Goal: Task Accomplishment & Management: Complete application form

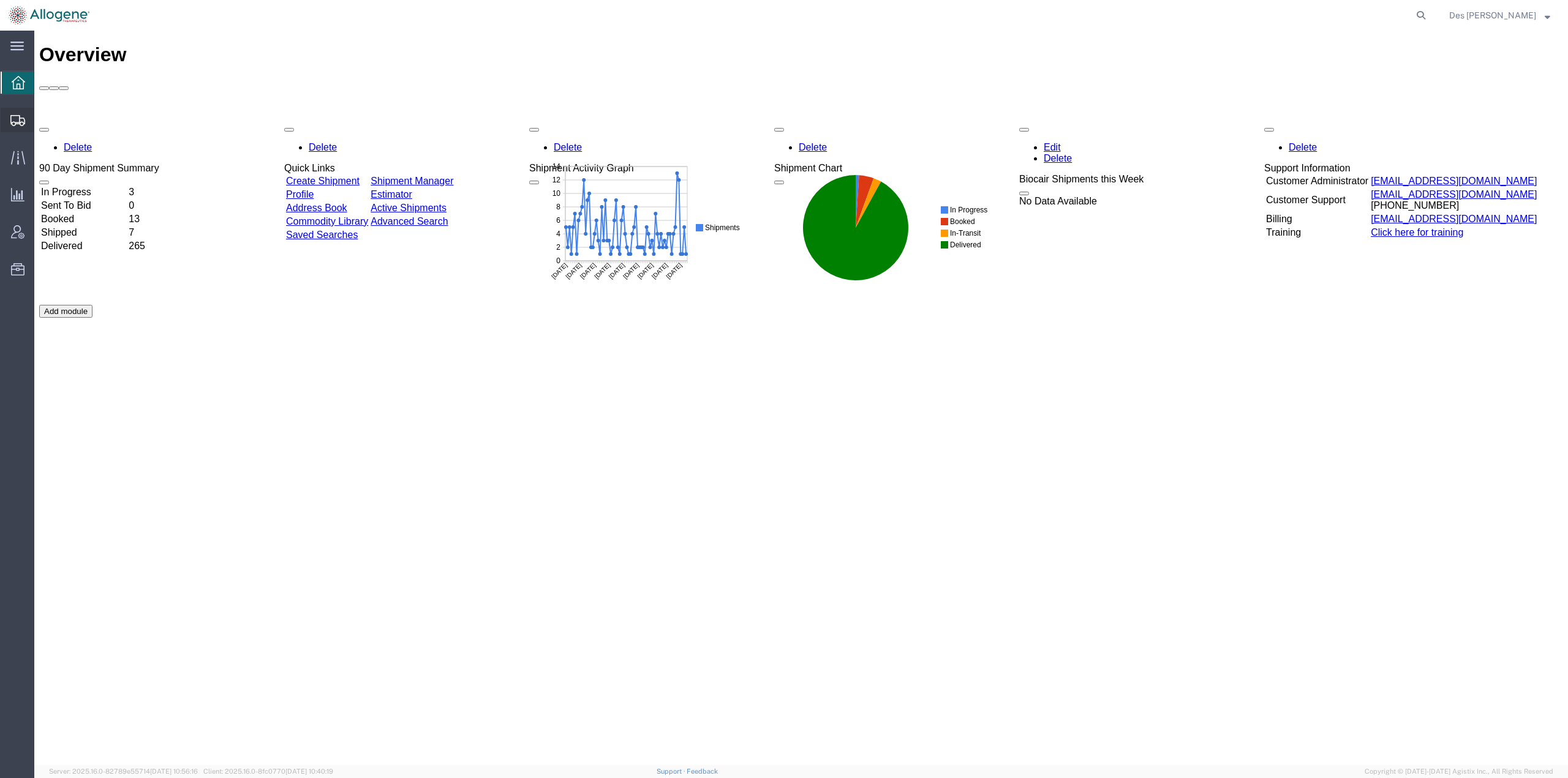
click at [42, 115] on span "Shipments" at bounding box center [38, 119] width 8 height 25
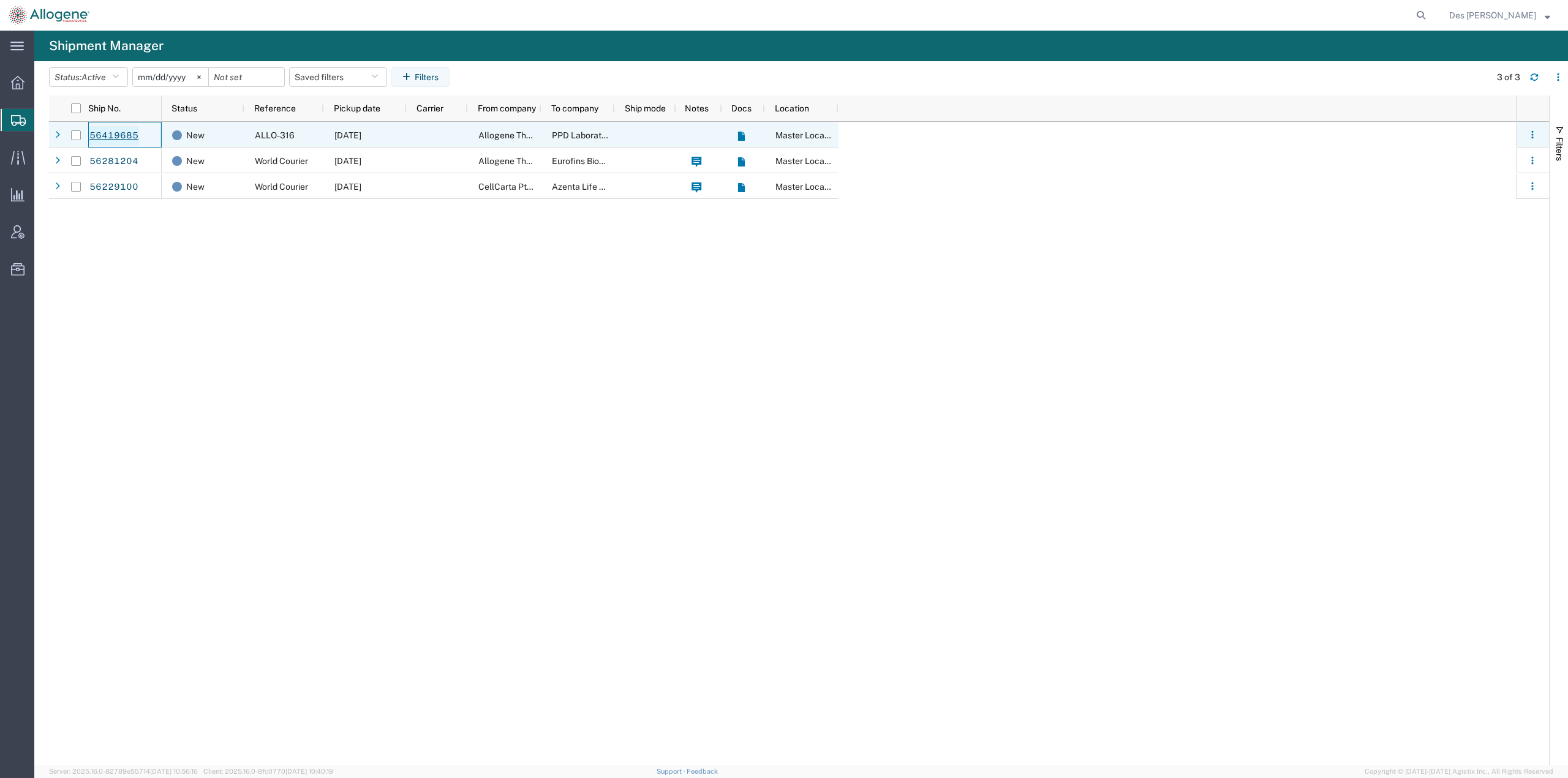
click at [121, 133] on link "56419685" at bounding box center [113, 135] width 50 height 19
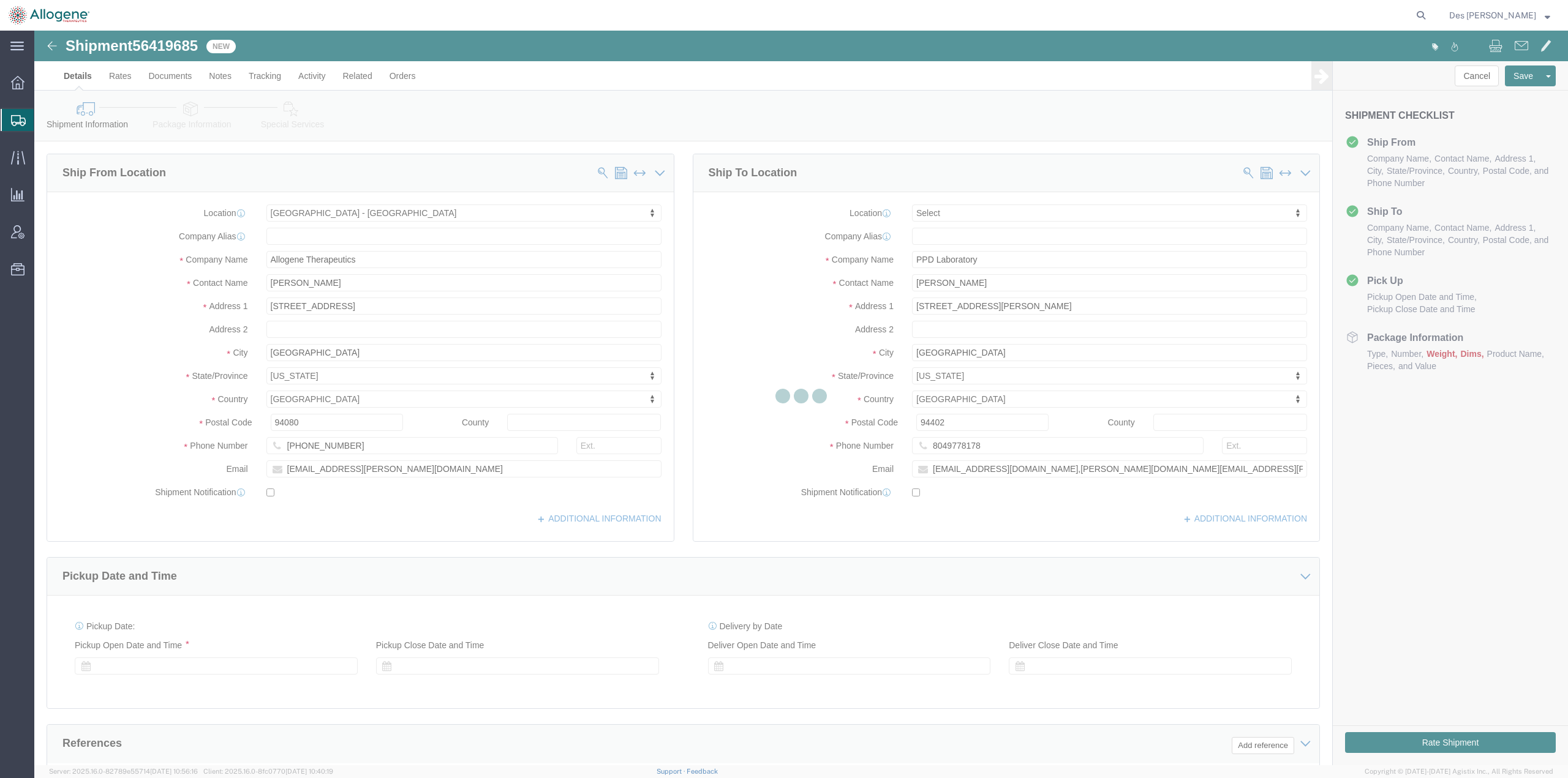
select select "52632"
select select
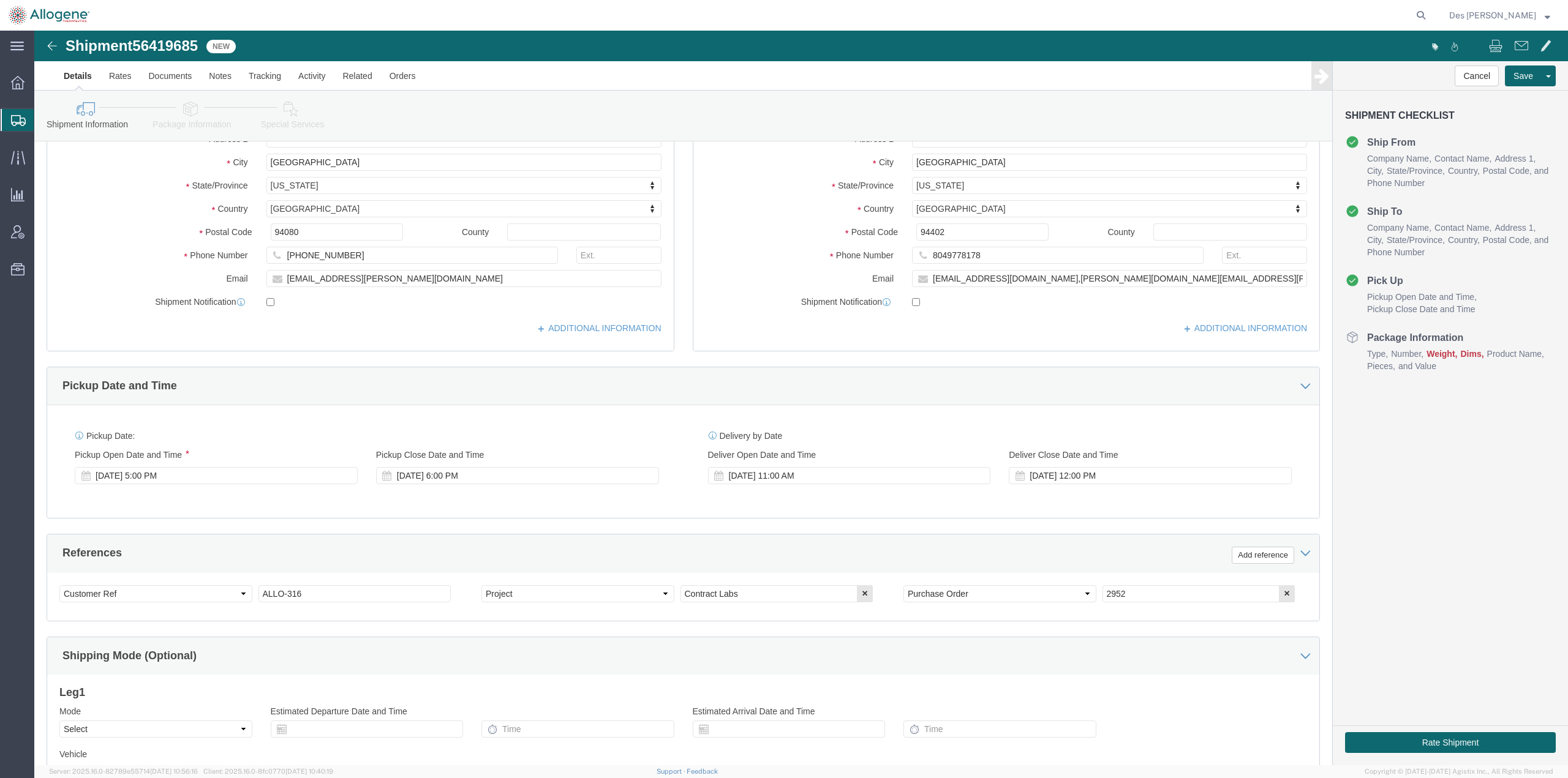
scroll to position [205, 0]
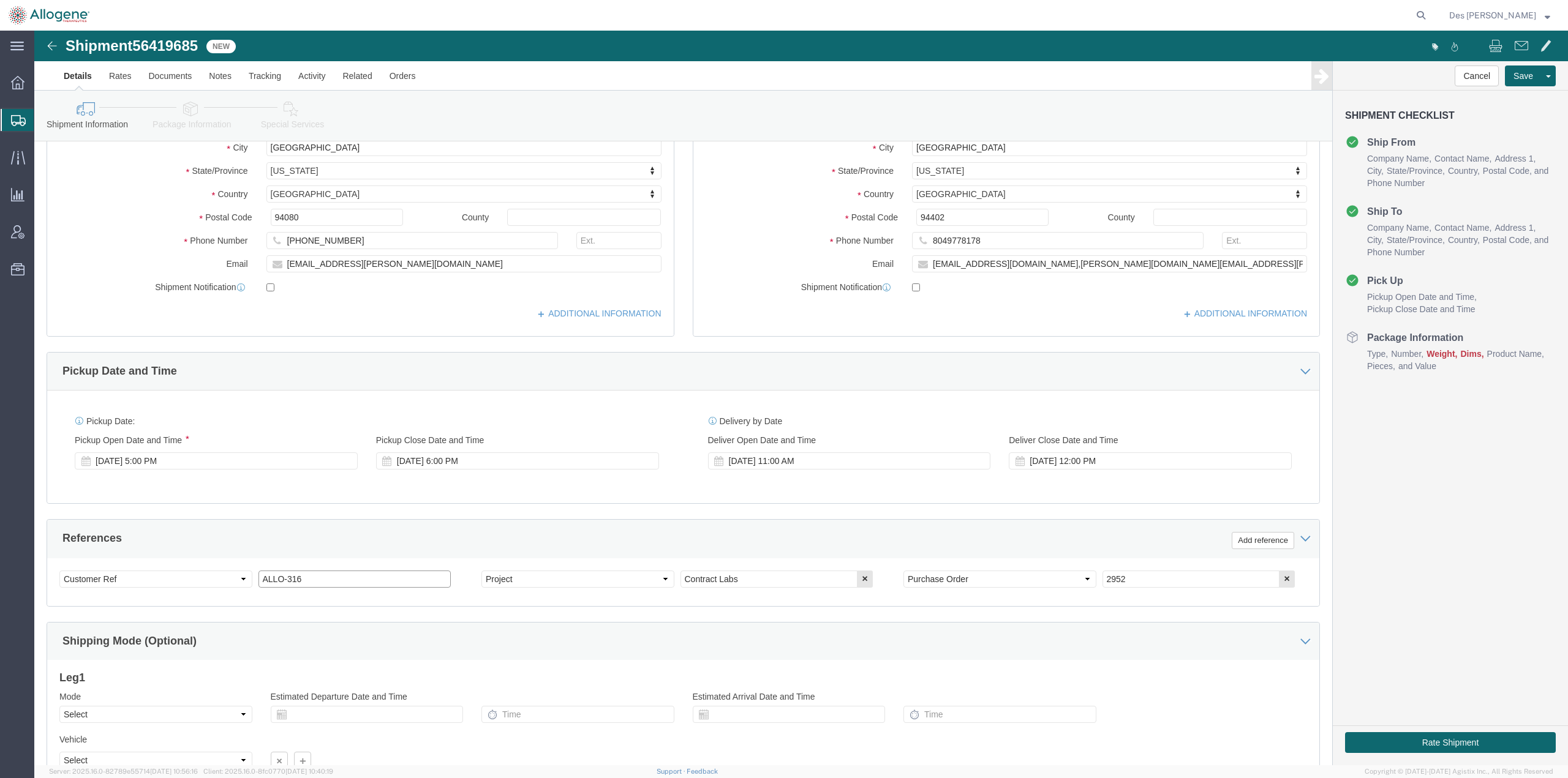
drag, startPoint x: 267, startPoint y: 548, endPoint x: 182, endPoint y: 553, distance: 85.1
click div "Select Account Type Activity ID Airline Appointment Number ASN Batch Request # …"
type input "World Courier"
click button "Save"
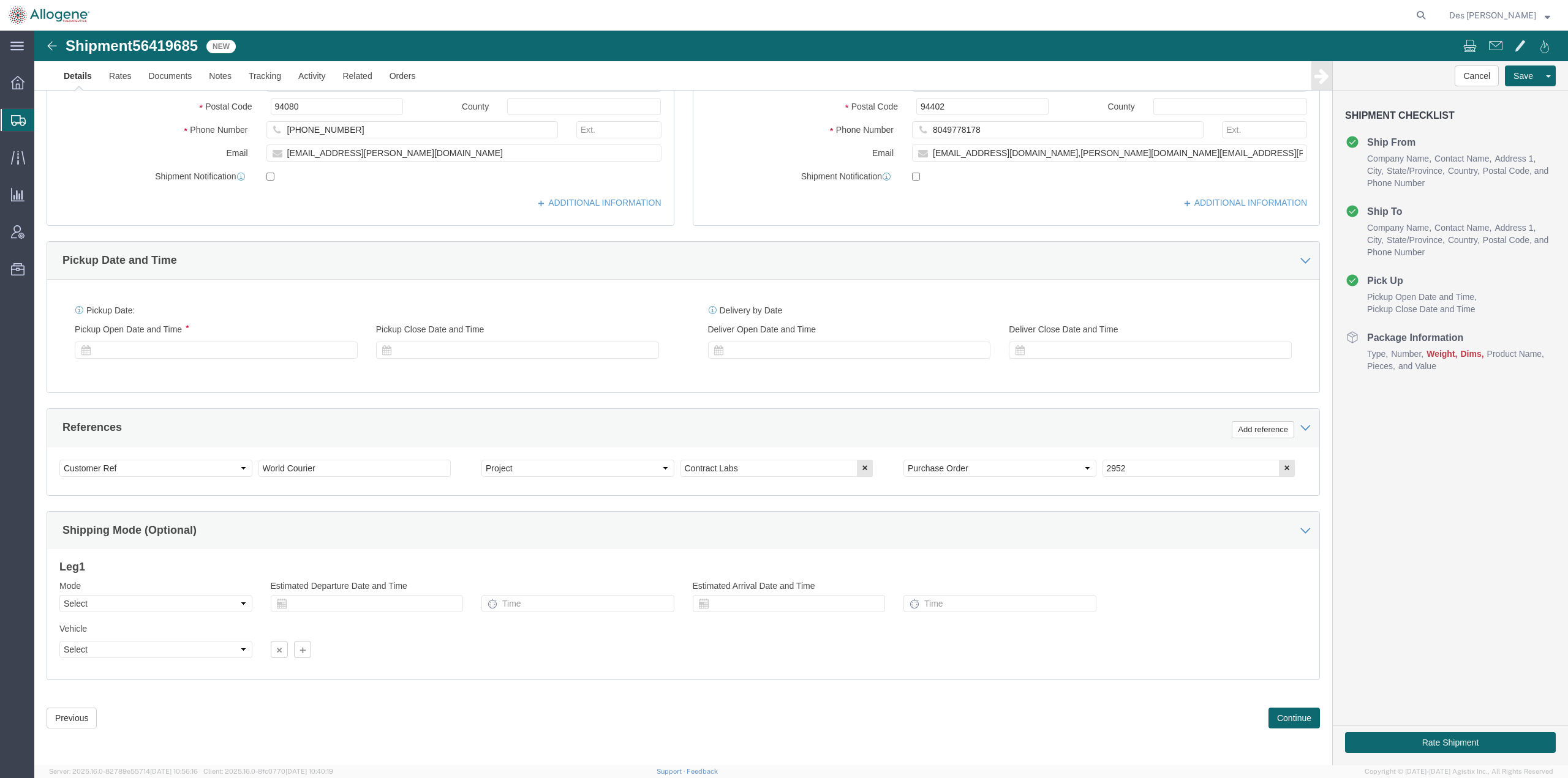
select select "52632"
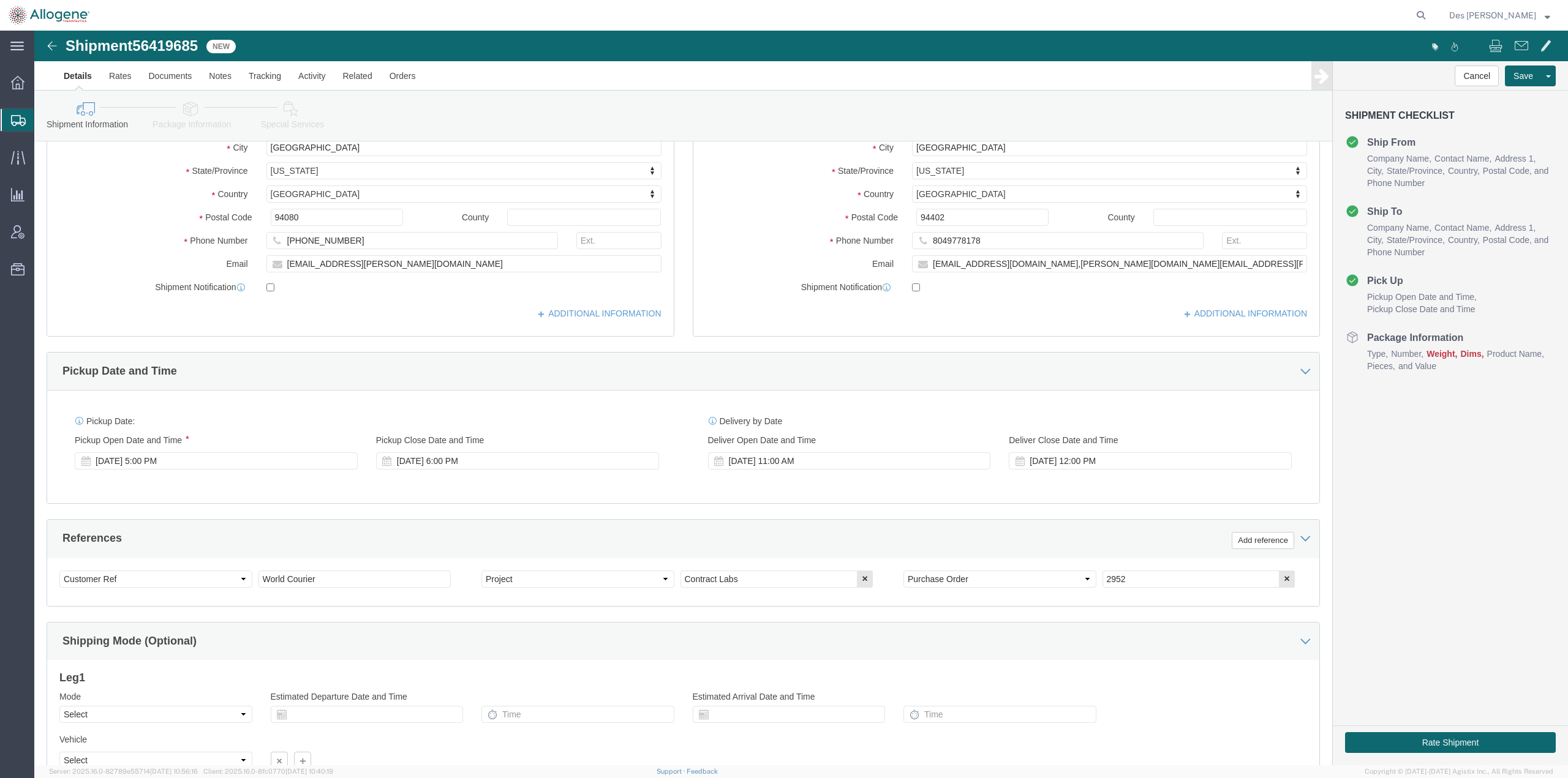
click at [43, 118] on span "Shipments" at bounding box center [39, 119] width 10 height 25
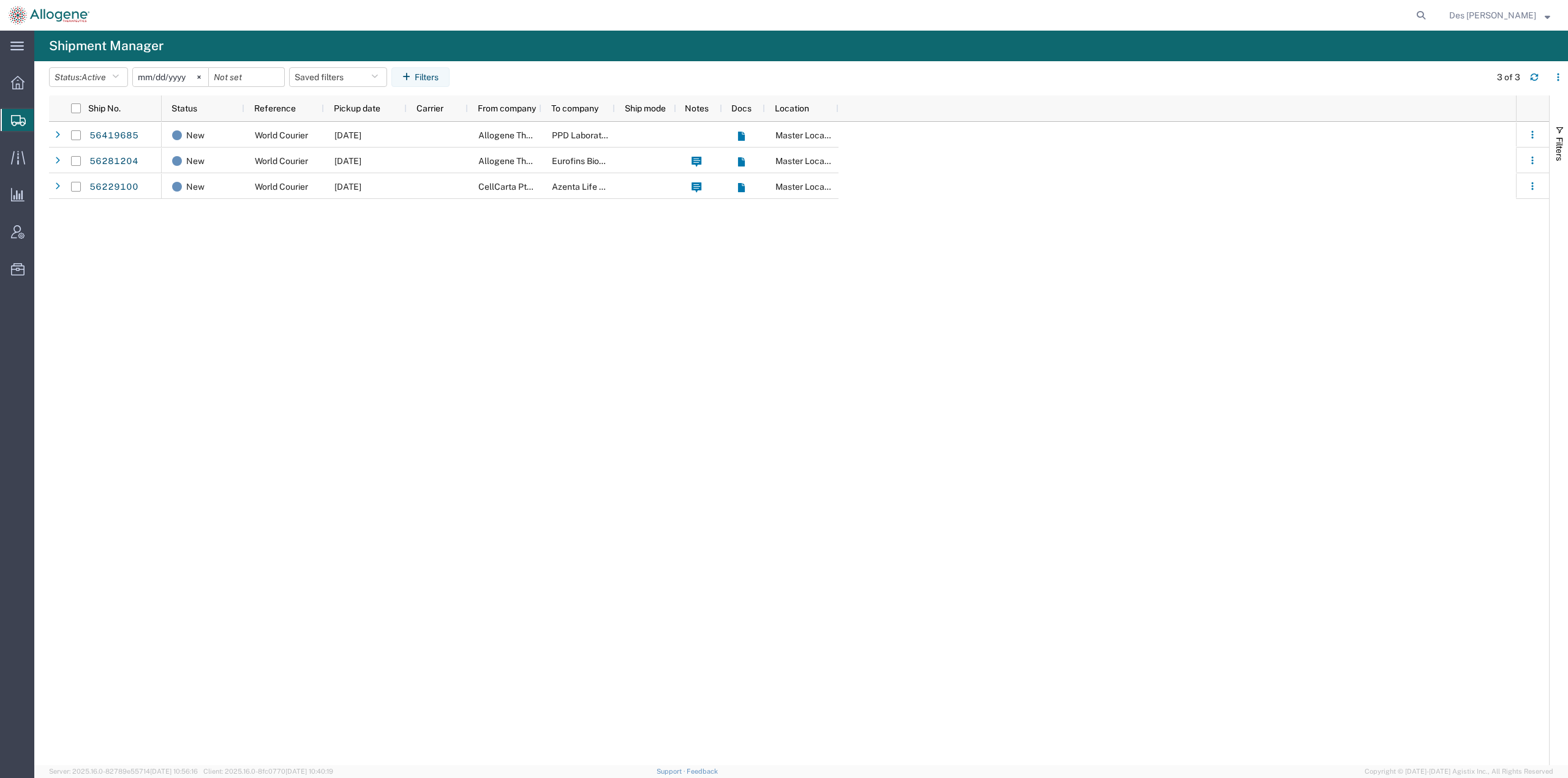
click at [431, 304] on div "New World Courier [DATE] Allogene Therapeutics PPD Laboratory Master Location N…" at bounding box center [839, 443] width 1354 height 644
drag, startPoint x: 67, startPoint y: 162, endPoint x: 63, endPoint y: 151, distance: 11.7
click at [0, 0] on span "Create Shipment" at bounding box center [0, 0] width 0 height 0
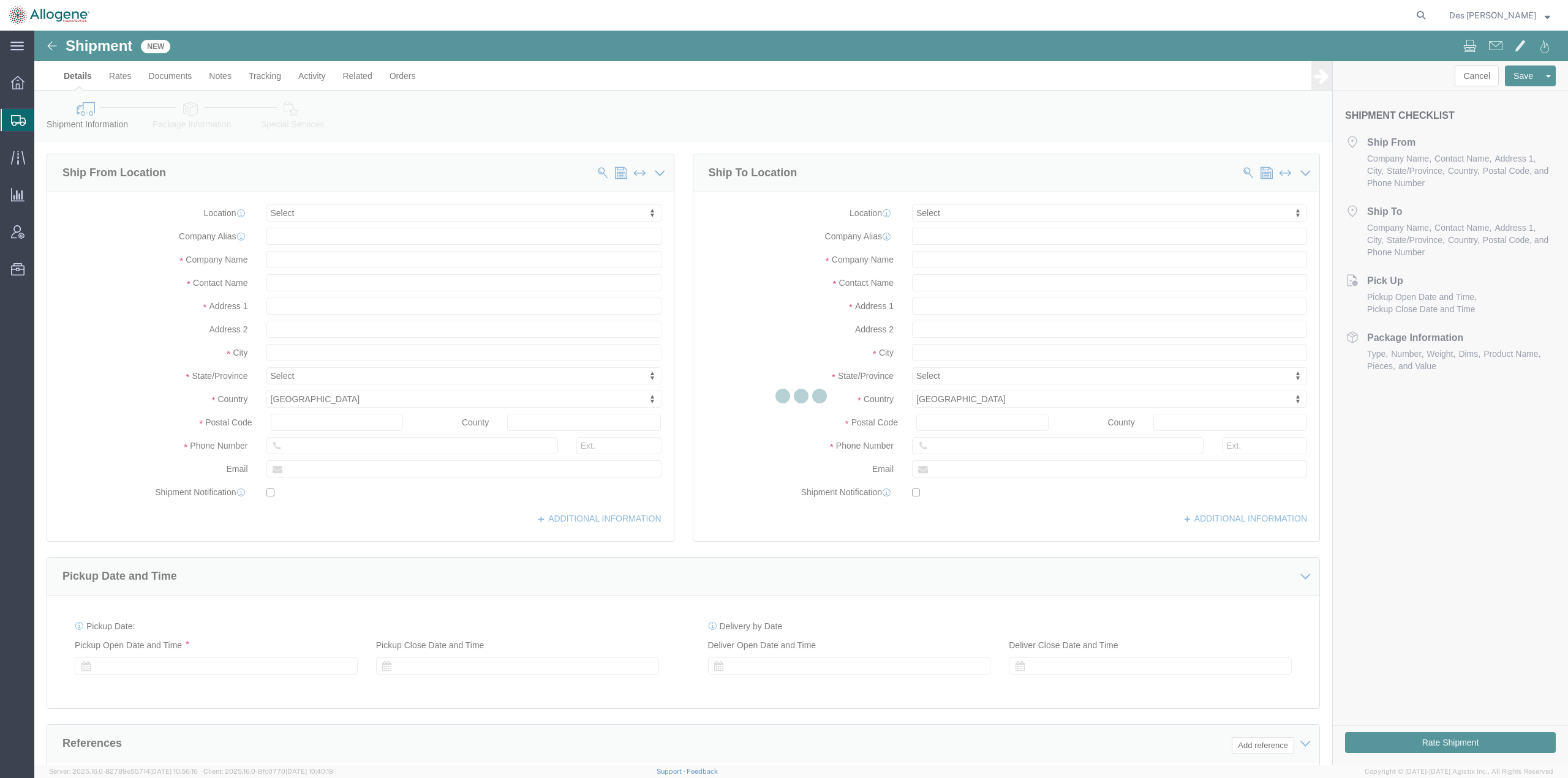
select select
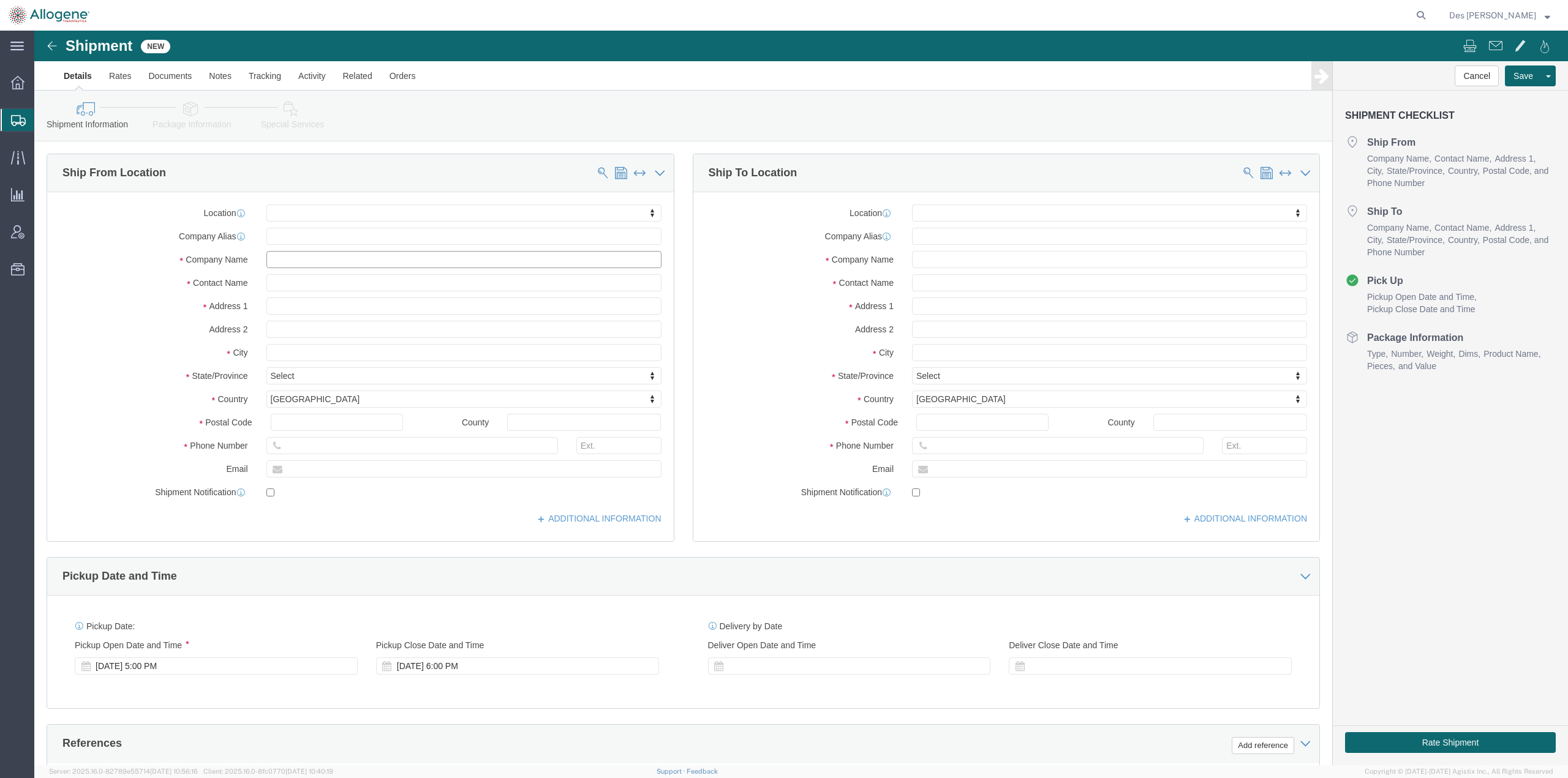
click input "text"
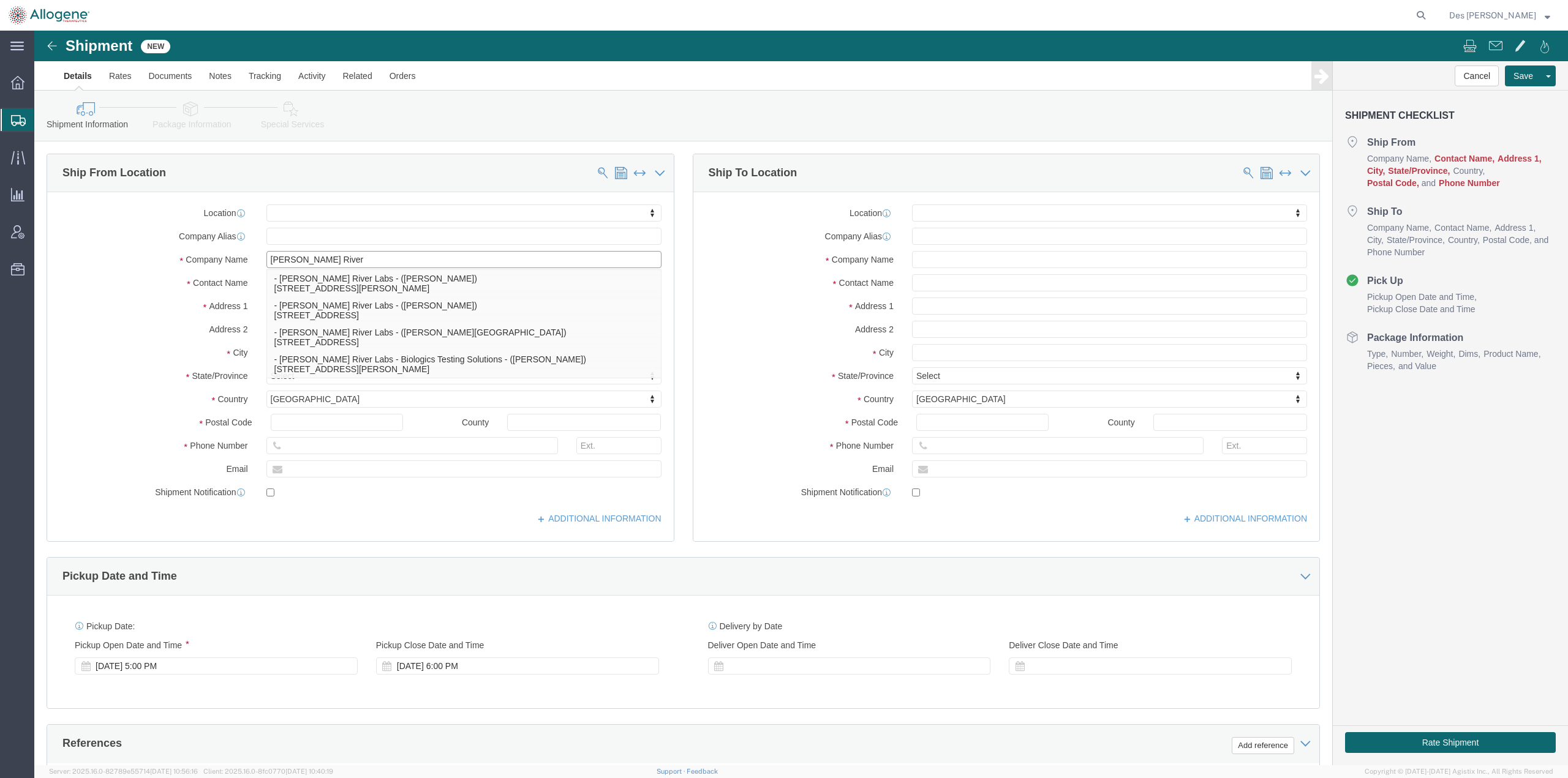
type input "[PERSON_NAME] River"
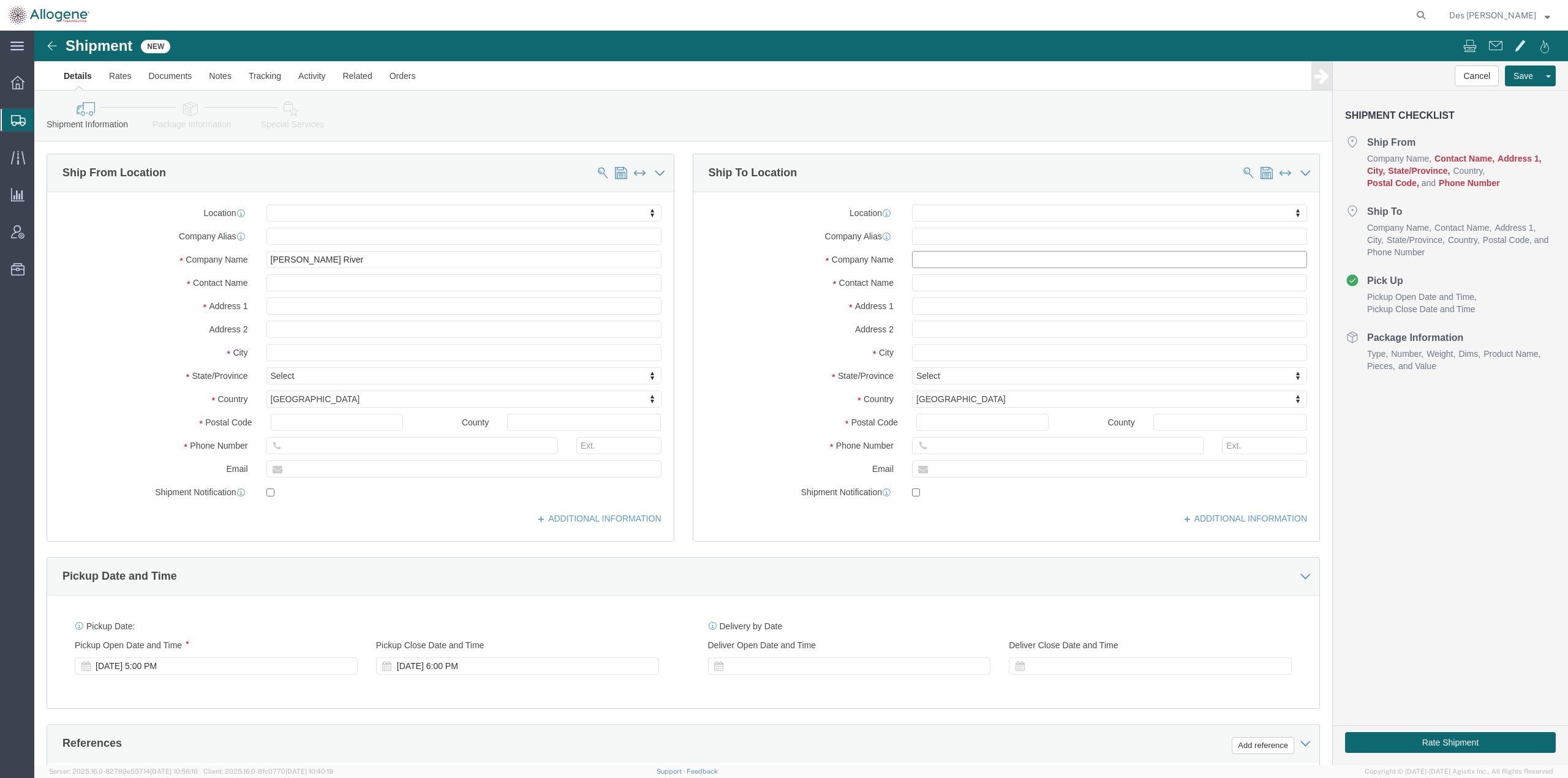
click input "text"
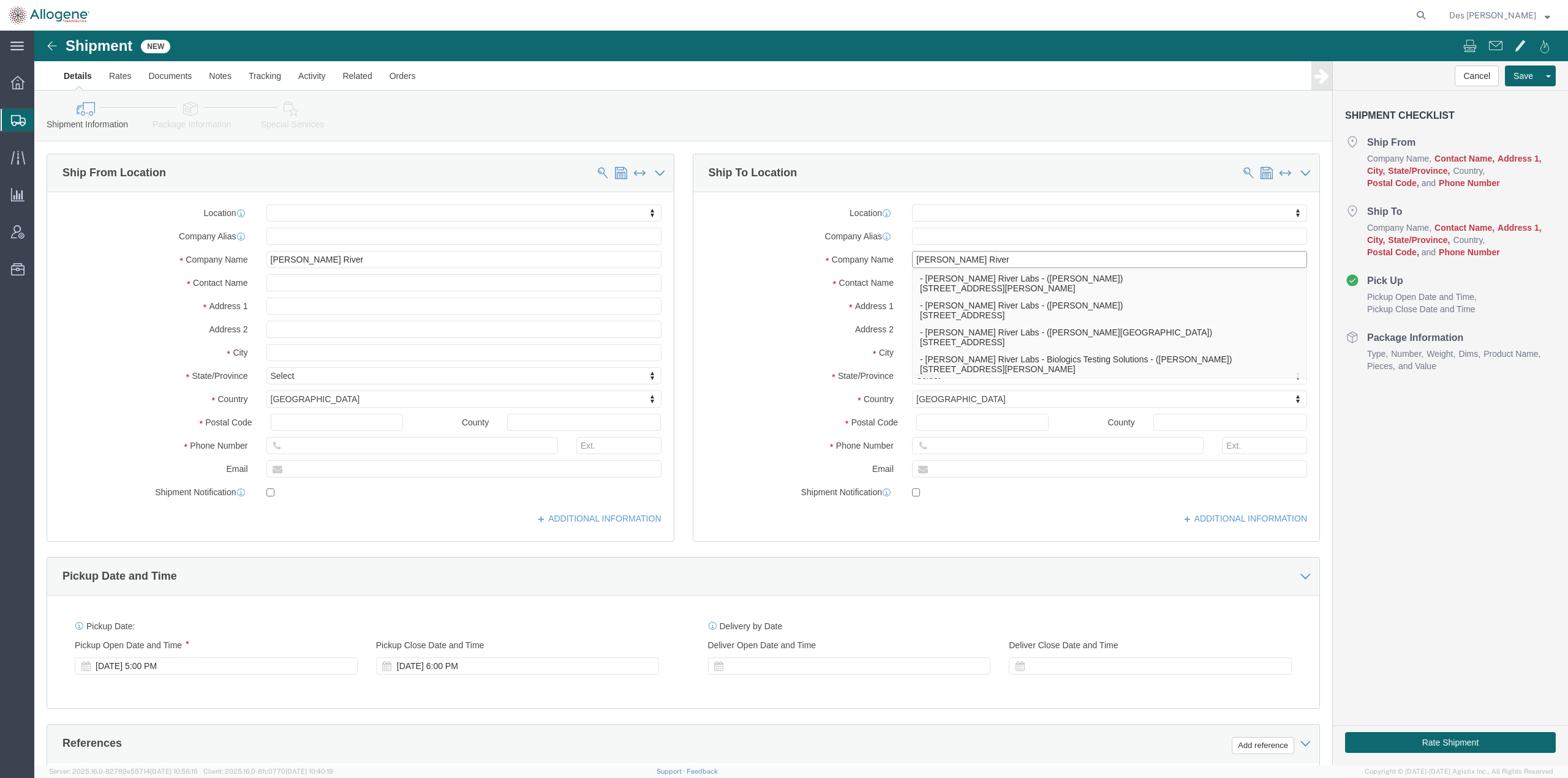
type input "[PERSON_NAME] River"
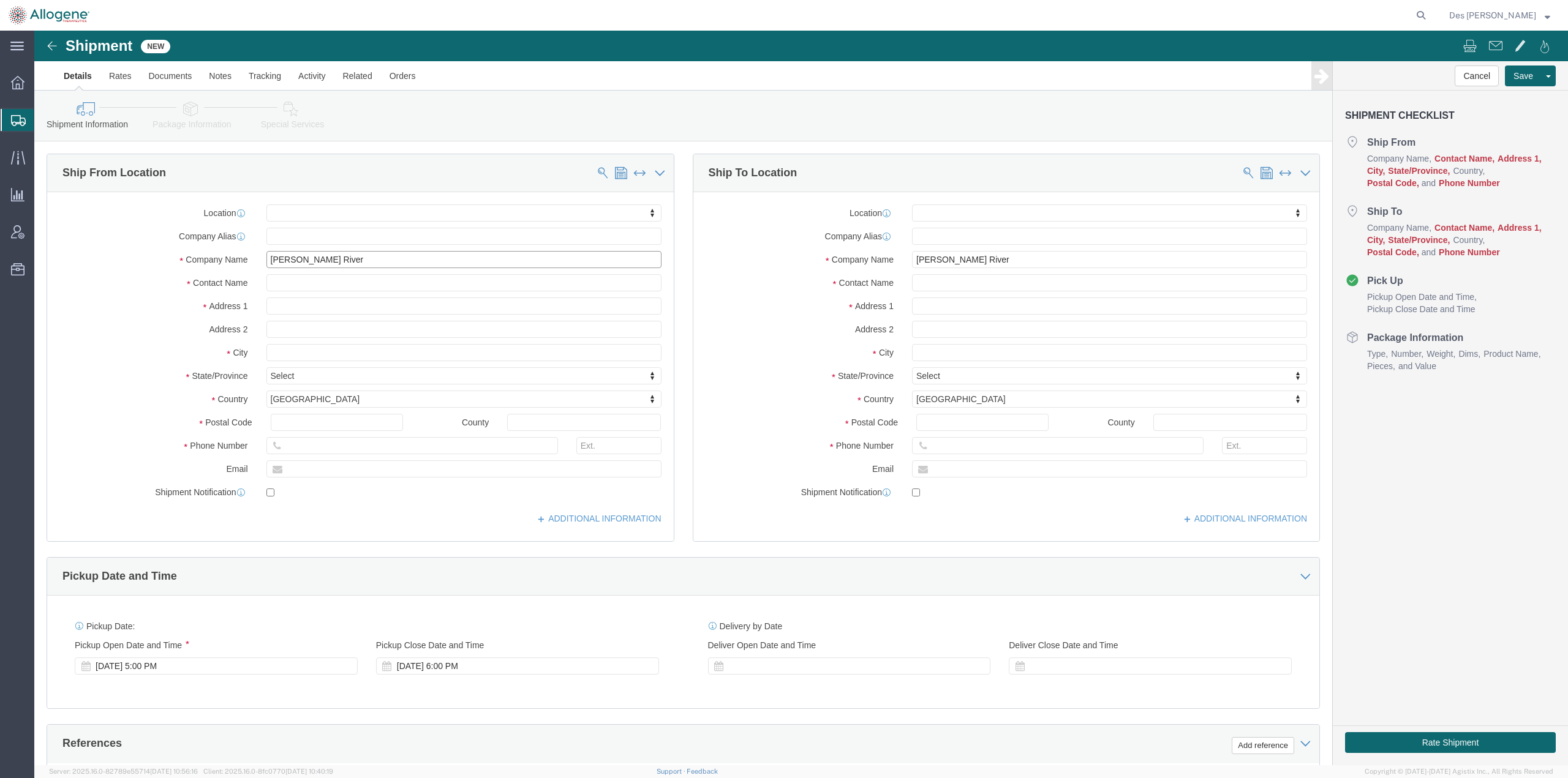
click input "[PERSON_NAME] River"
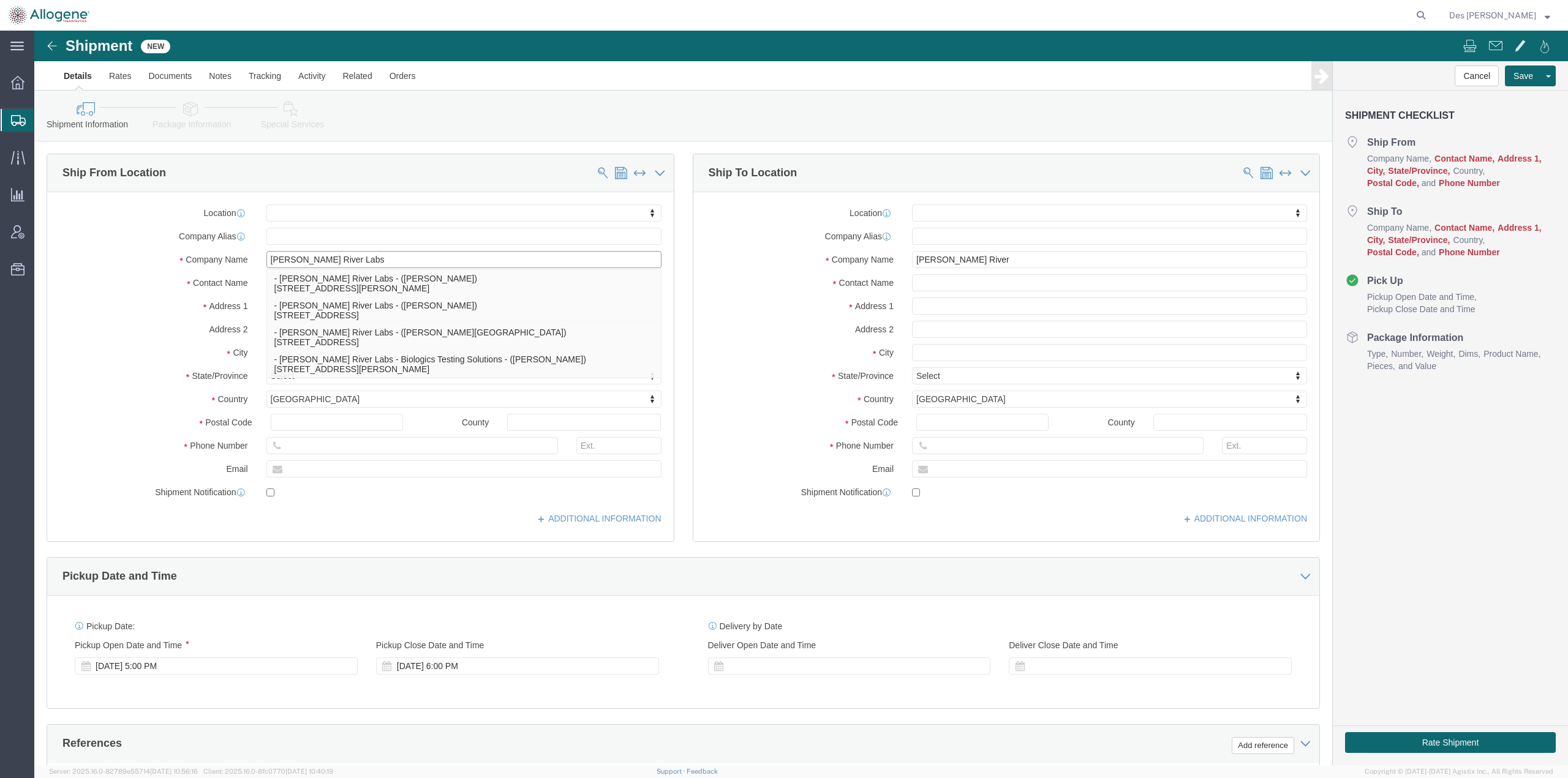
type input "[PERSON_NAME] River Labs"
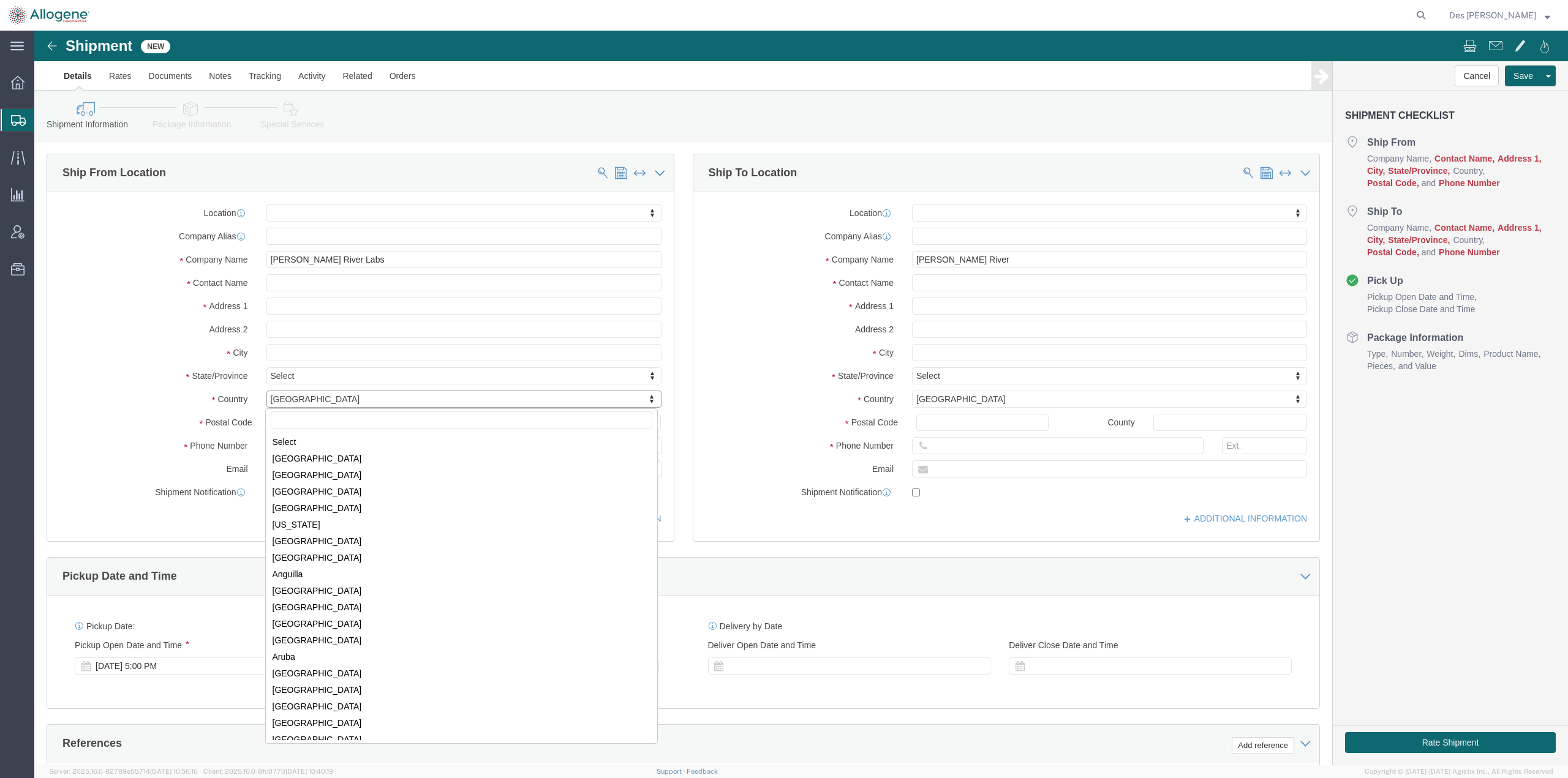
scroll to position [3719, 0]
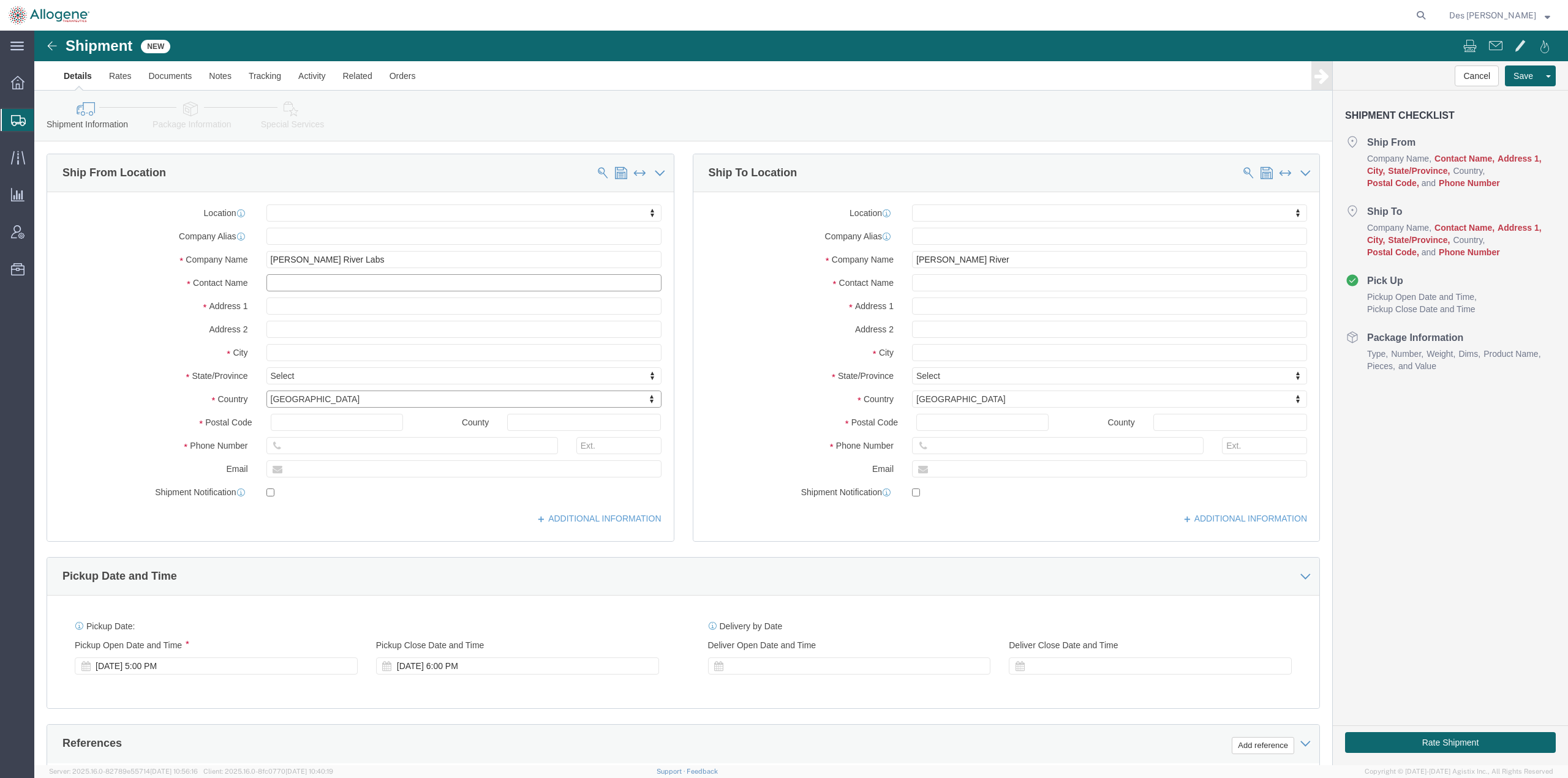
click input "text"
click input "[PERSON_NAME]"
type input "[PERSON_NAME]"
click input "text"
type input "5 Research Court"
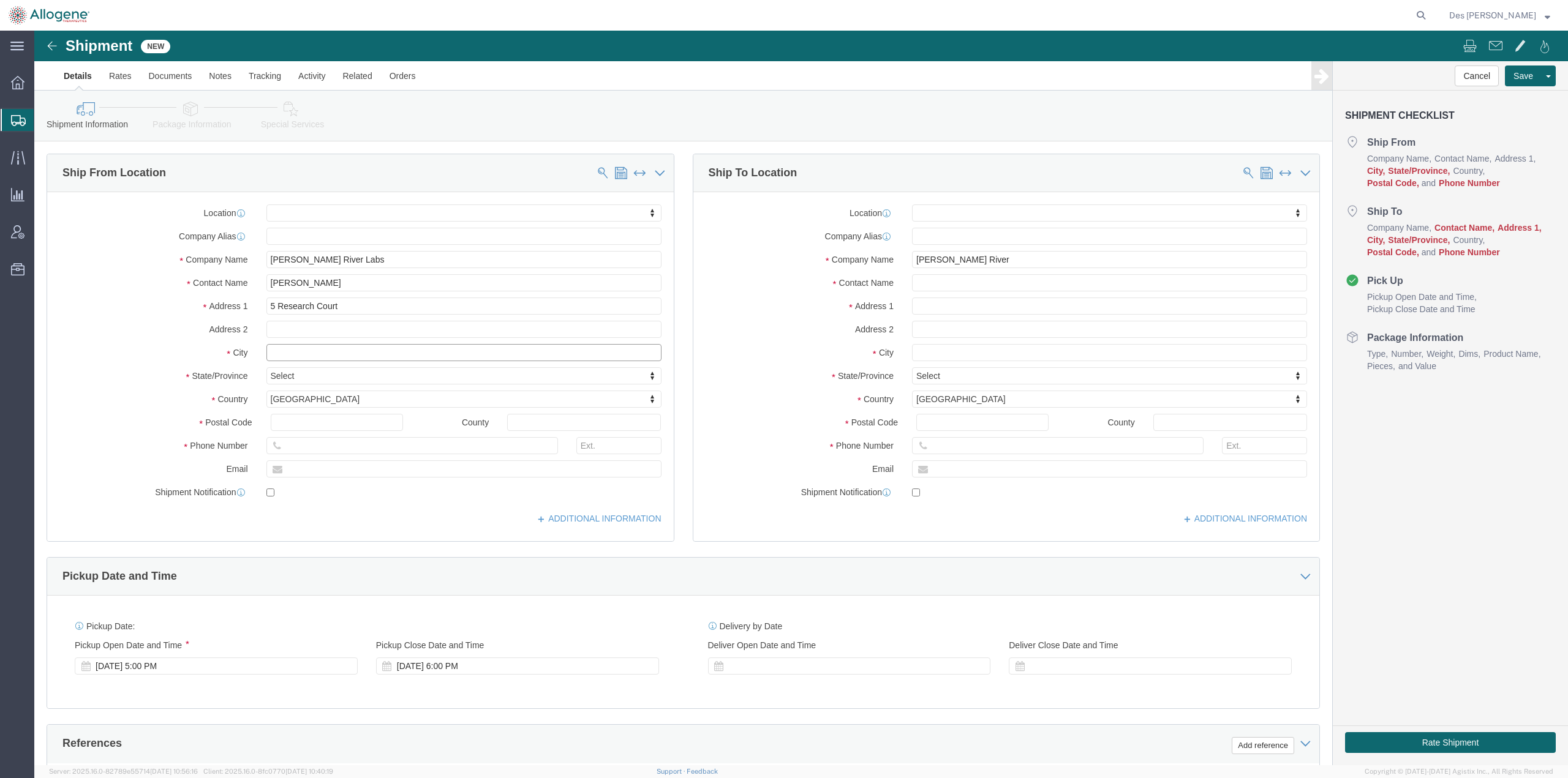
click input "text"
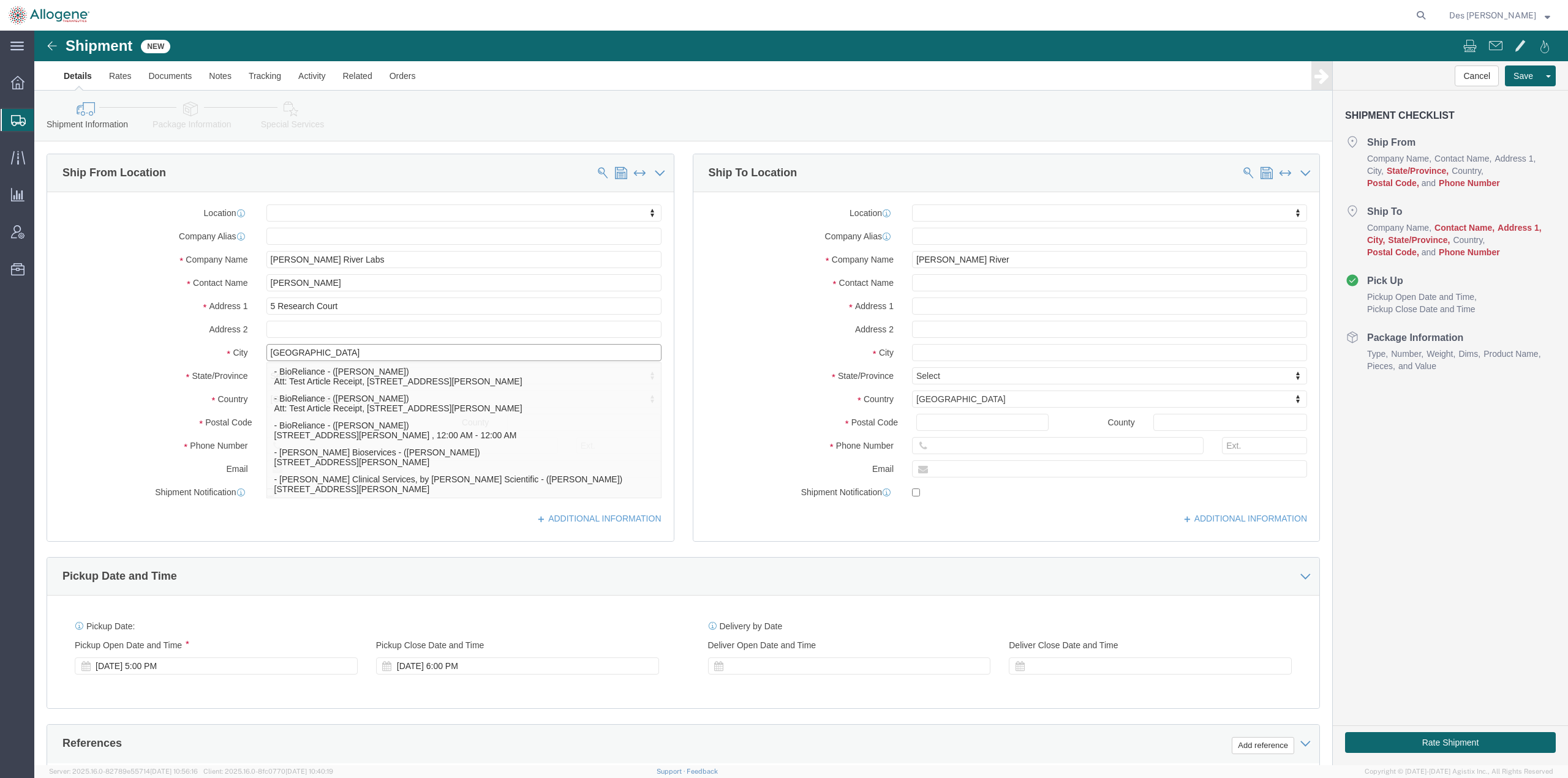
click input "[GEOGRAPHIC_DATA]"
type input "[GEOGRAPHIC_DATA]"
click input "text"
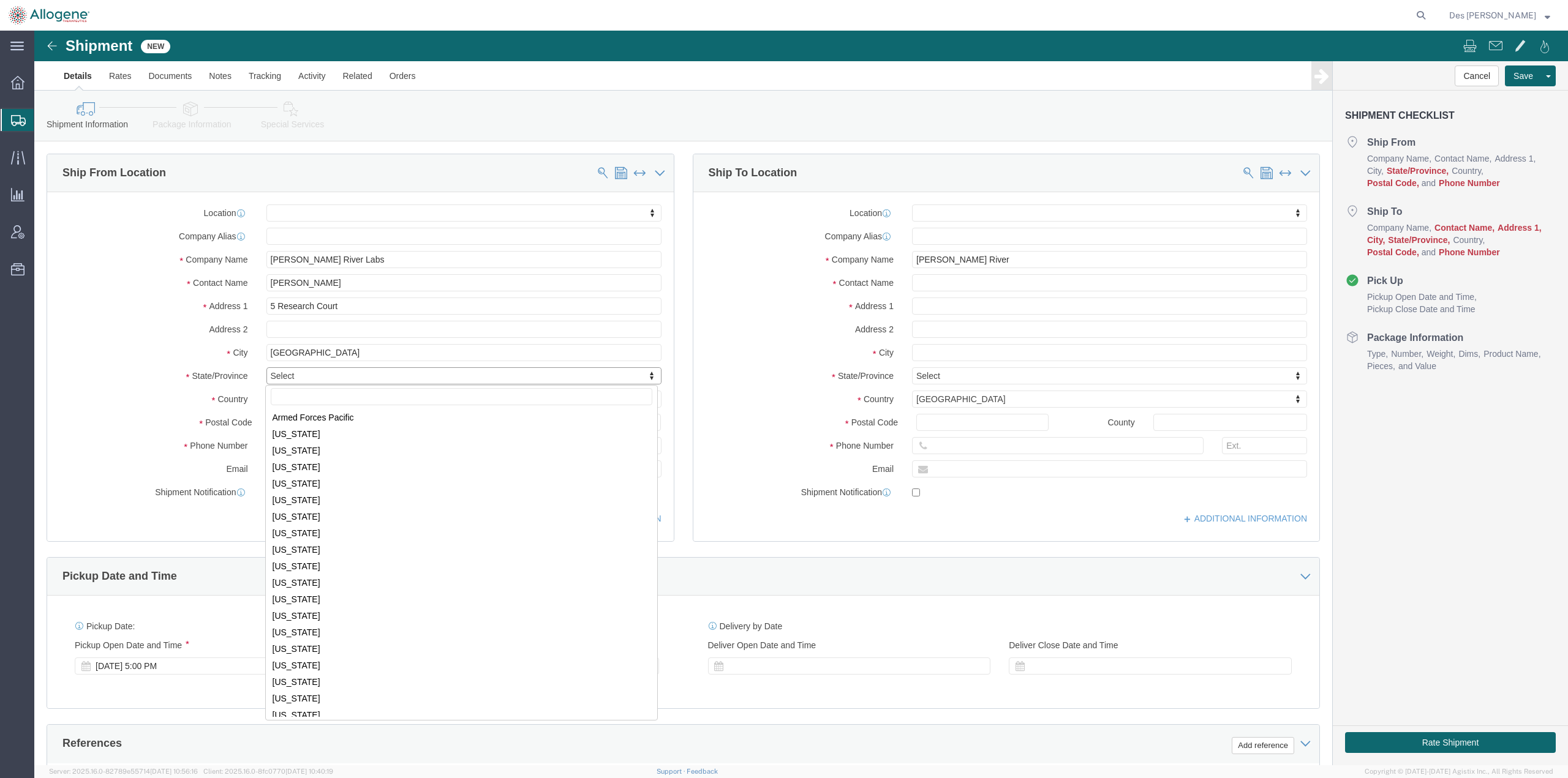
scroll to position [145, 0]
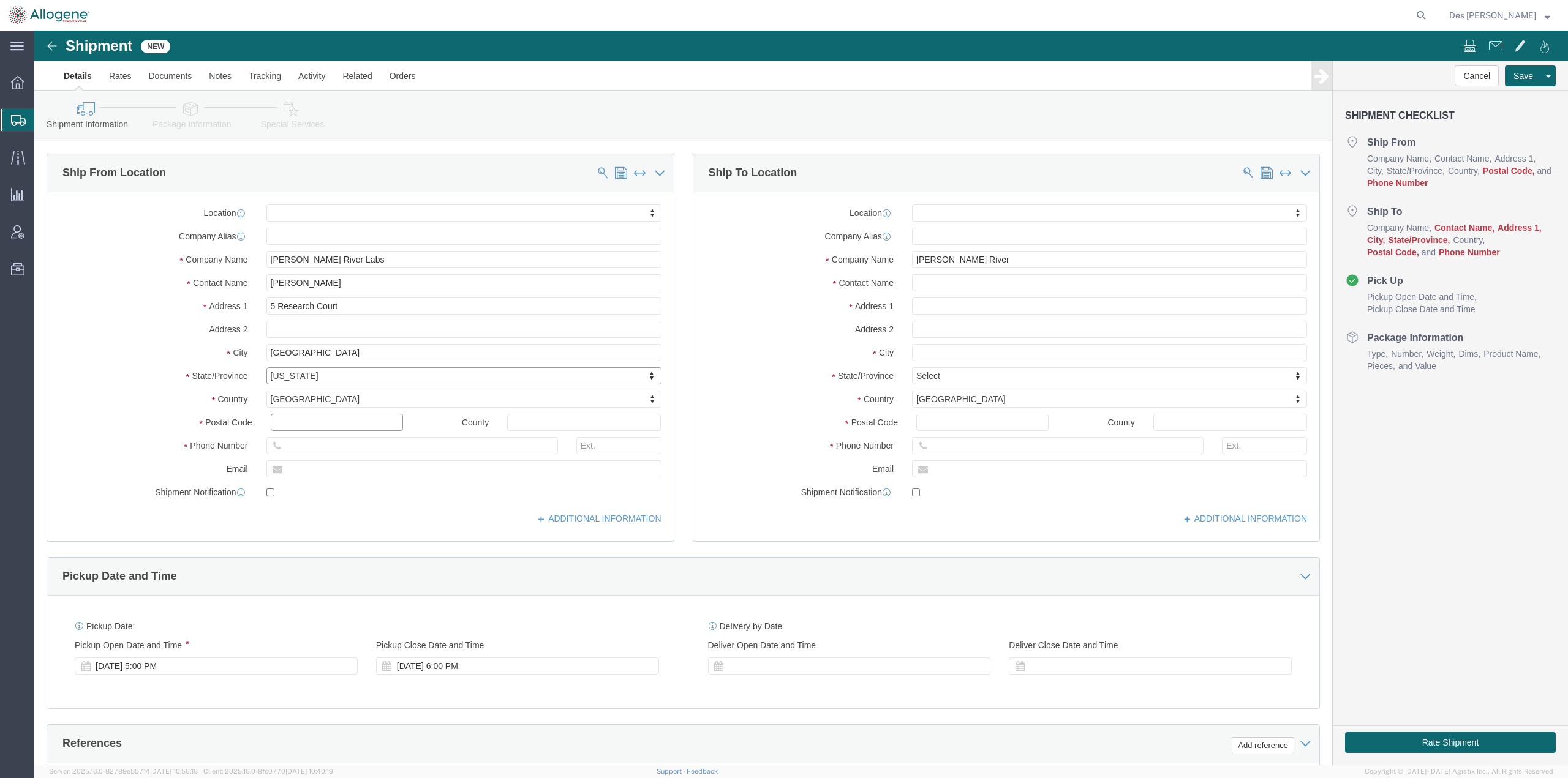
click input "text"
type input "20850"
click input "text"
type input "01782 714181"
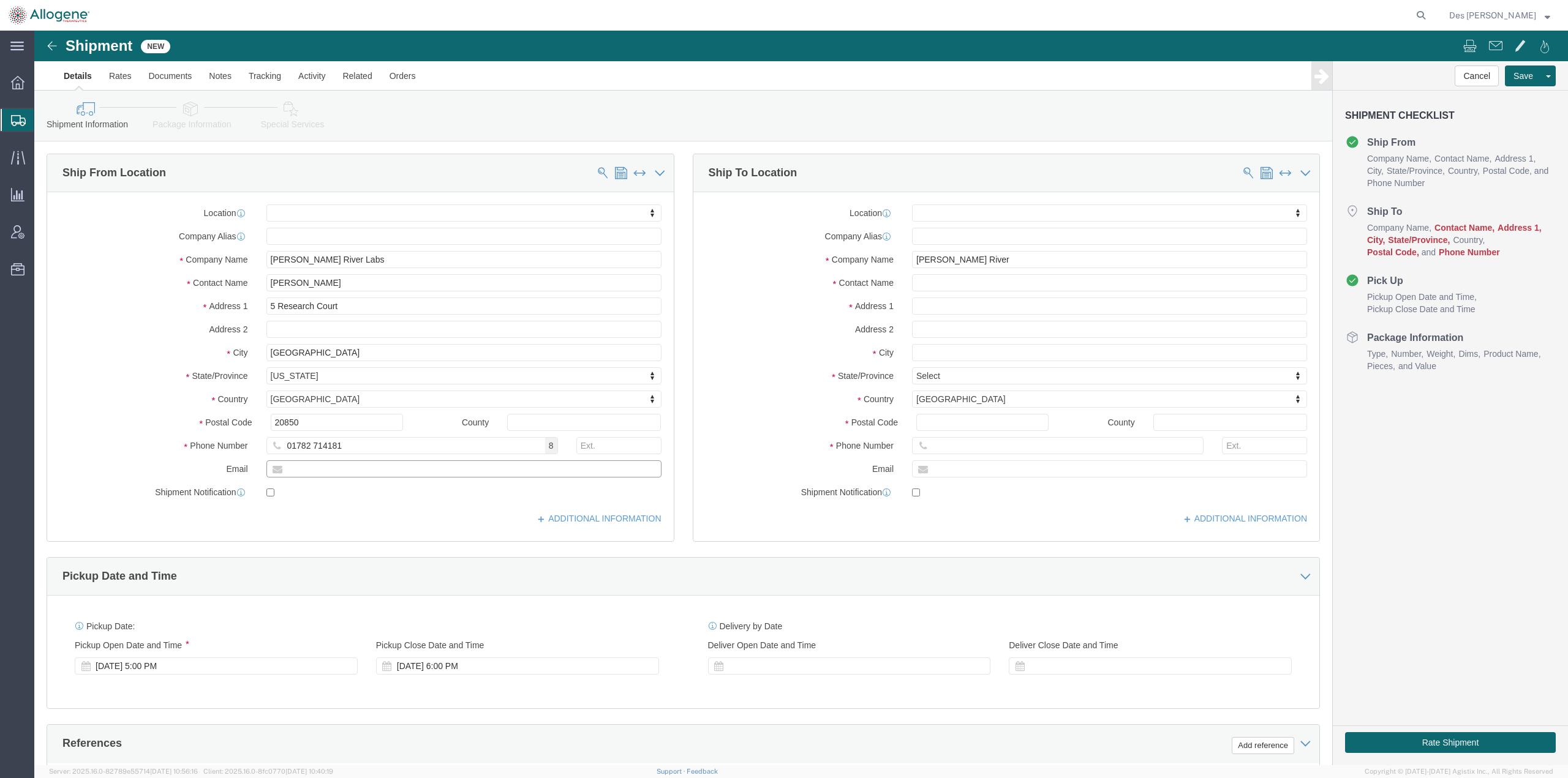
click input "text"
type input "[PERSON_NAME][EMAIL_ADDRESS][PERSON_NAME][DOMAIN_NAME]"
click div "ADDITIONAL INFORMATION"
click span
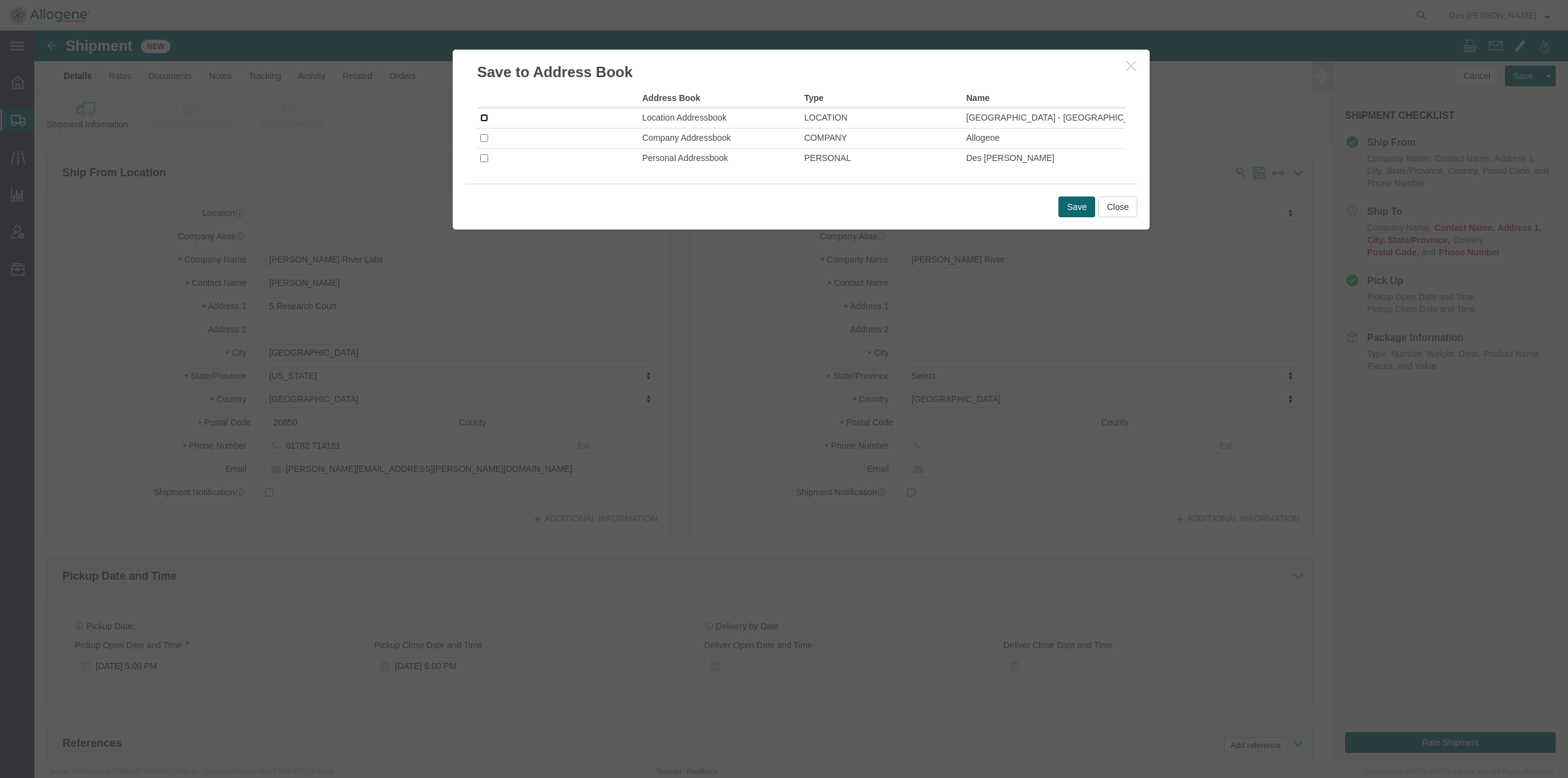
click input "checkbox"
checkbox input "true"
click button "Save"
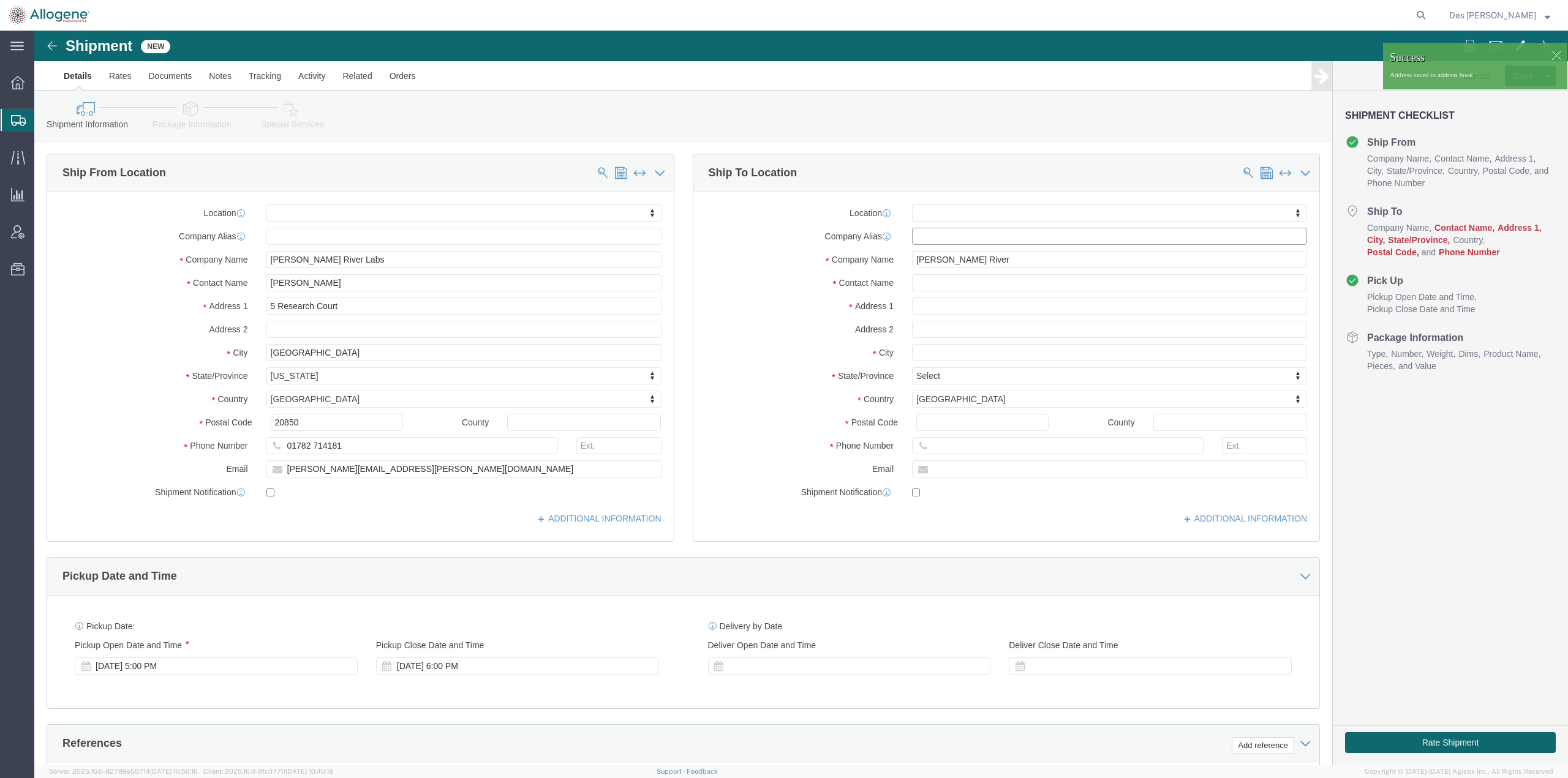
click input "text"
click input "[PERSON_NAME] River"
drag, startPoint x: 935, startPoint y: 229, endPoint x: 864, endPoint y: 222, distance: 71.3
click div "[PERSON_NAME] River [PERSON_NAME] River"
type input "Allogene"
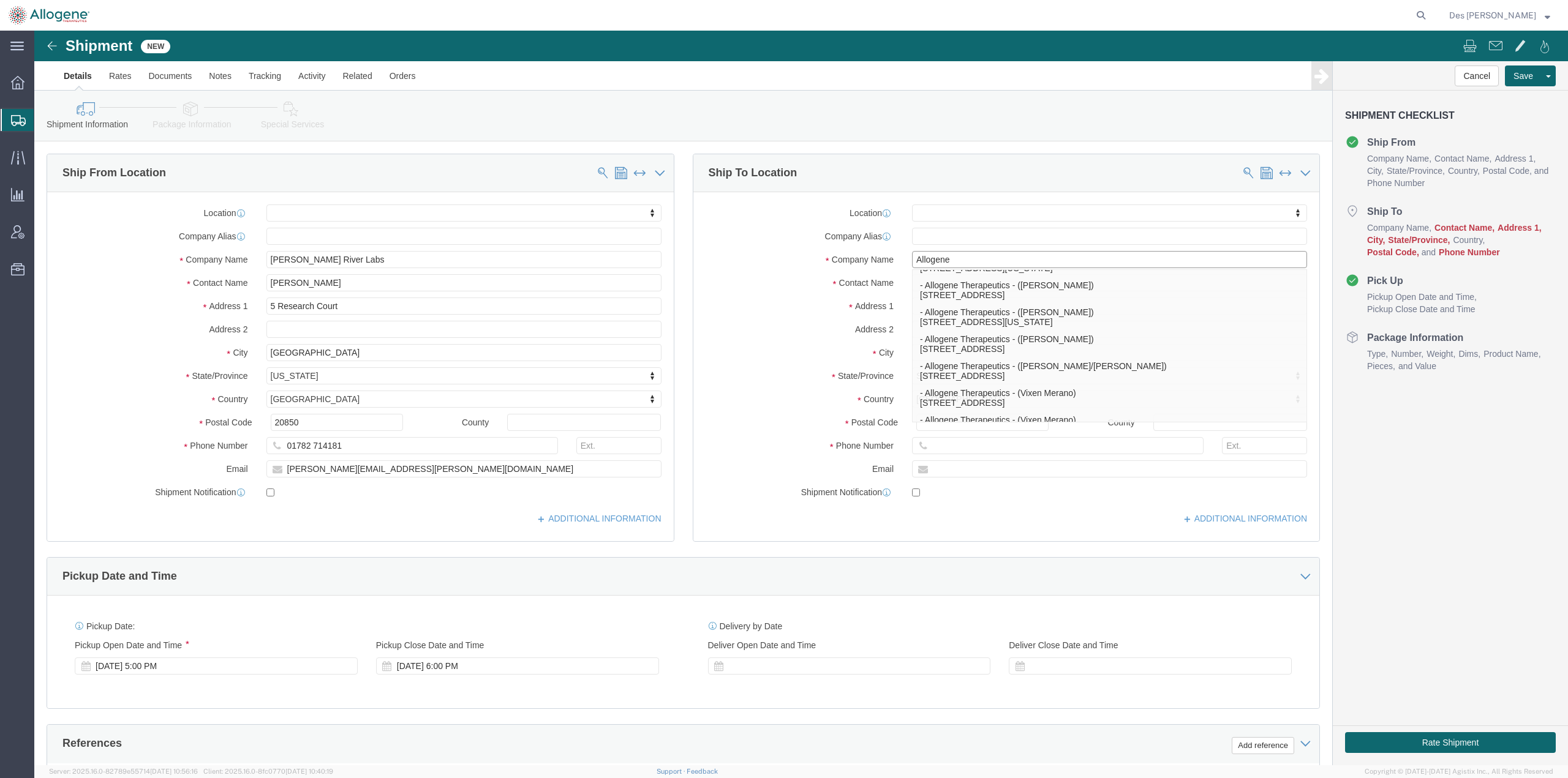
scroll to position [386, 0]
click p "- Allogene Therapeutics - (Vixen Merano) [STREET_ADDRESS]"
select select "CA"
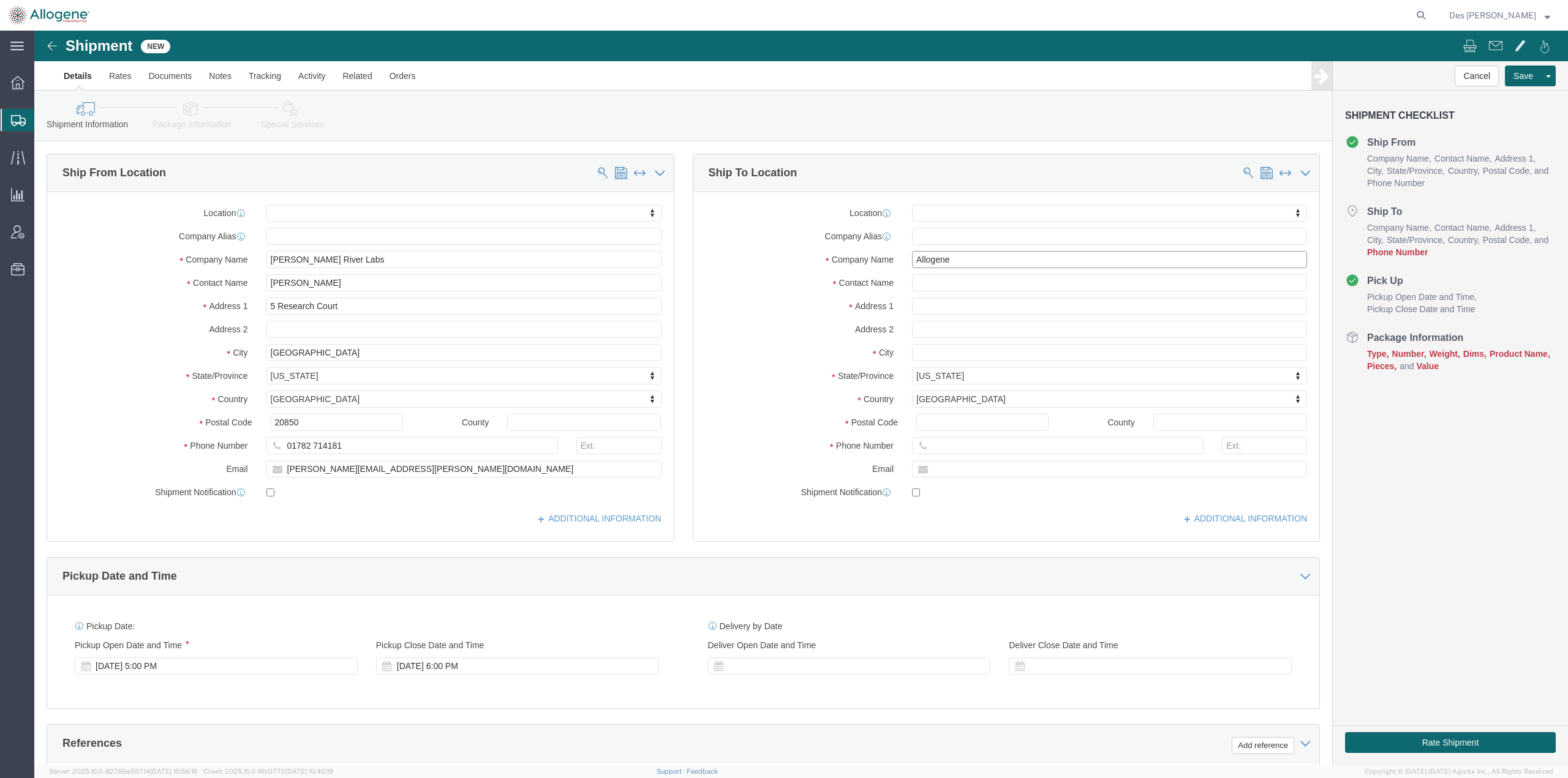
type input "Allogene Therapeutics"
click input "text"
click input "Allogene Therapeutics"
click div
click input "text"
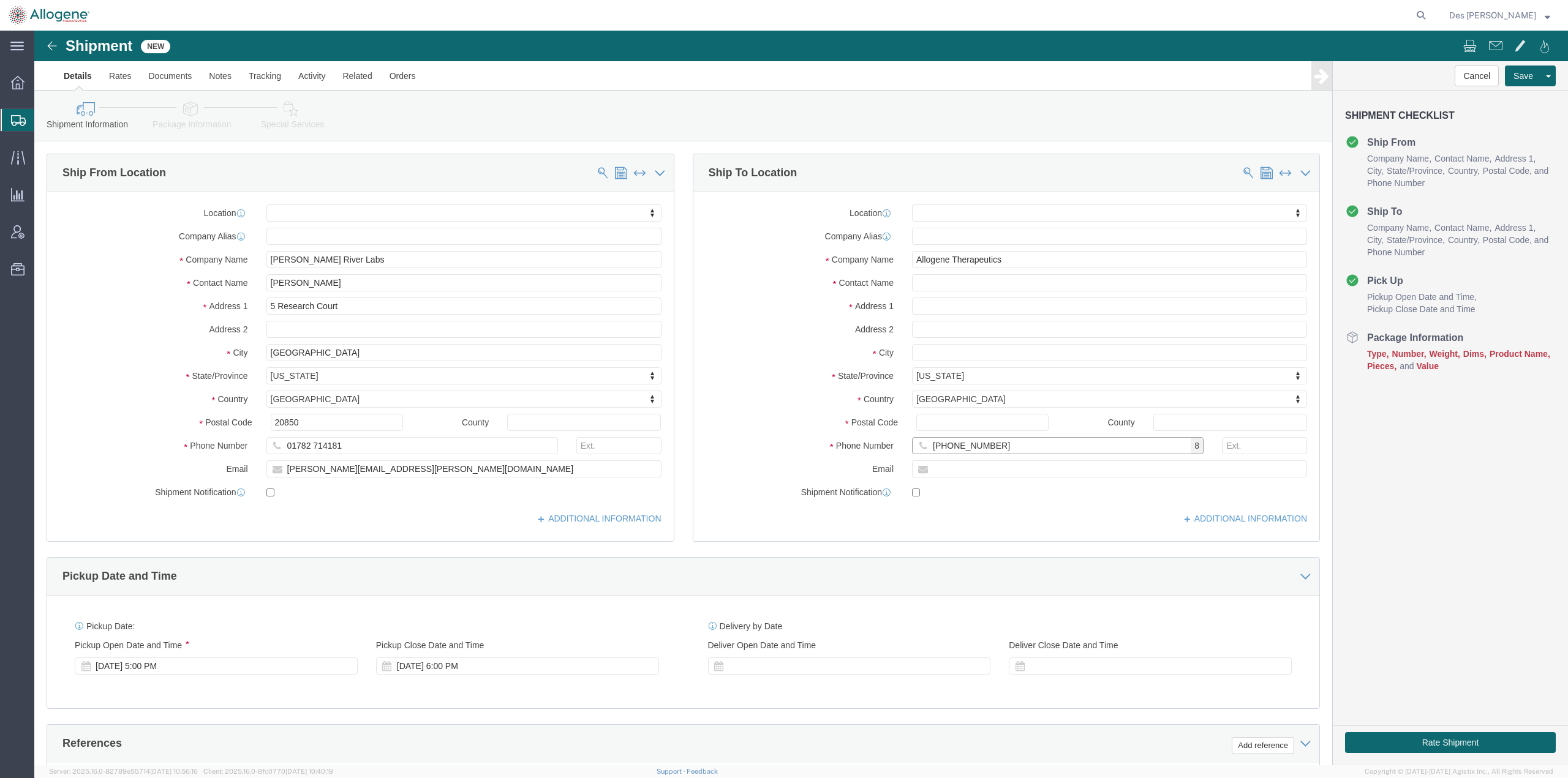
type input "[PHONE_NUMBER]"
click input "text"
type input "[EMAIL_ADDRESS][DOMAIN_NAME]"
click div "Location My Profile Location Master Location [GEOGRAPHIC_DATA] [GEOGRAPHIC_DATA…"
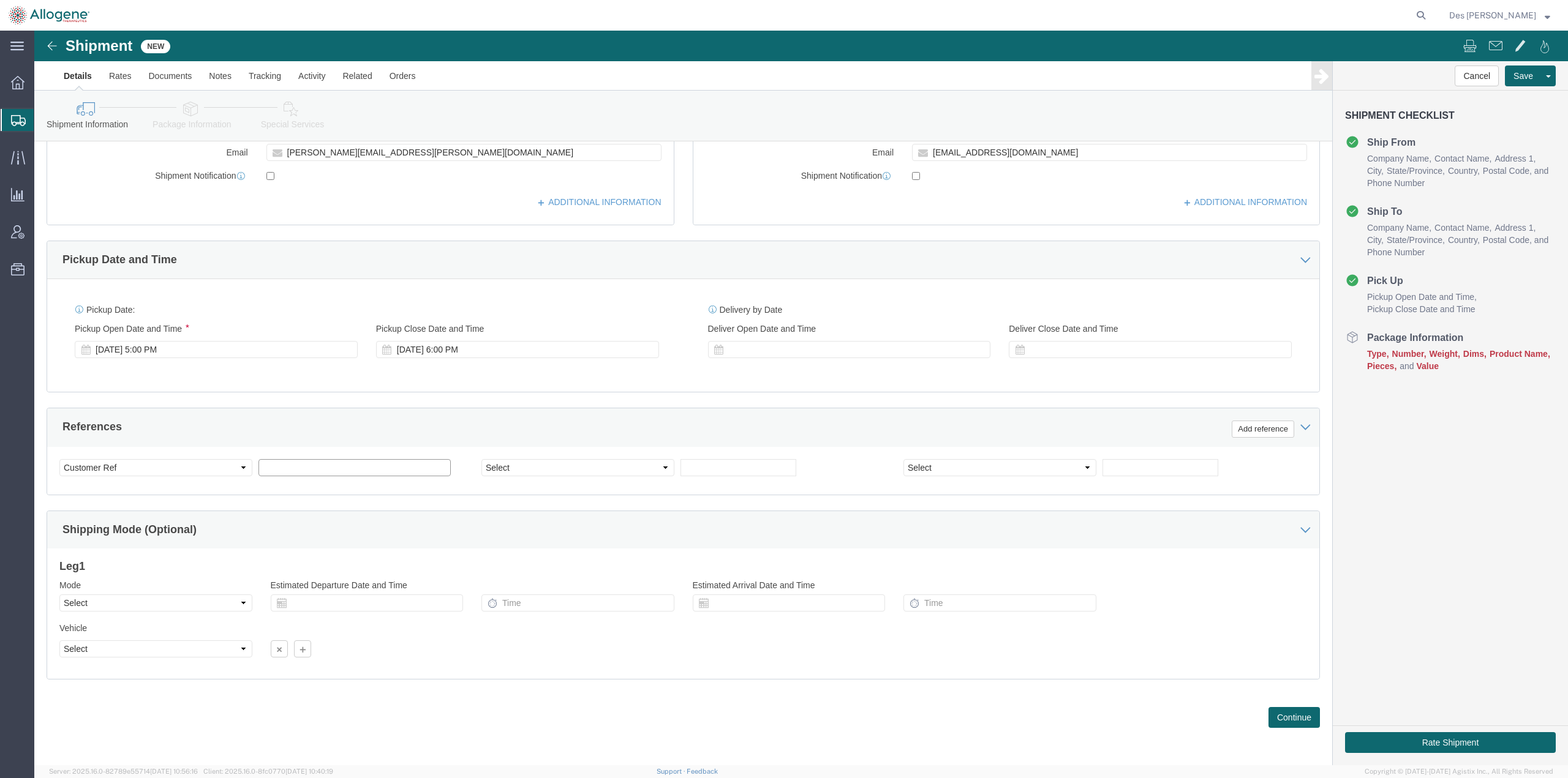
click input "text"
type input "General Request"
click select "Select Account Type Activity ID Airline Appointment Number ASN Batch Request # …"
select select "PURCHORD"
click select "Select Account Type Activity ID Airline Appointment Number ASN Batch Request # …"
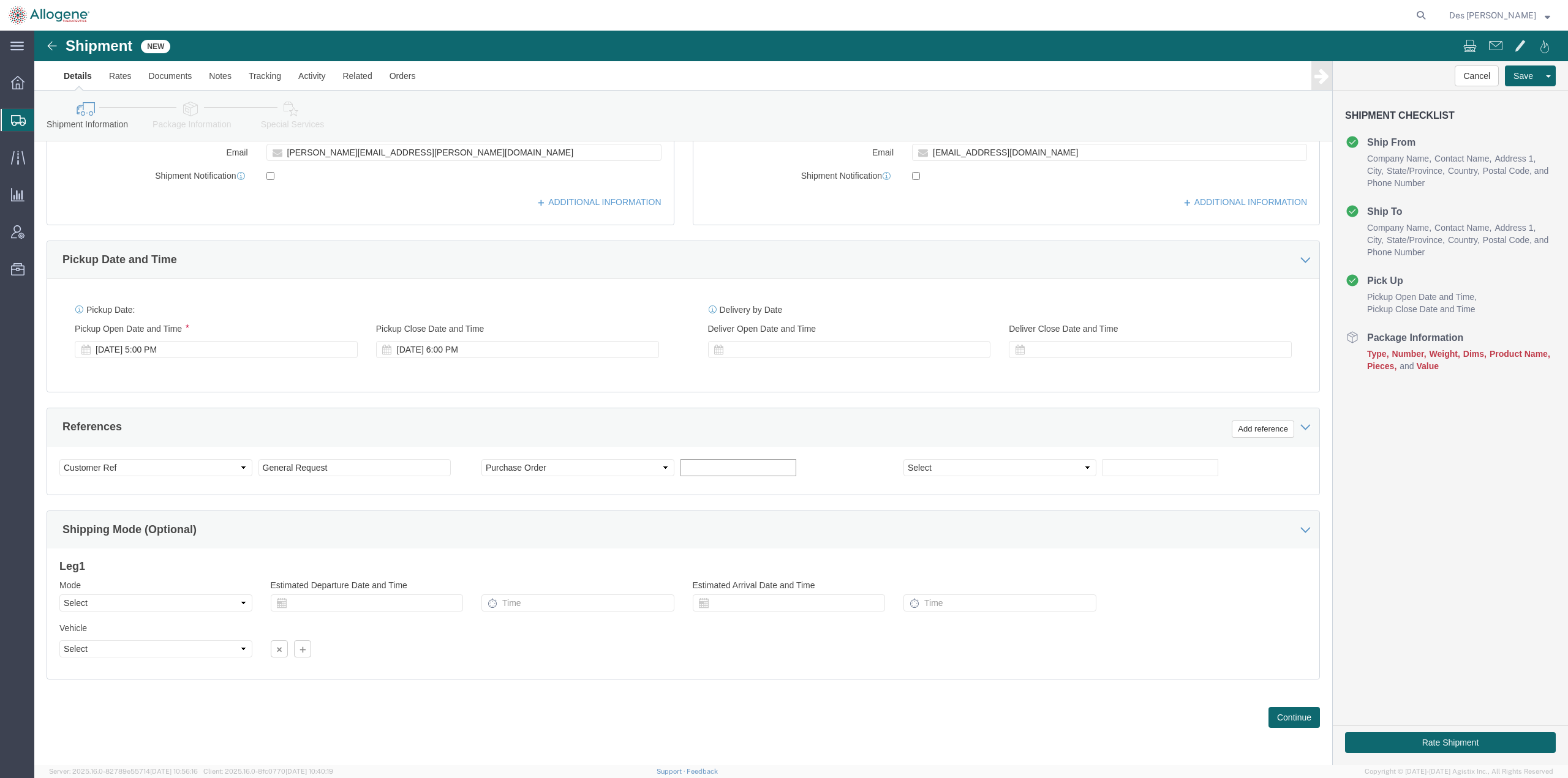
click input "text"
type input "2952"
click div "Vehicle Select Size Select Container Number Owner Select Shipper Vessel"
click button "Continue"
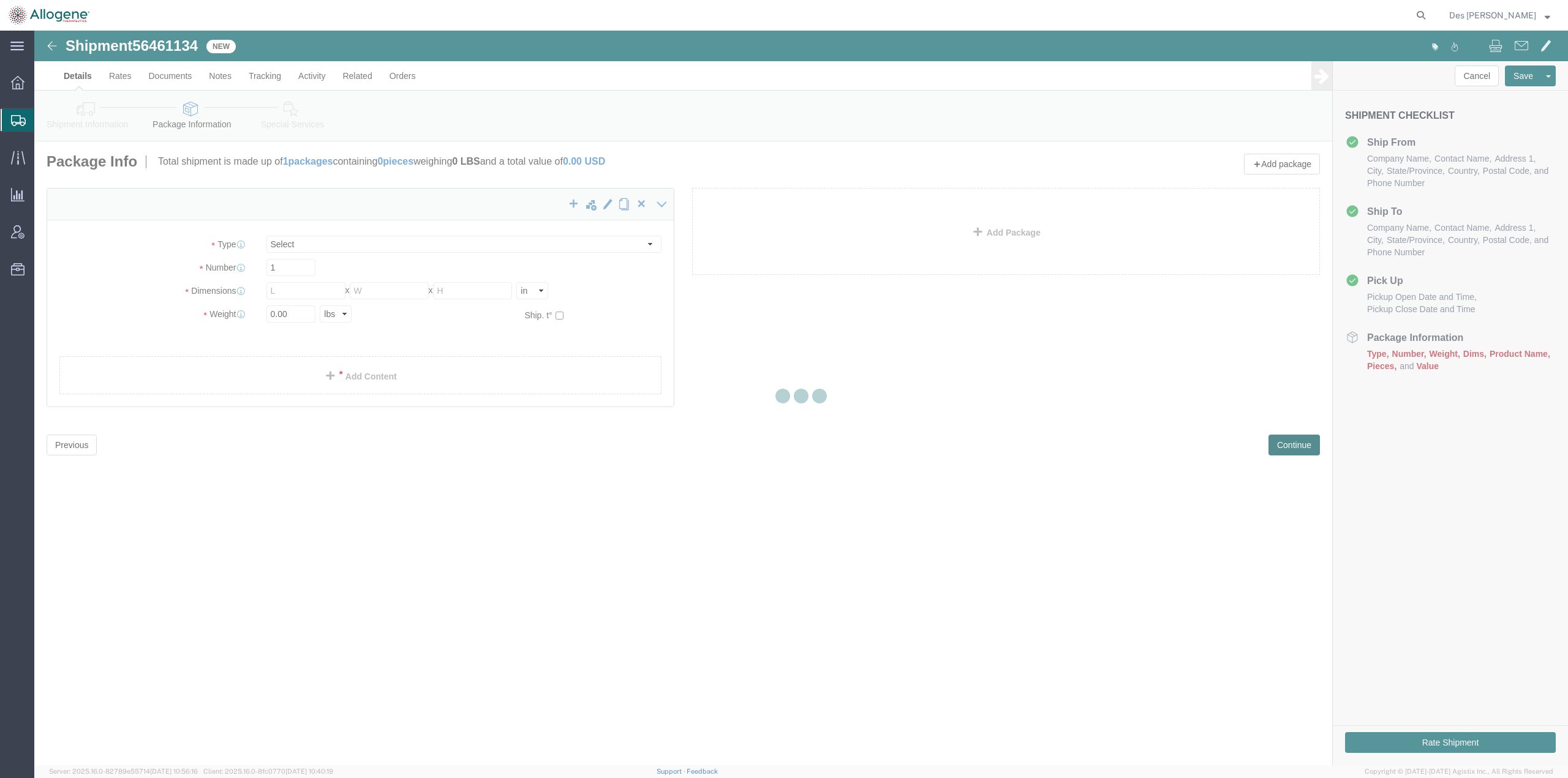
select select
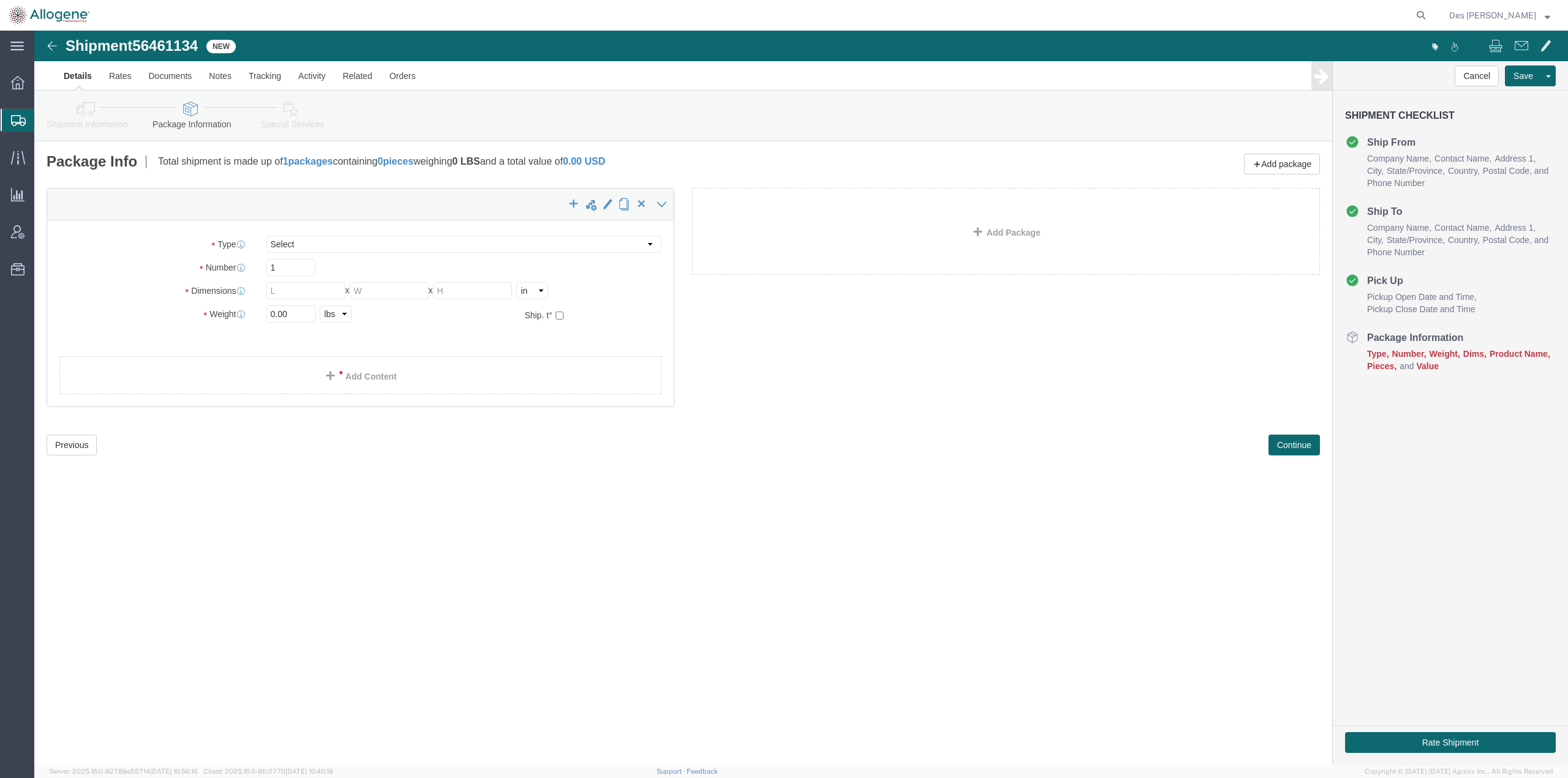
click link "Details"
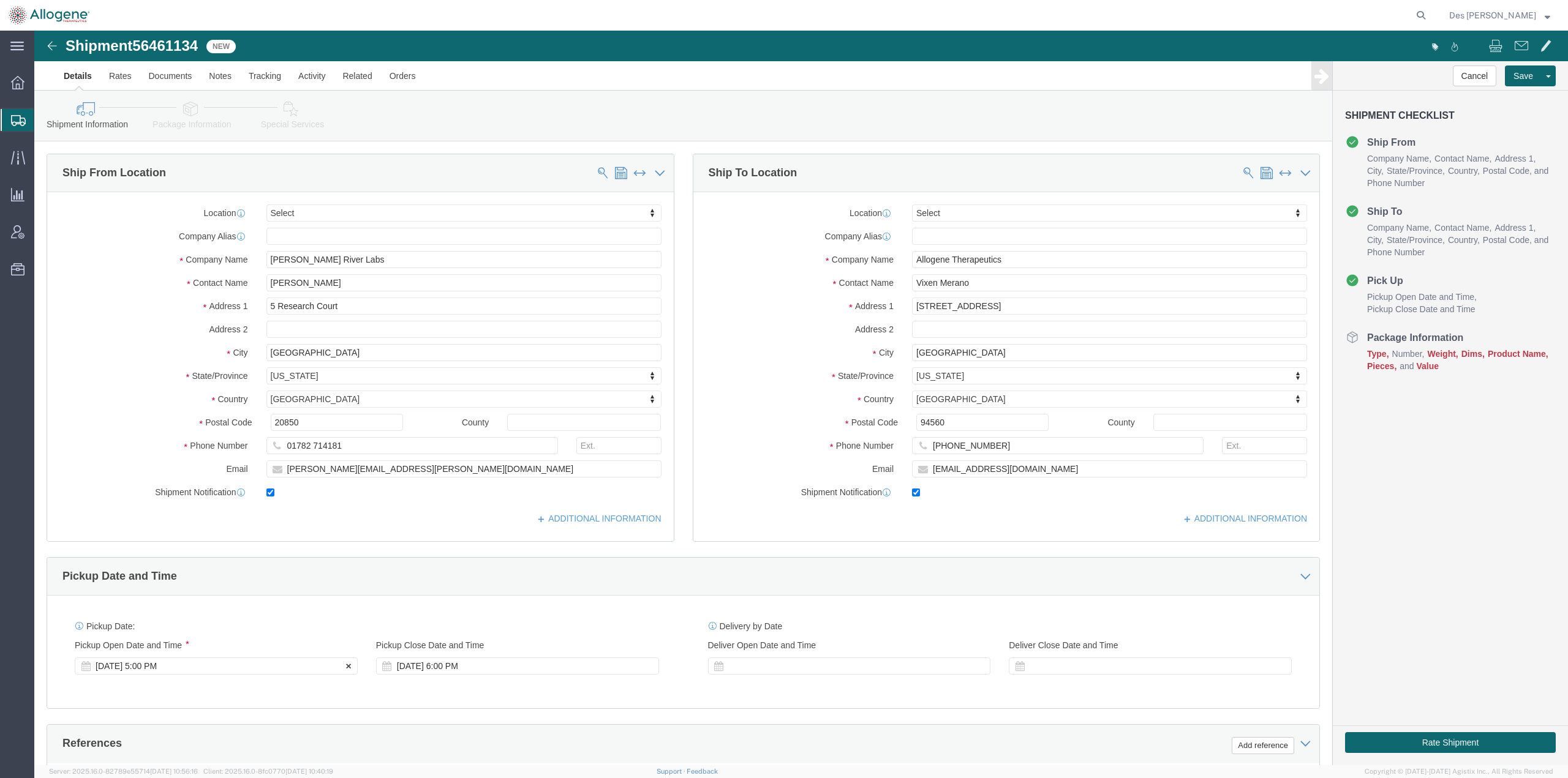
click div "[DATE] 5:00 PM"
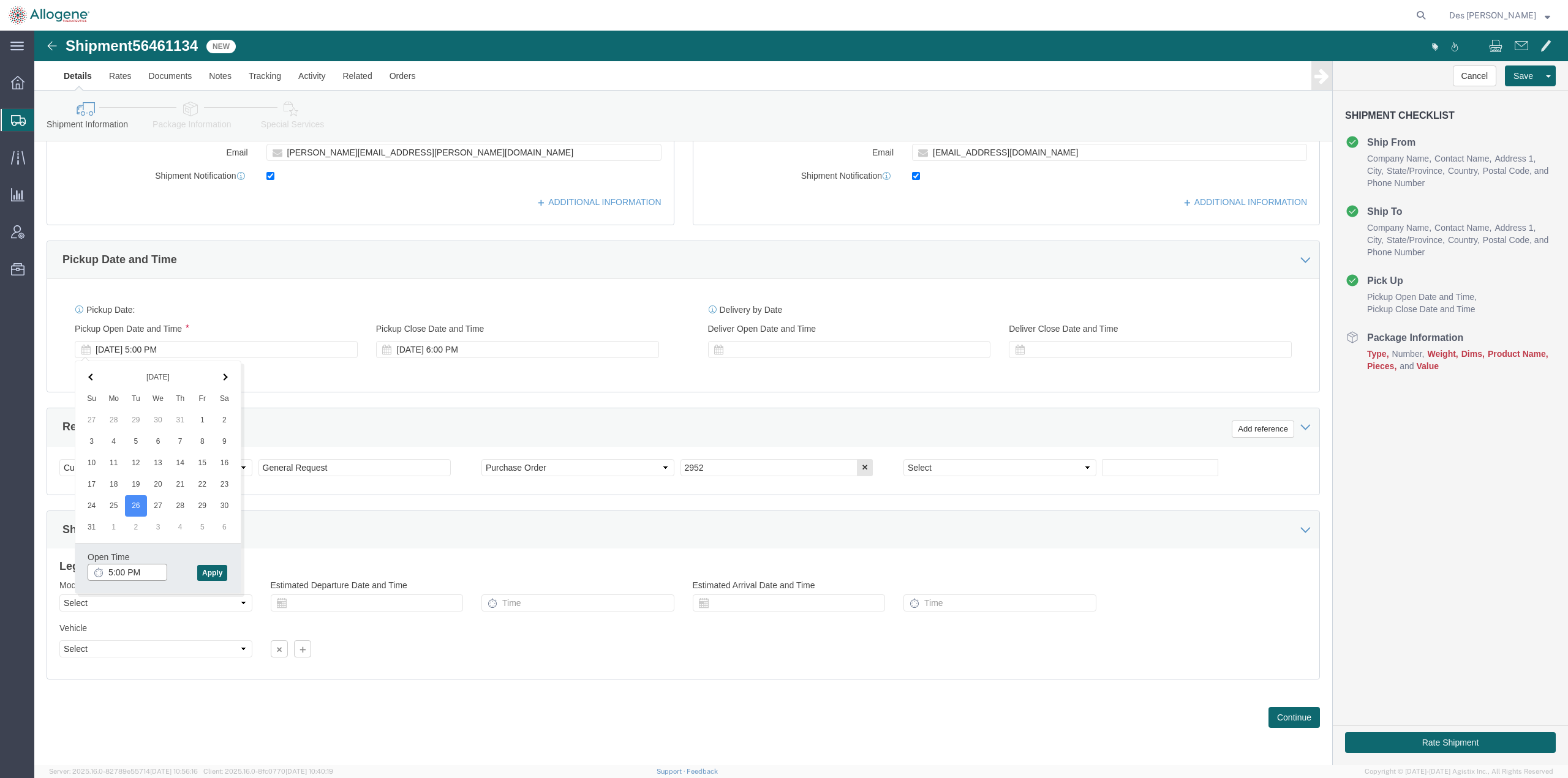
click input "5:00 PM"
type input "10:00 AM"
click button "Apply"
click div
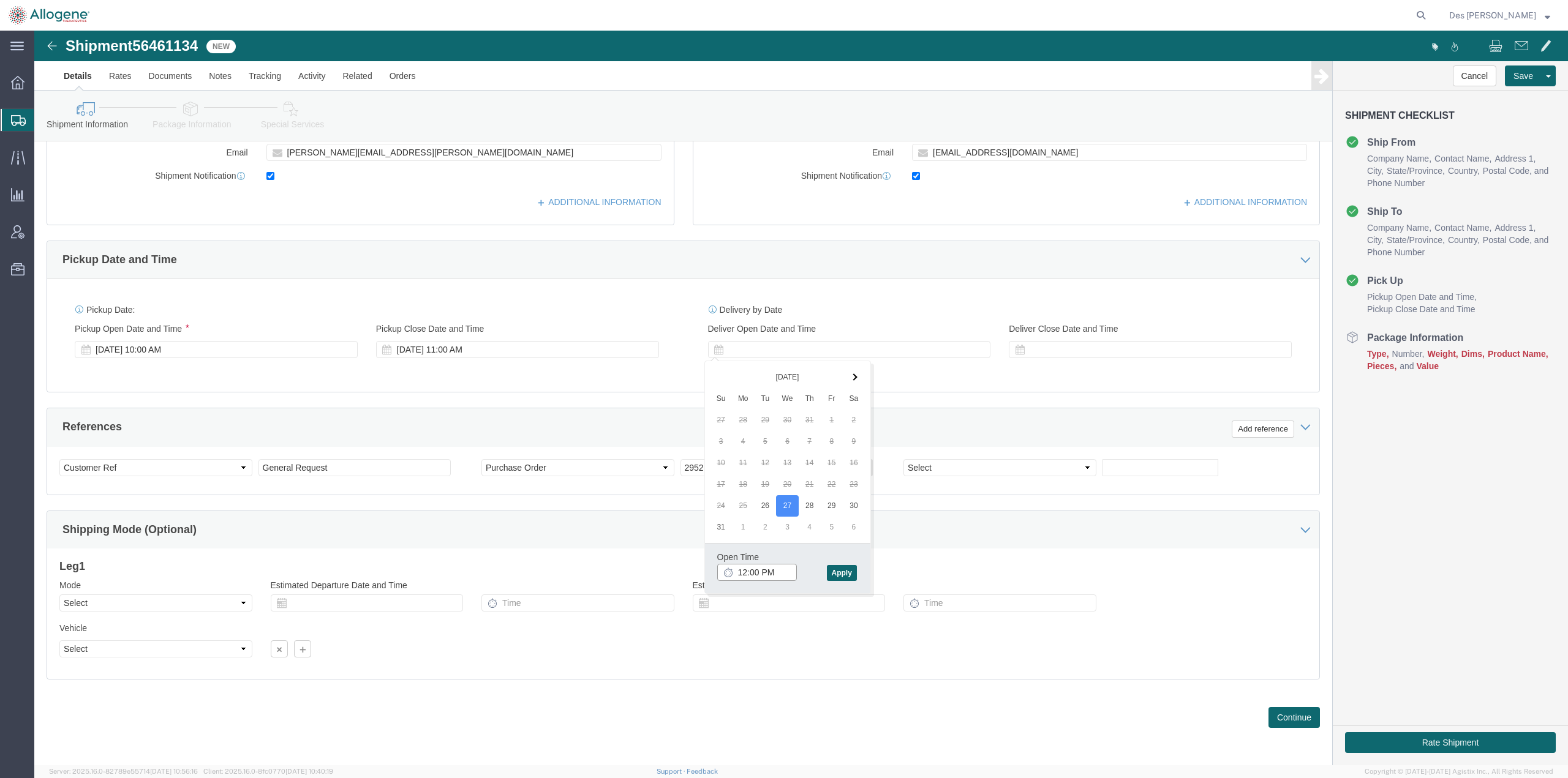
click input "12:00 PM"
type input "0900am"
click button "Apply"
click div
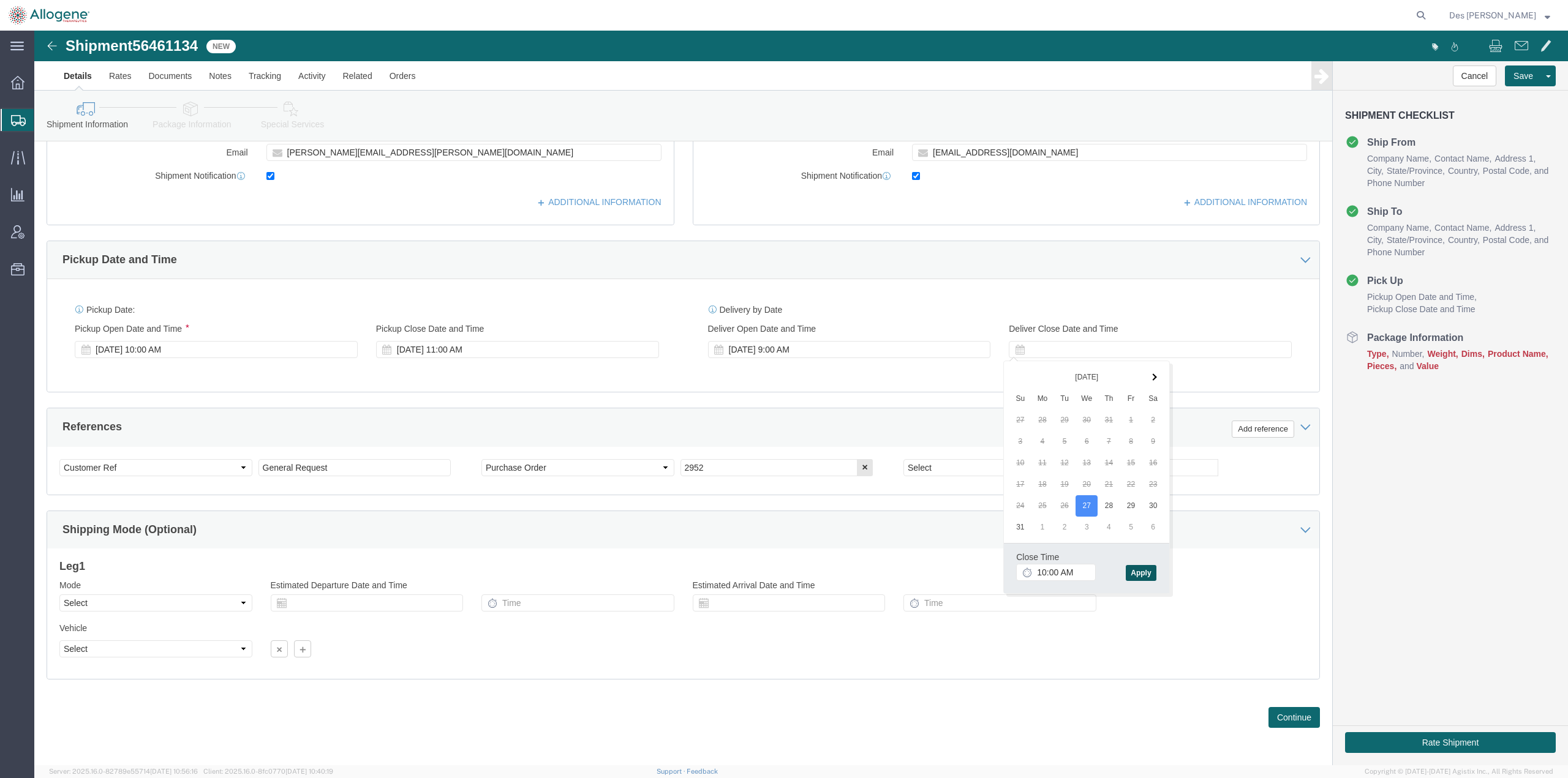
click button "Apply"
click button "Continue"
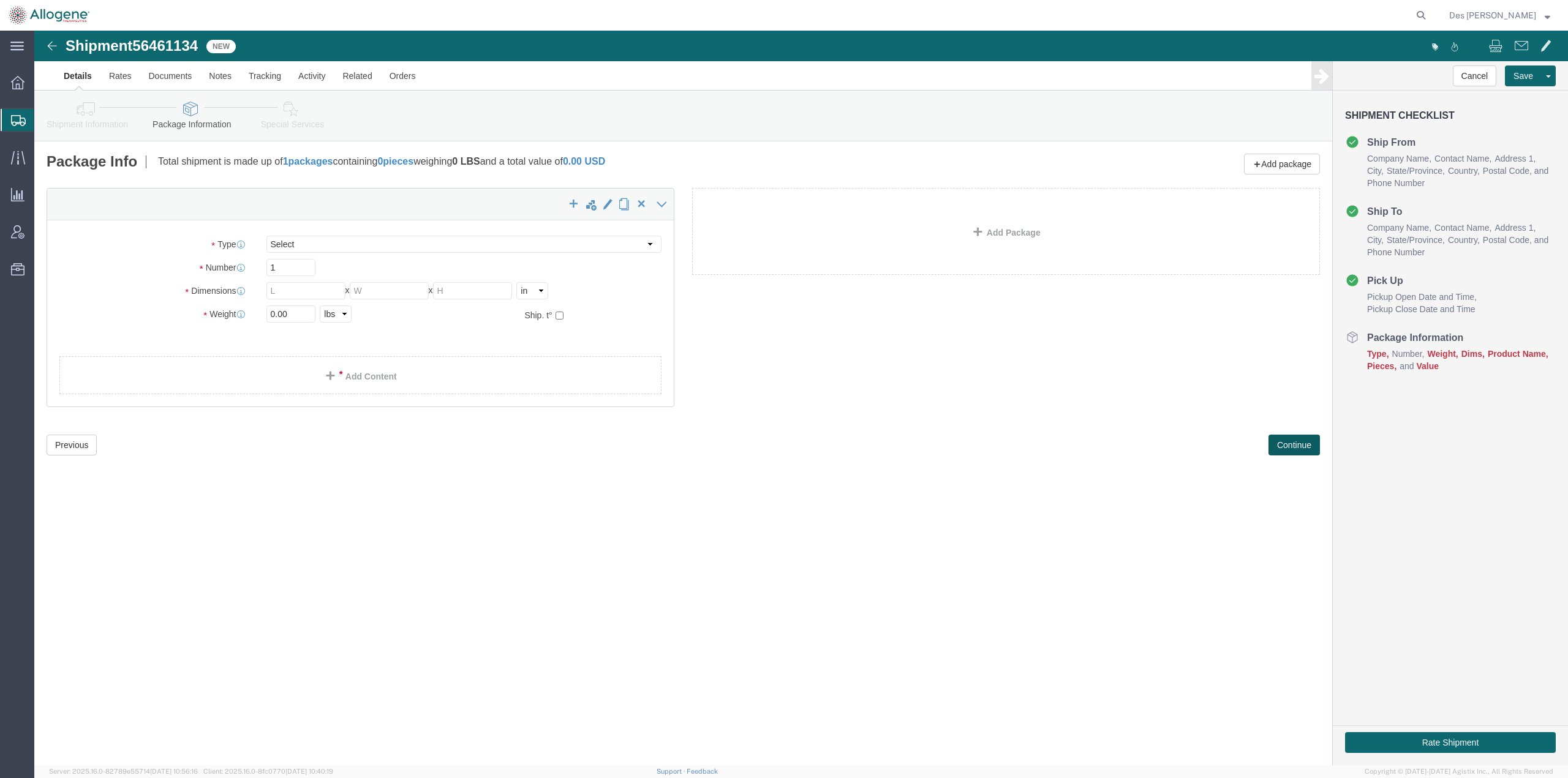
scroll to position [0, 0]
click select "Select [DATE] Ambient [DATE] Dry Ice BC30 BC30 Ambient BC42 BC42 Frozen BC61 (C…"
select select "BC02"
click select "Select [DATE] Ambient [DATE] Dry Ice BC30 BC30 Ambient BC42 BC42 Frozen BC61 (C…"
type input "18.10"
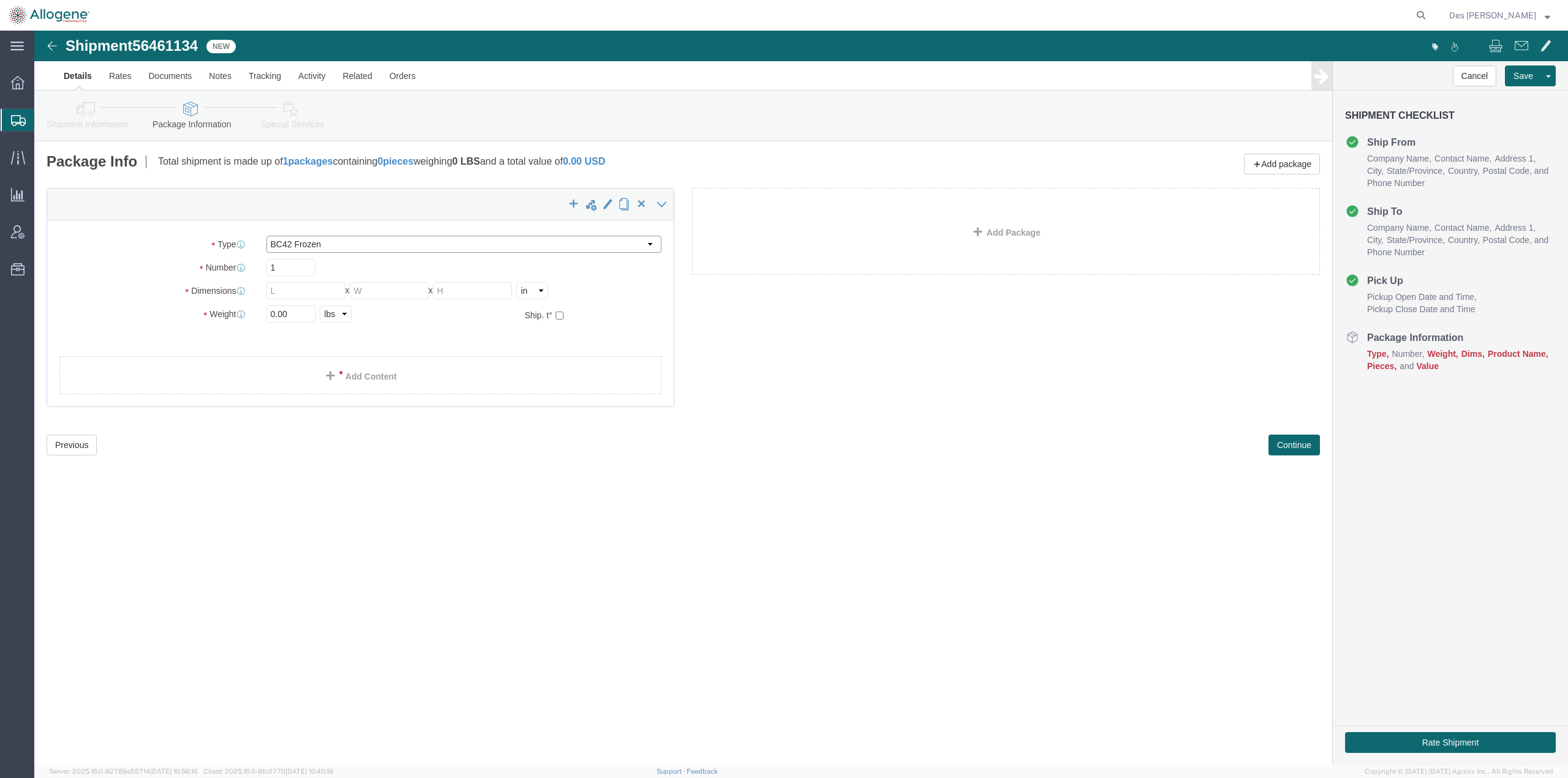
type input "18.10"
type input "22.00"
type input "FROZEN"
click div "Shipment 56461134 New Details Rates Documents Notes Tracking Activity Related O…"
click link "Add Content"
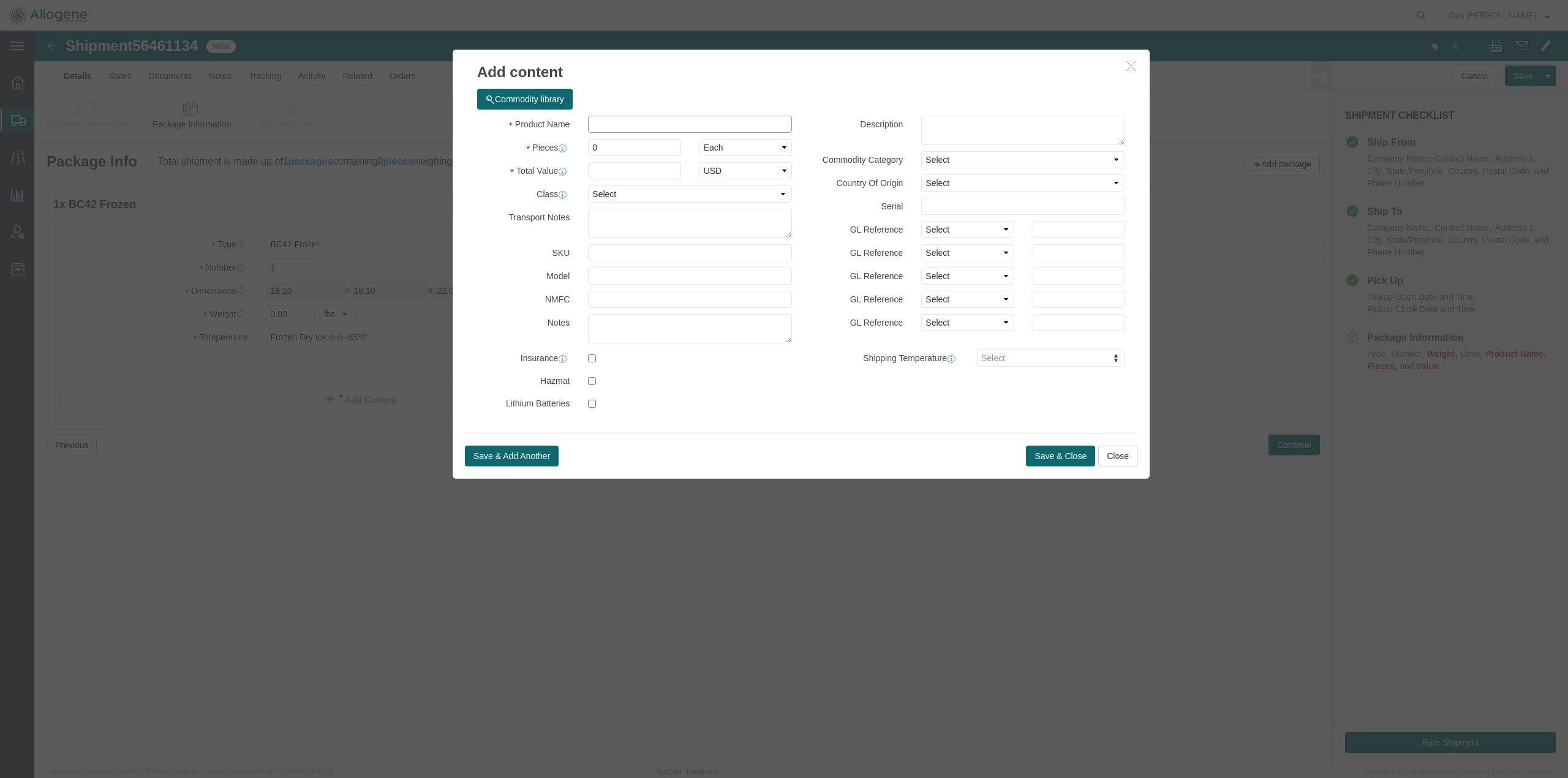
click input "text"
drag, startPoint x: 719, startPoint y: 93, endPoint x: 529, endPoint y: 90, distance: 190.0
click div "Product Name 81 vials AAV (cryo box 5" x 5" x 2")"
type input "81 vials AAV (cryo box 5" x 5" x 2")"
click textarea
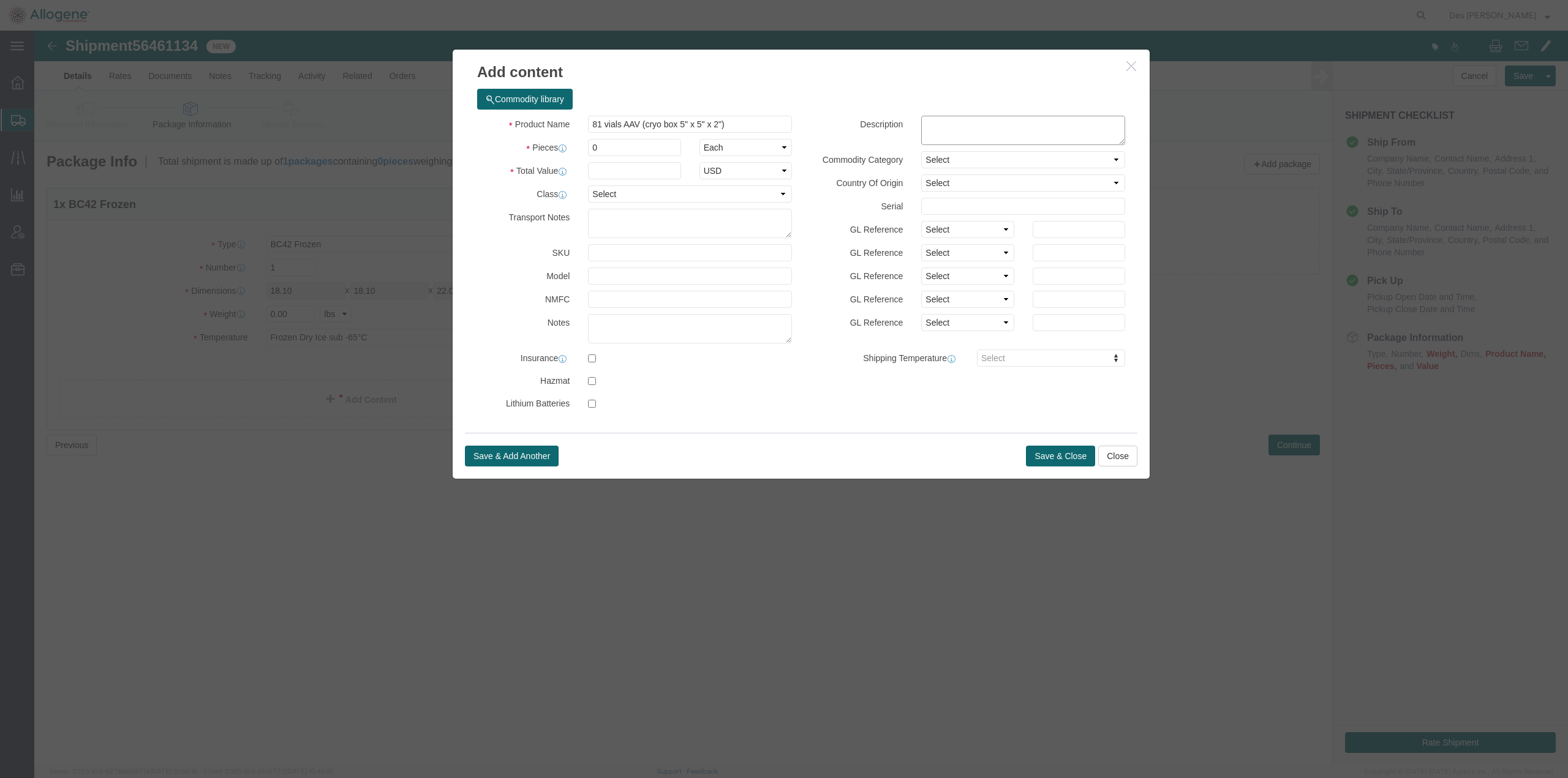
paste textarea "81 vials AAV (cryo box 5" x 5" x 2")"
type textarea "81 vials AAV (cryo box 5" x 5" x 2")"
drag, startPoint x: 581, startPoint y: 114, endPoint x: 532, endPoint y: 114, distance: 49.0
click div "Pieces 0 Select Bag Barrels 100Board Feet Bottle Box Blister Pack Carats Can Ca…"
type input "81"
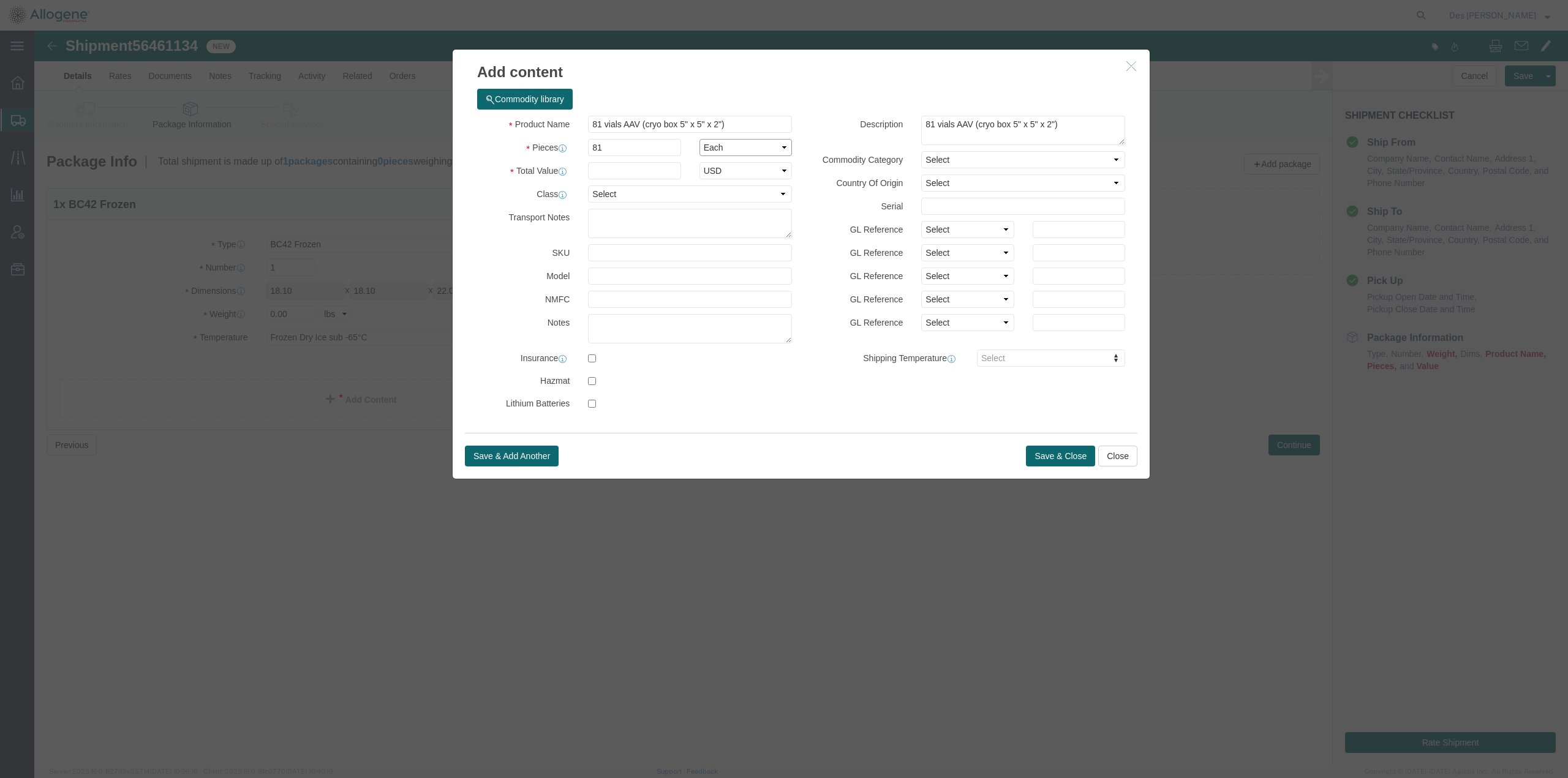
click select "Select Bag Barrels 100Board Feet Bottle Box Blister Pack Carats Can Capsule Car…"
select select "VIAL"
click select "Select Bag Barrels 100Board Feet Bottle Box Blister Pack Carats Can Capsule Car…"
drag, startPoint x: 558, startPoint y: 139, endPoint x: 588, endPoint y: 149, distance: 31.6
click input "text"
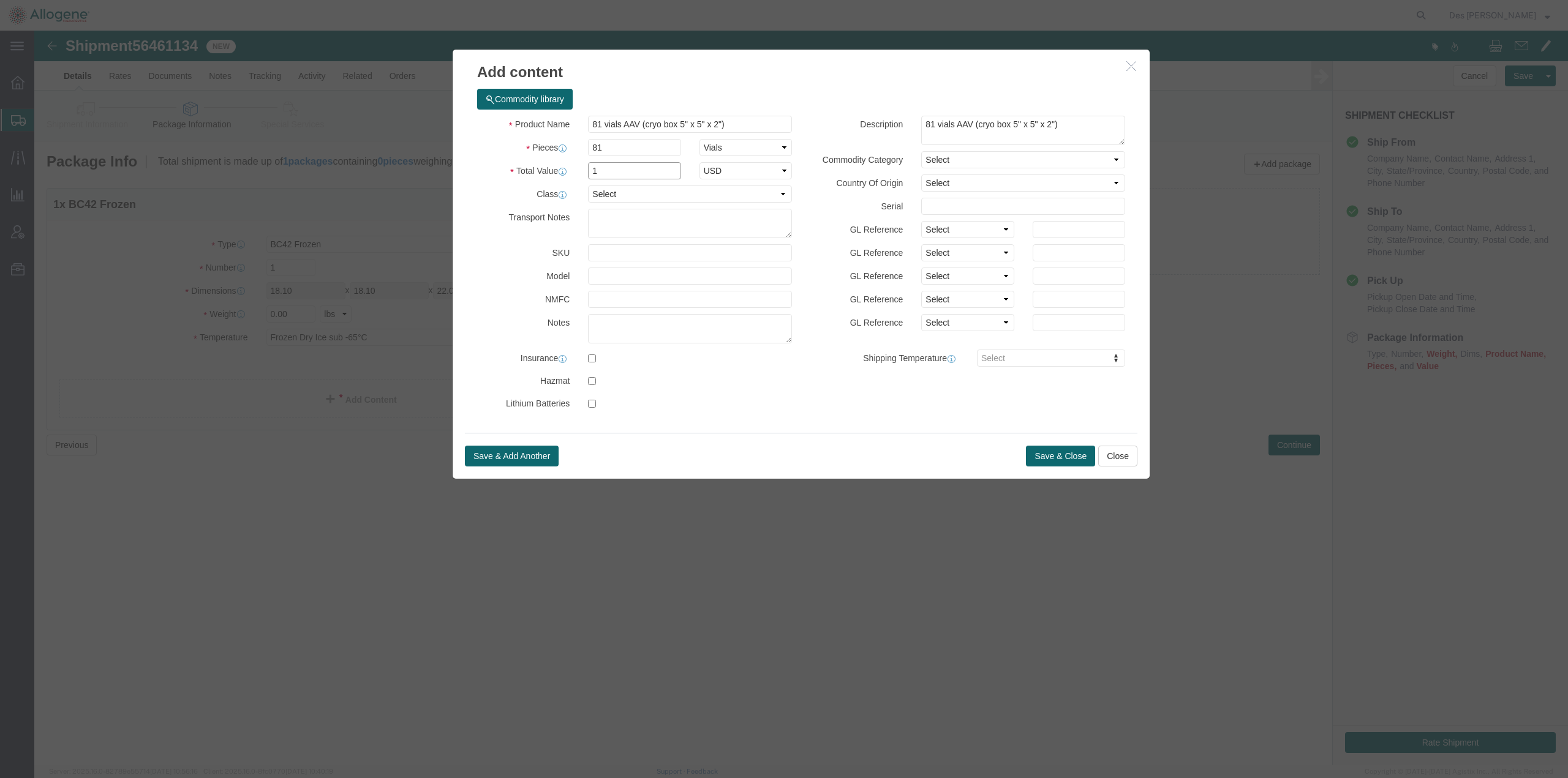
type input "1"
drag, startPoint x: 775, startPoint y: 411, endPoint x: 801, endPoint y: 372, distance: 46.9
click div "Save & Add Another Save & Close Close"
click select "Select Pharma Information"
click div "Commodity library Product Name 81 vials AAV (cryo box 5" x 5" x 2") Pieces 81 S…"
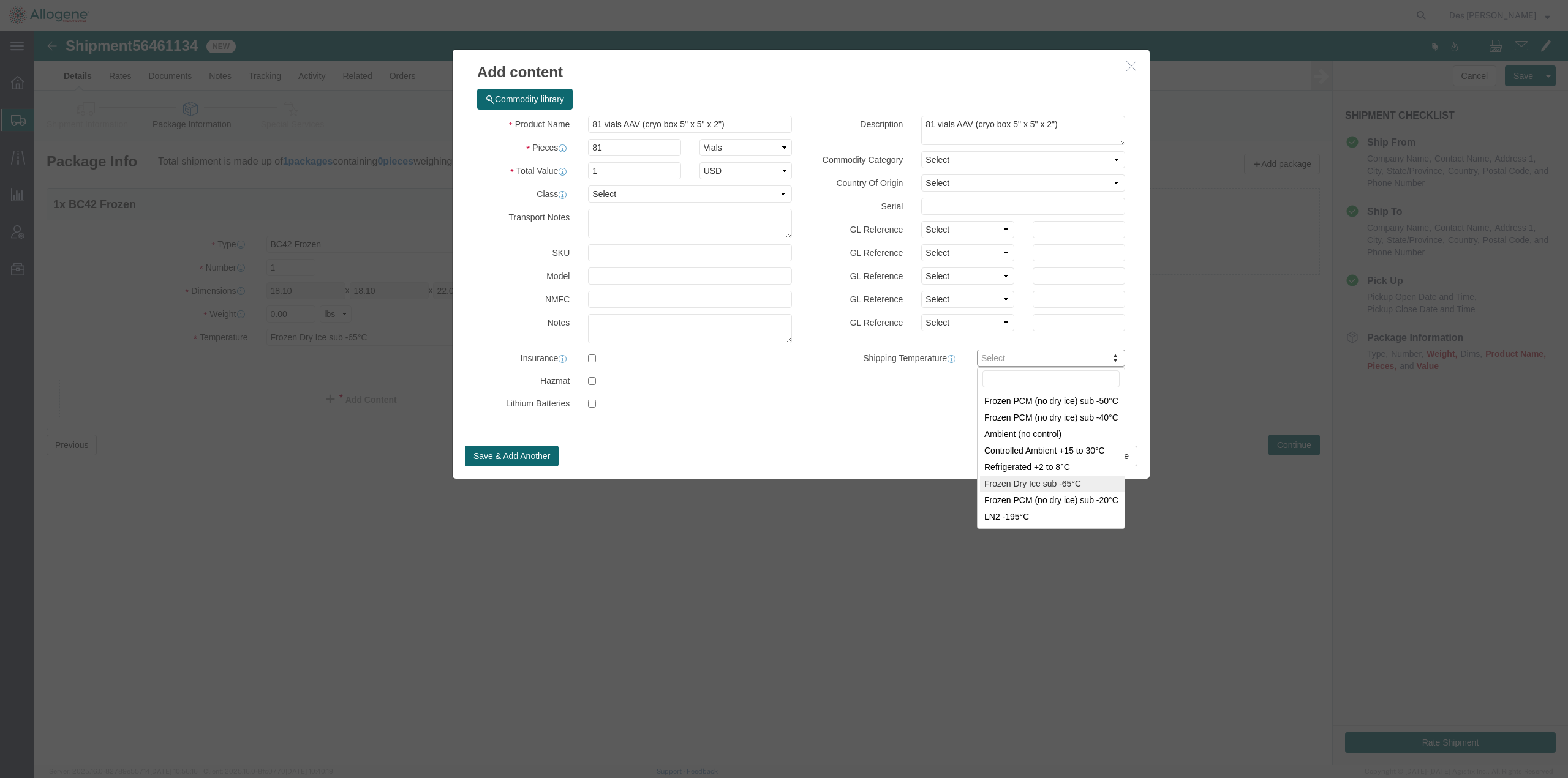
type input "FROZEN"
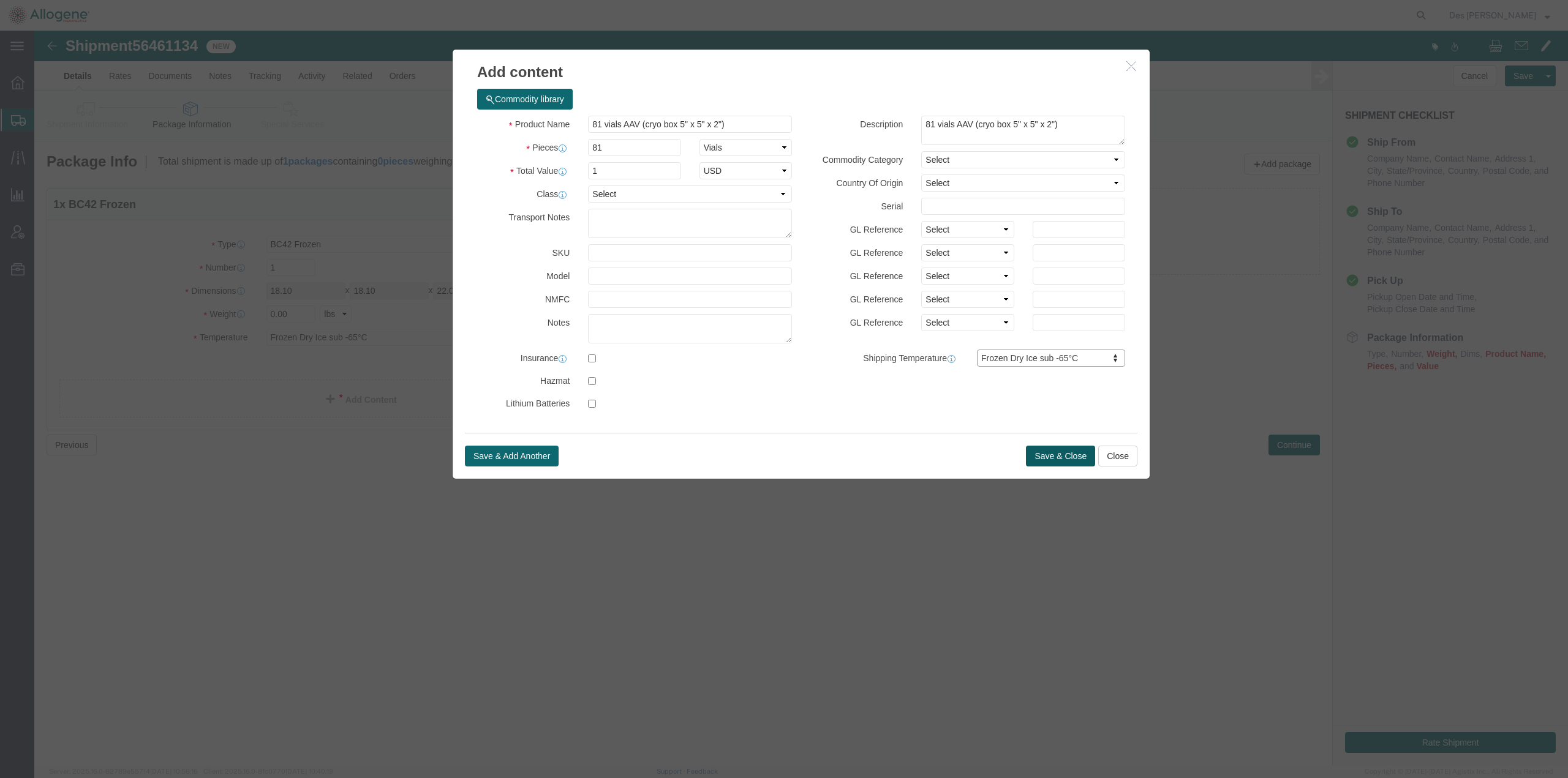
click button "Save & Close"
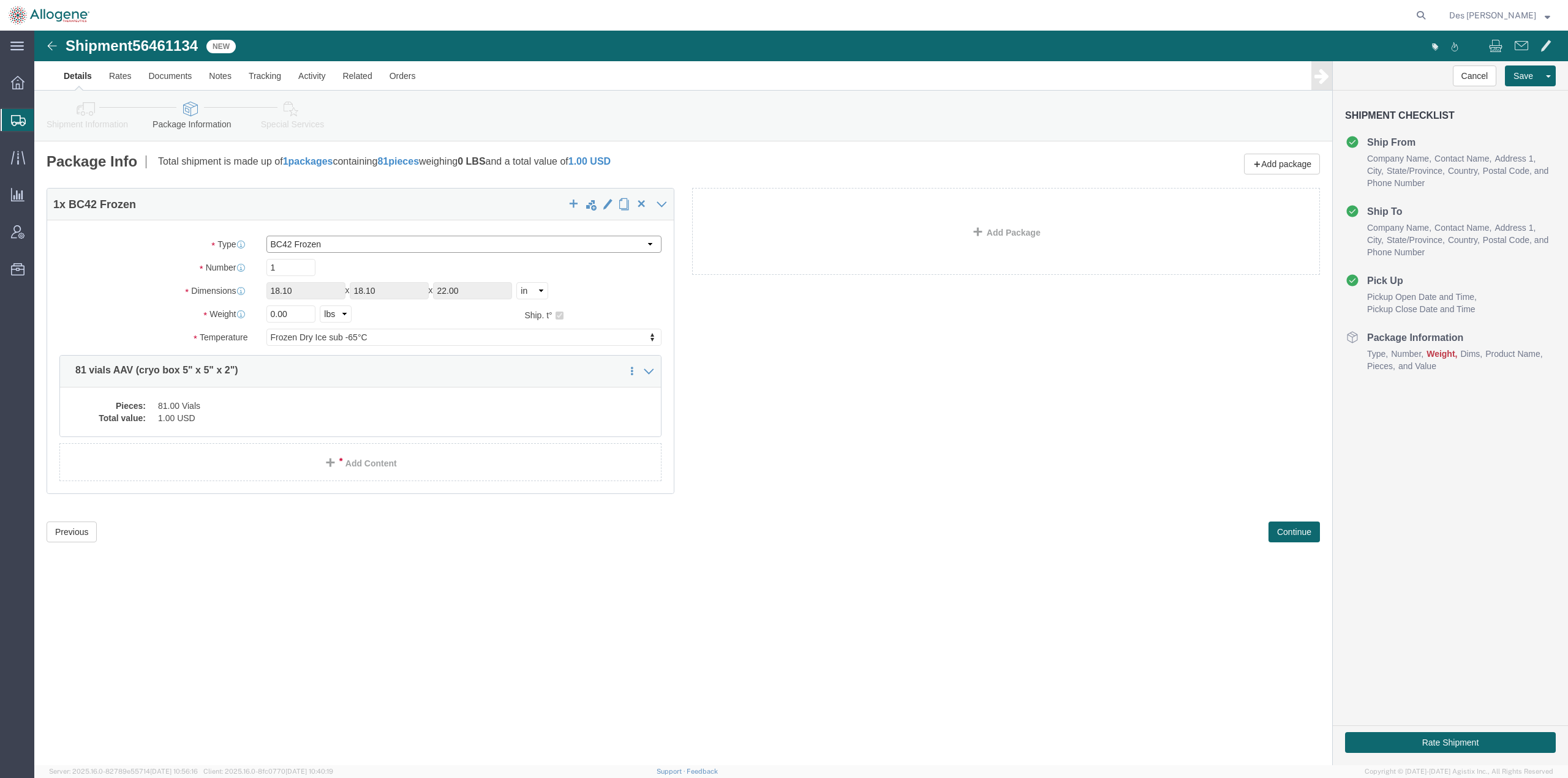
drag, startPoint x: 617, startPoint y: 214, endPoint x: 608, endPoint y: 216, distance: 9.2
click select "Select [DATE] Ambient [DATE] Dry Ice BC30 BC30 Ambient BC42 BC42 Frozen BC61 (C…"
select select "BC04"
click select "Select [DATE] Ambient [DATE] Dry Ice BC30 BC30 Ambient BC42 BC42 Frozen BC61 (C…"
type input "35.80"
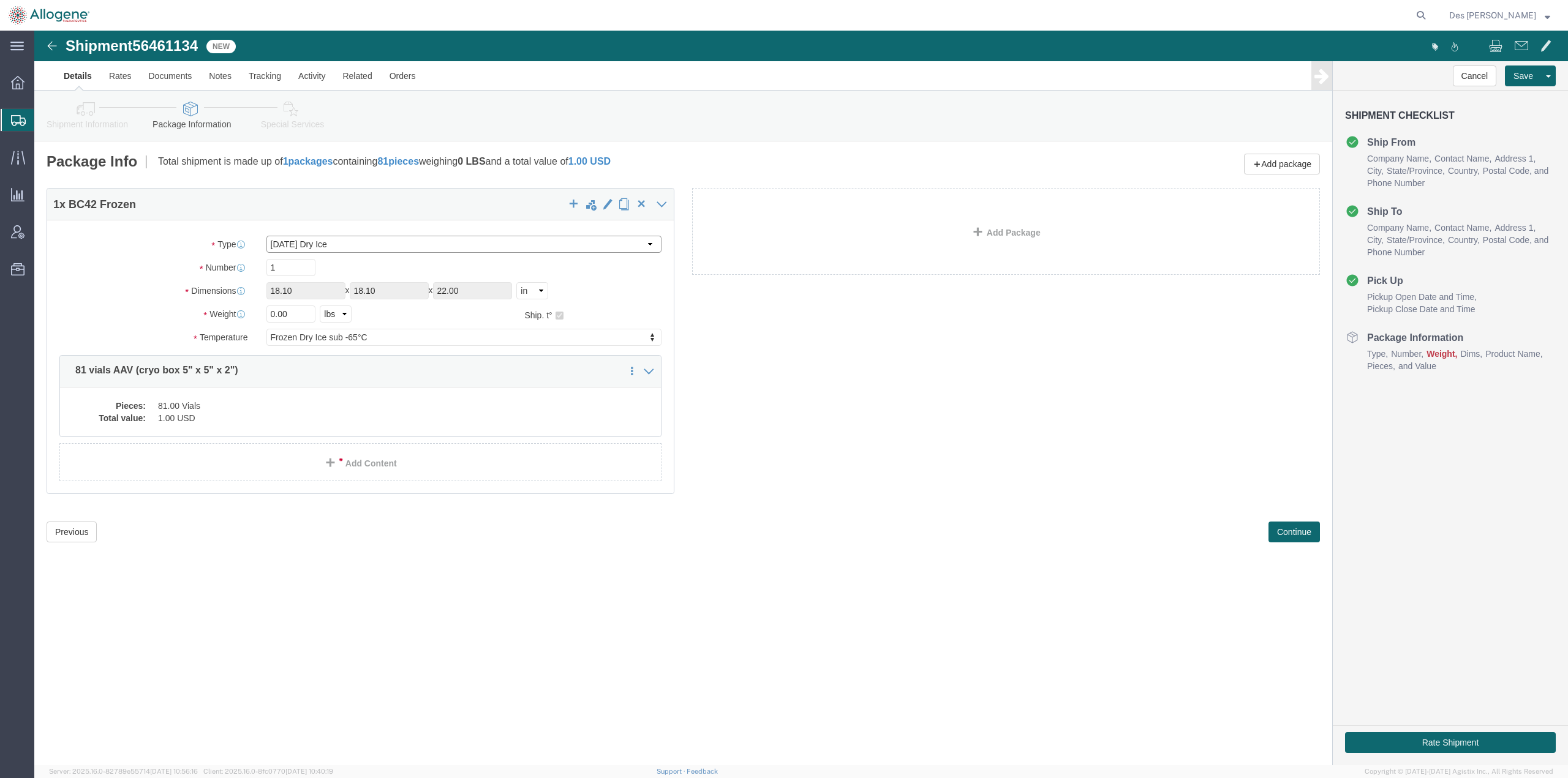
type input "29.10"
type input "29.50"
type input "19.8"
click select "Select [DATE] Ambient [DATE] Dry Ice BC30 BC30 Ambient BC42 BC42 Frozen BC61 (C…"
select select "BC02"
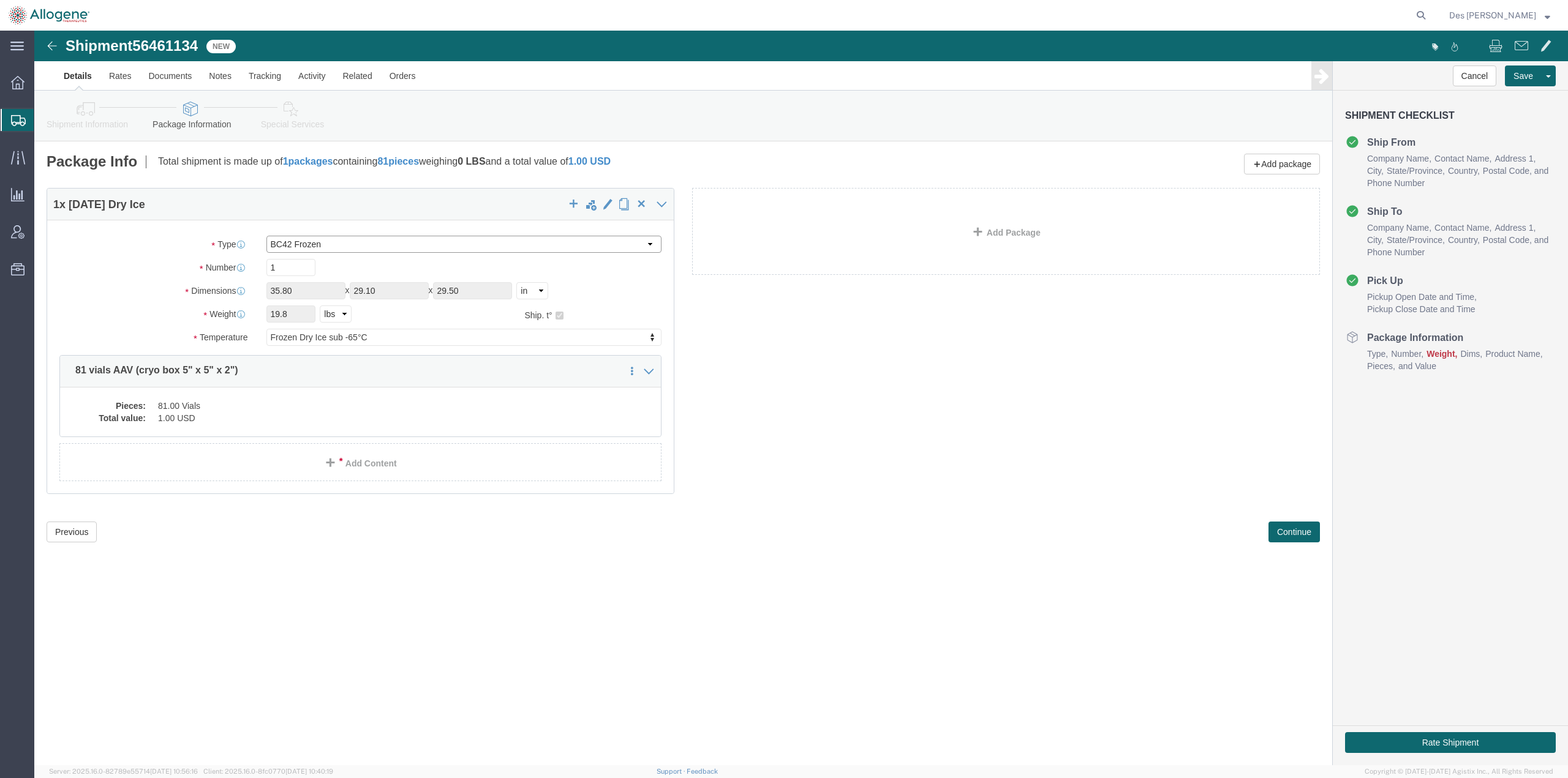
click select "Select [DATE] Ambient [DATE] Dry Ice BC30 BC30 Ambient BC42 BC42 Frozen BC61 (C…"
type input "18.10"
type input "22.00"
click div "Package Type Select [DATE] Ambient [DATE] Dry Ice BC30 BC30 Ambient BC42 BC42 F…"
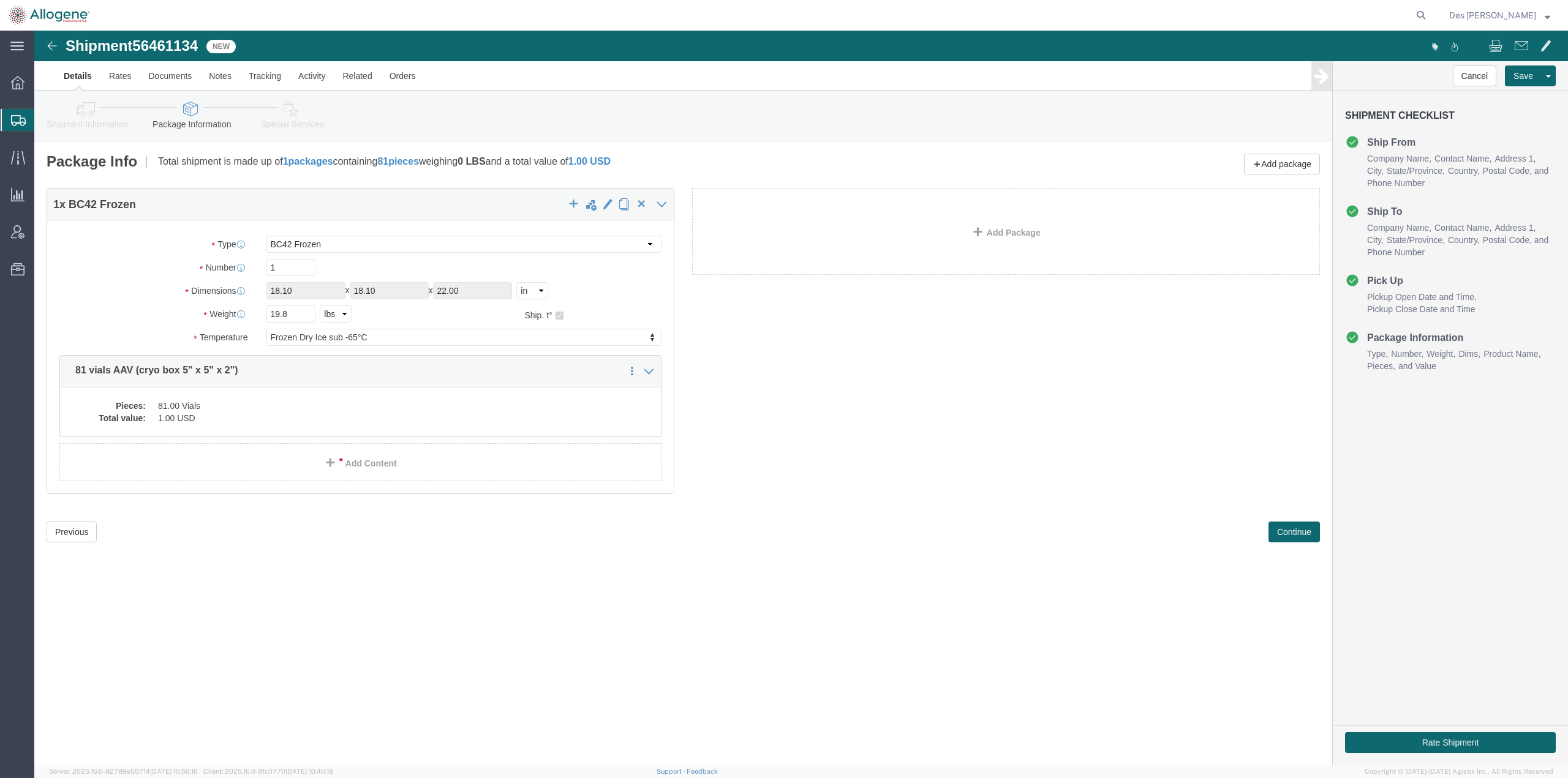
drag, startPoint x: 778, startPoint y: 661, endPoint x: 784, endPoint y: 650, distance: 12.5
click div "Shipment 56461134 New Details Rates Documents Notes Tracking Activity Related O…"
click button "Save"
click button "Continue"
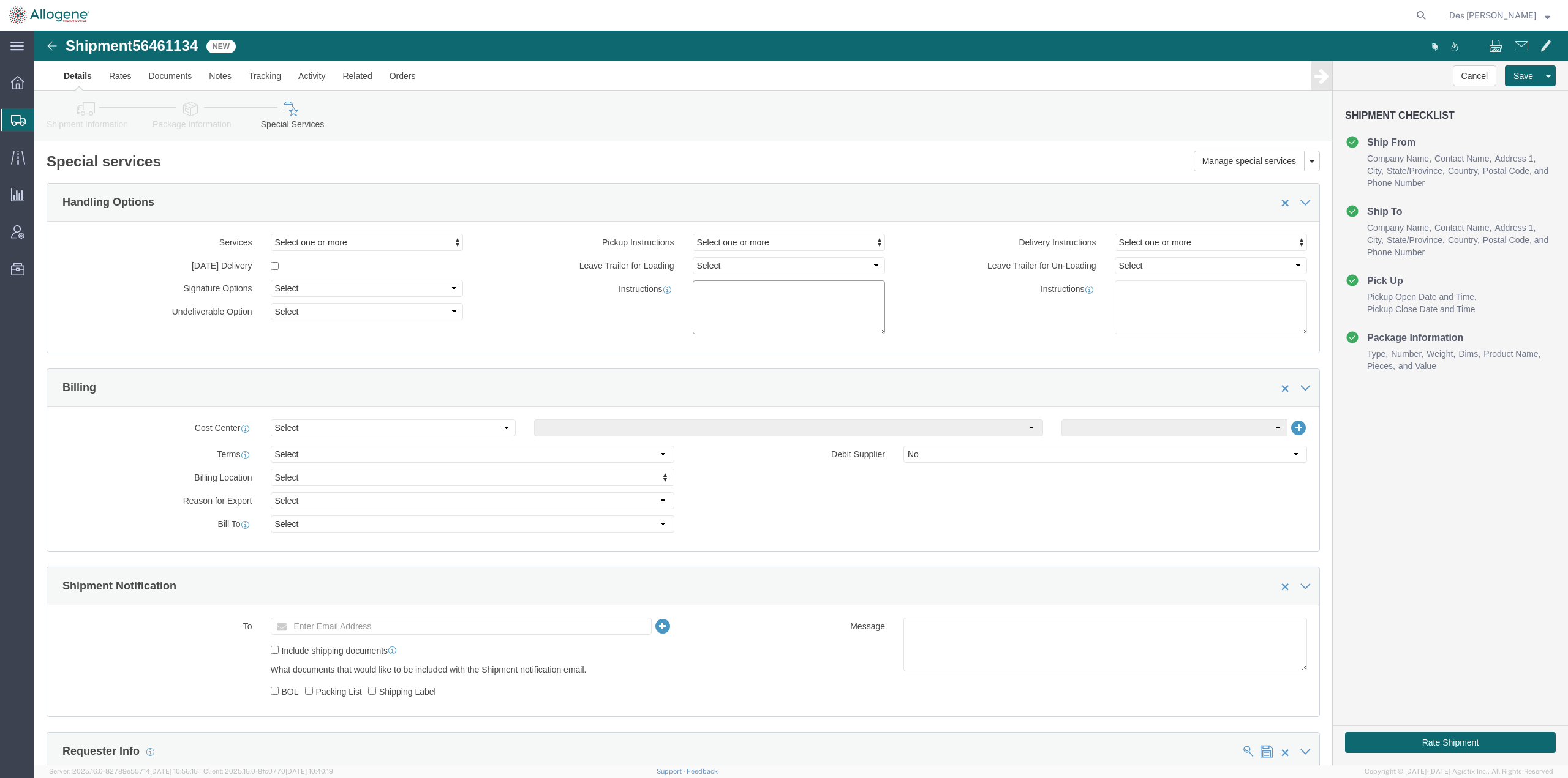
click textarea
type textarea "Please provide 1 x dry ice shipper with a USB temp monitor."
click input "text"
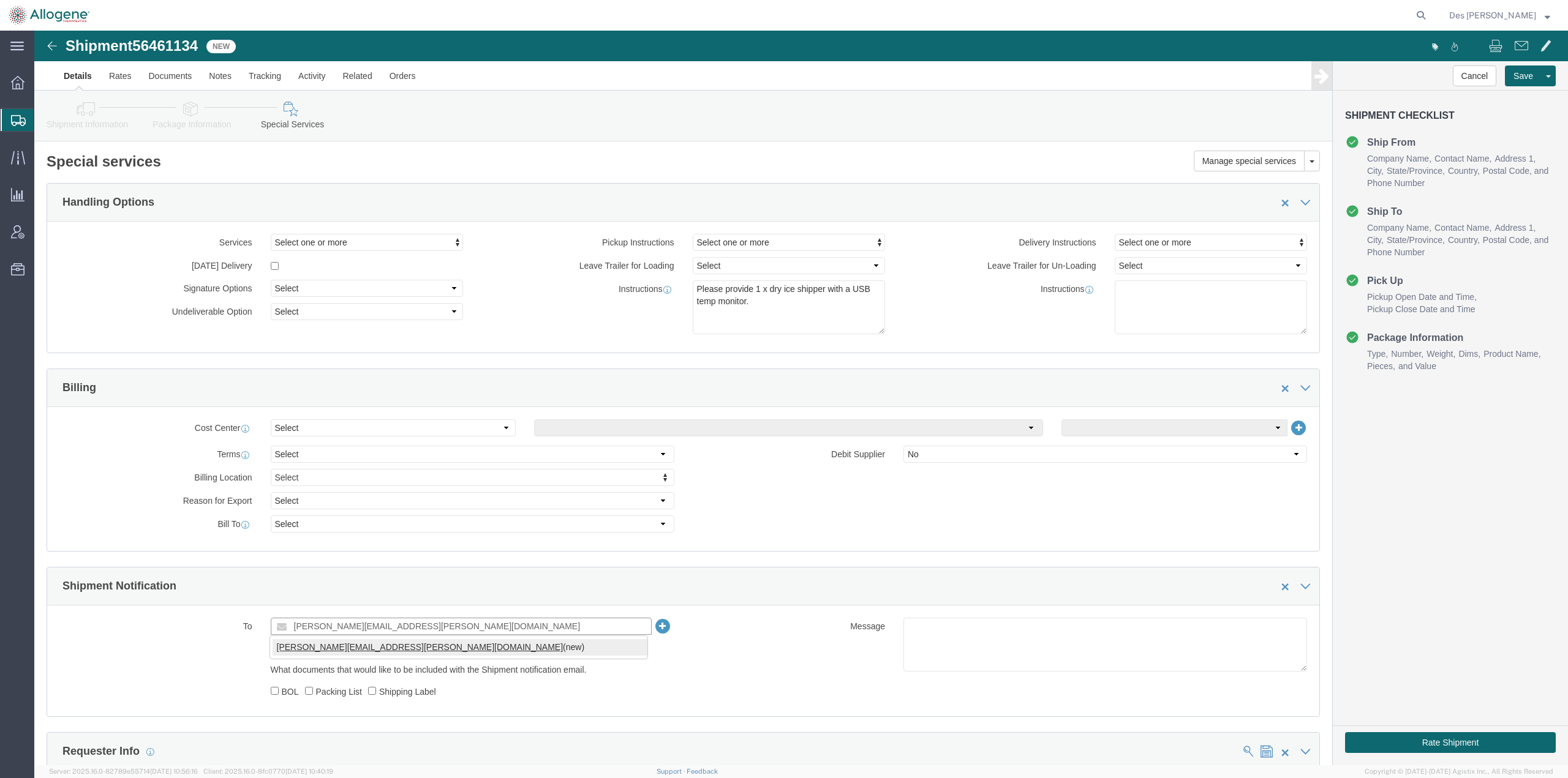
type input "[PERSON_NAME][EMAIL_ADDRESS][PERSON_NAME][DOMAIN_NAME]"
click ul "[PERSON_NAME][EMAIL_ADDRESS][PERSON_NAME][DOMAIN_NAME] (new)"
type input "[PERSON_NAME][EMAIL_ADDRESS][PERSON_NAME][DOMAIN_NAME]"
type input "[PERSON_NAME][EMAIL_ADDRESS][PERSON_NAME][DOMAIN_NAME],[PERSON_NAME][DOMAIN_NAM…"
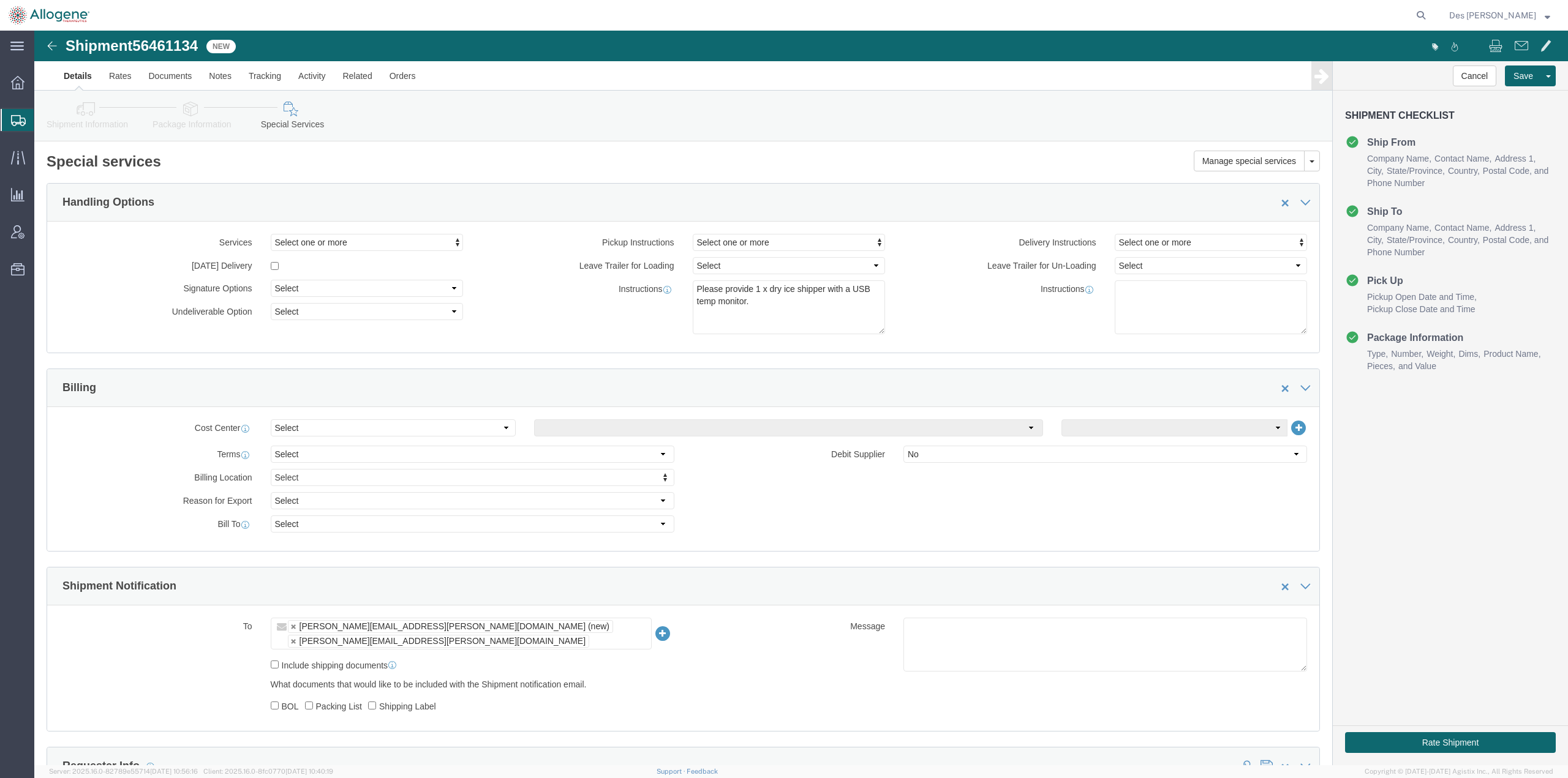
click ul "[PERSON_NAME][EMAIL_ADDRESS][PERSON_NAME][DOMAIN_NAME] (new) [PERSON_NAME][EMAI…"
type input "[EMAIL_ADDRESS][DOMAIN_NAME]"
type input "[PERSON_NAME][EMAIL_ADDRESS][PERSON_NAME][DOMAIN_NAME],[PERSON_NAME][DOMAIN_NAM…"
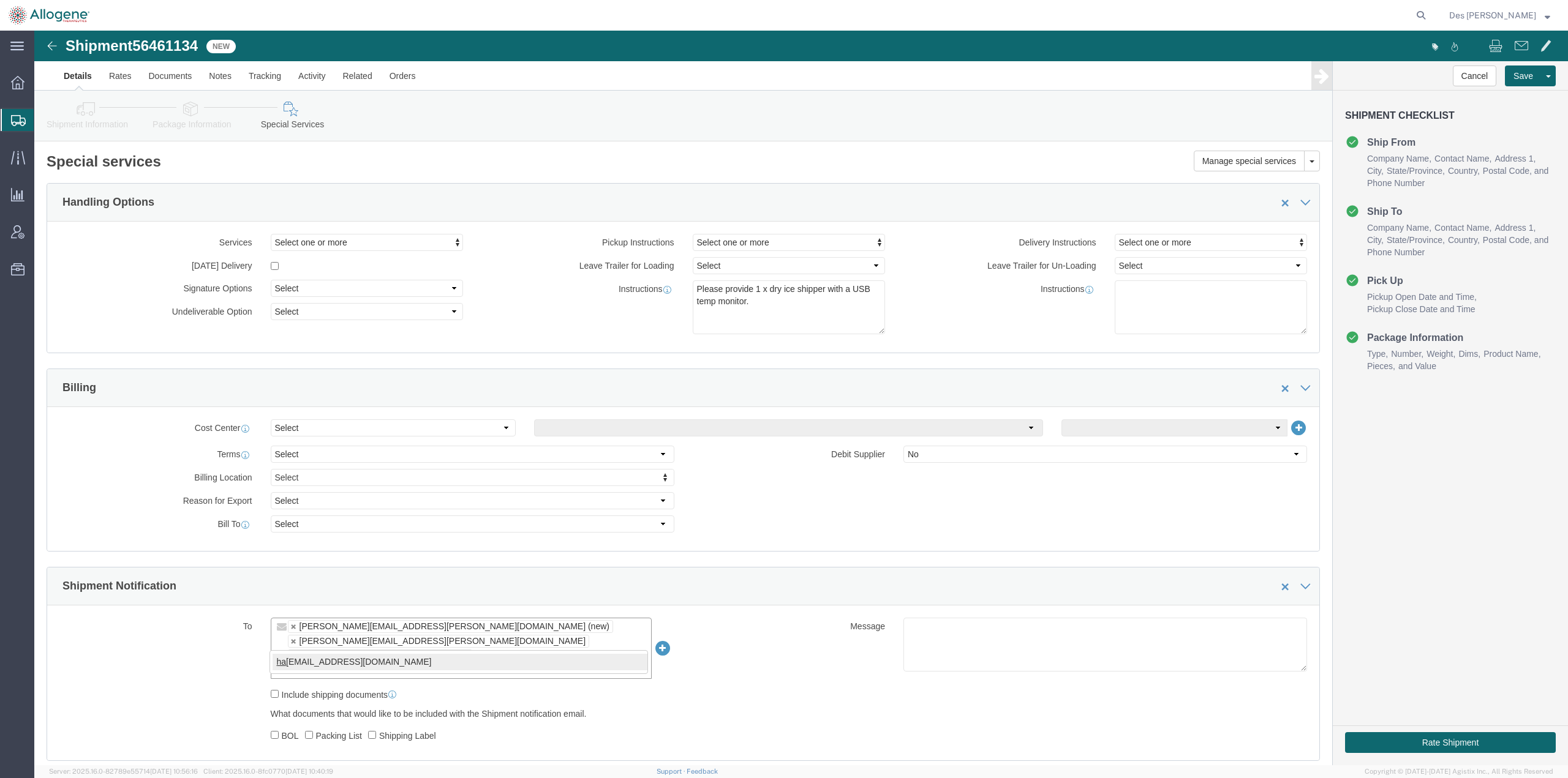
type input "h"
type input "[PERSON_NAME][EMAIL_ADDRESS][PERSON_NAME][DOMAIN_NAME]"
type input "[PERSON_NAME][EMAIL_ADDRESS][PERSON_NAME][DOMAIN_NAME],[PERSON_NAME][DOMAIN_NAM…"
drag, startPoint x: 992, startPoint y: 284, endPoint x: 1174, endPoint y: 326, distance: 186.8
click div "Instructions"
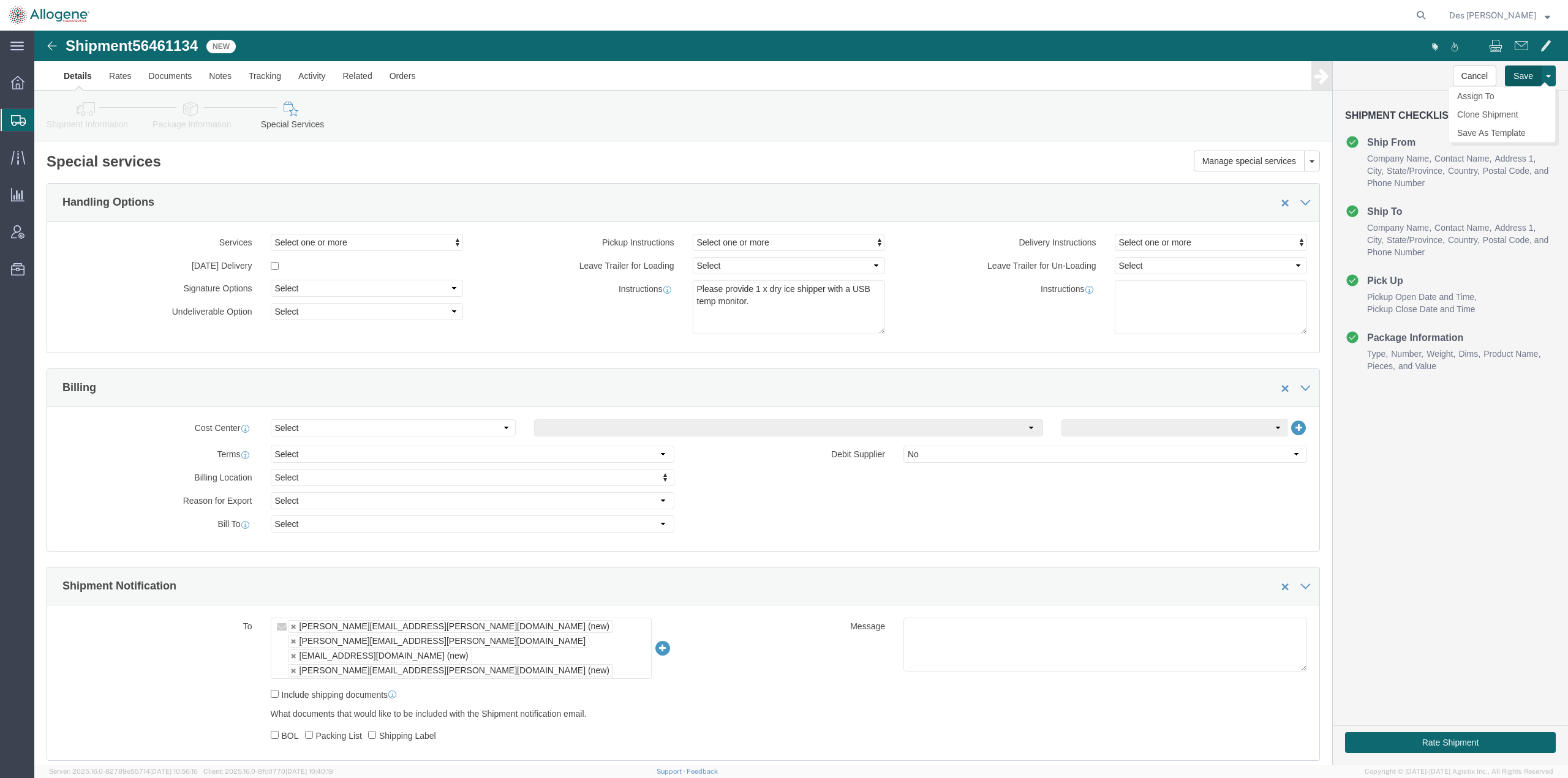
click button "Save"
click button "Rate Shipment"
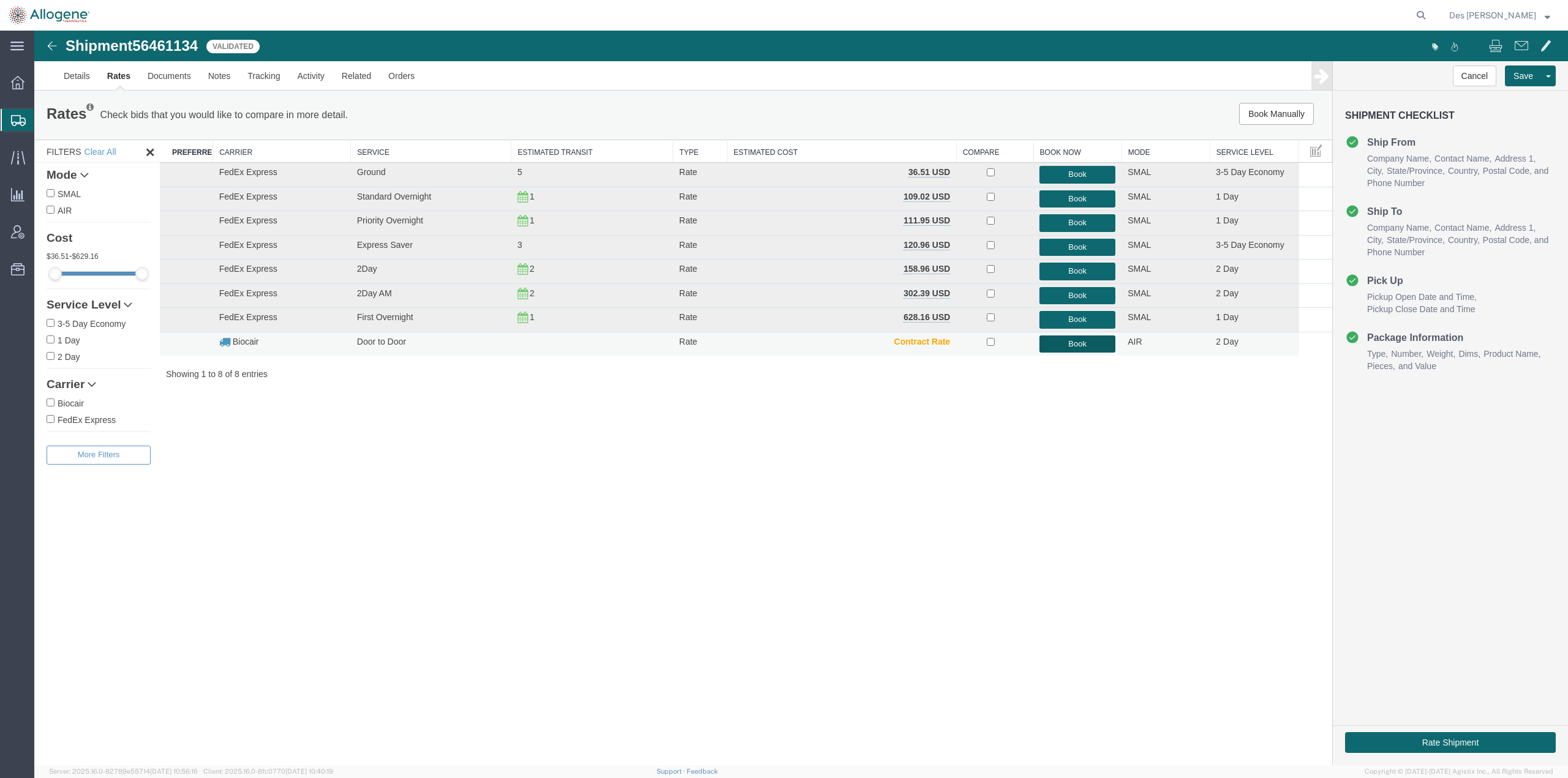
click at [1081, 340] on button "Book" at bounding box center [1077, 344] width 76 height 18
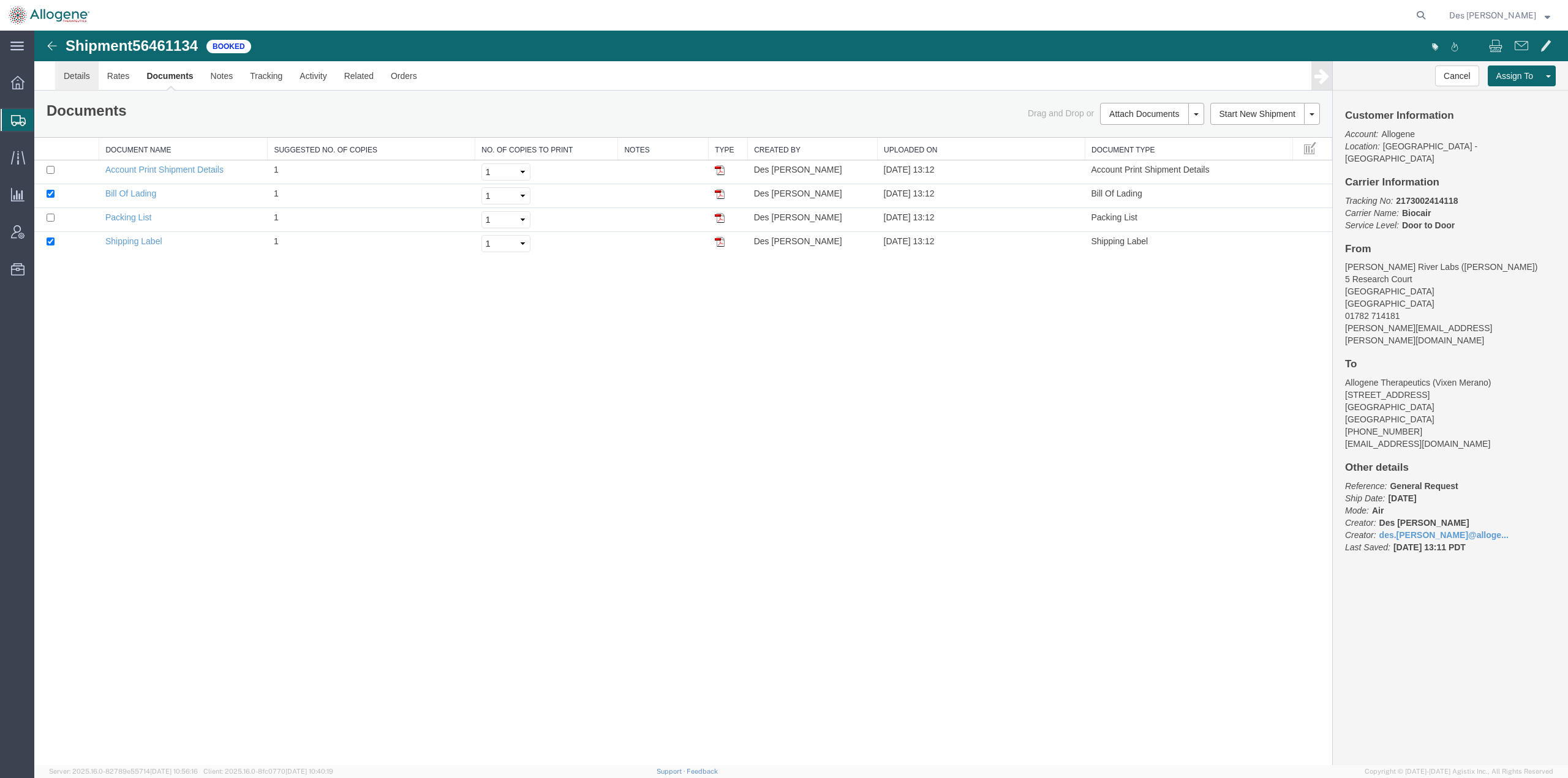
click at [77, 73] on link "Details" at bounding box center [76, 75] width 43 height 30
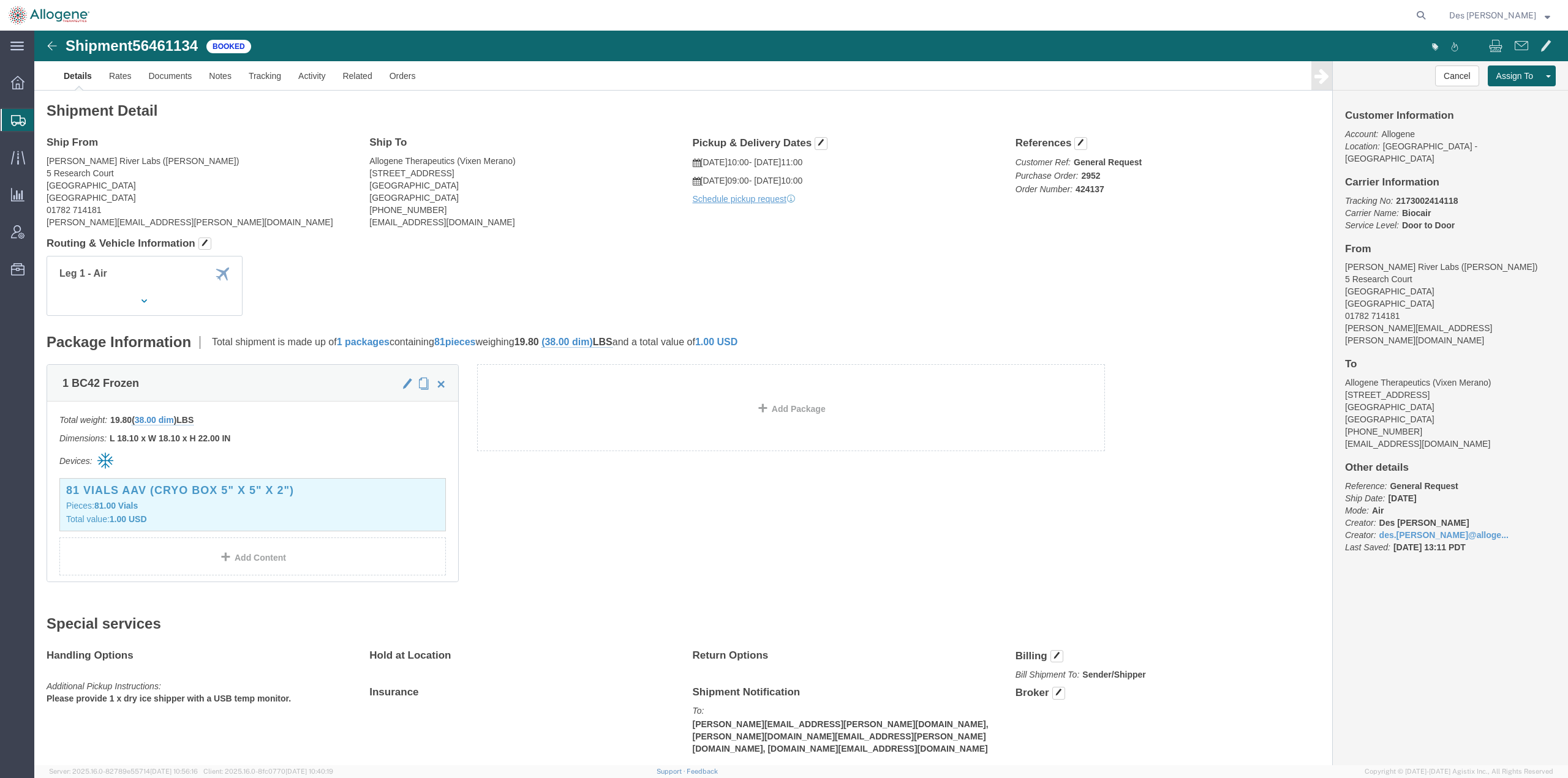
click div "Leg 1 - Air"
drag, startPoint x: 128, startPoint y: 46, endPoint x: 107, endPoint y: 63, distance: 27.0
click link "Documents"
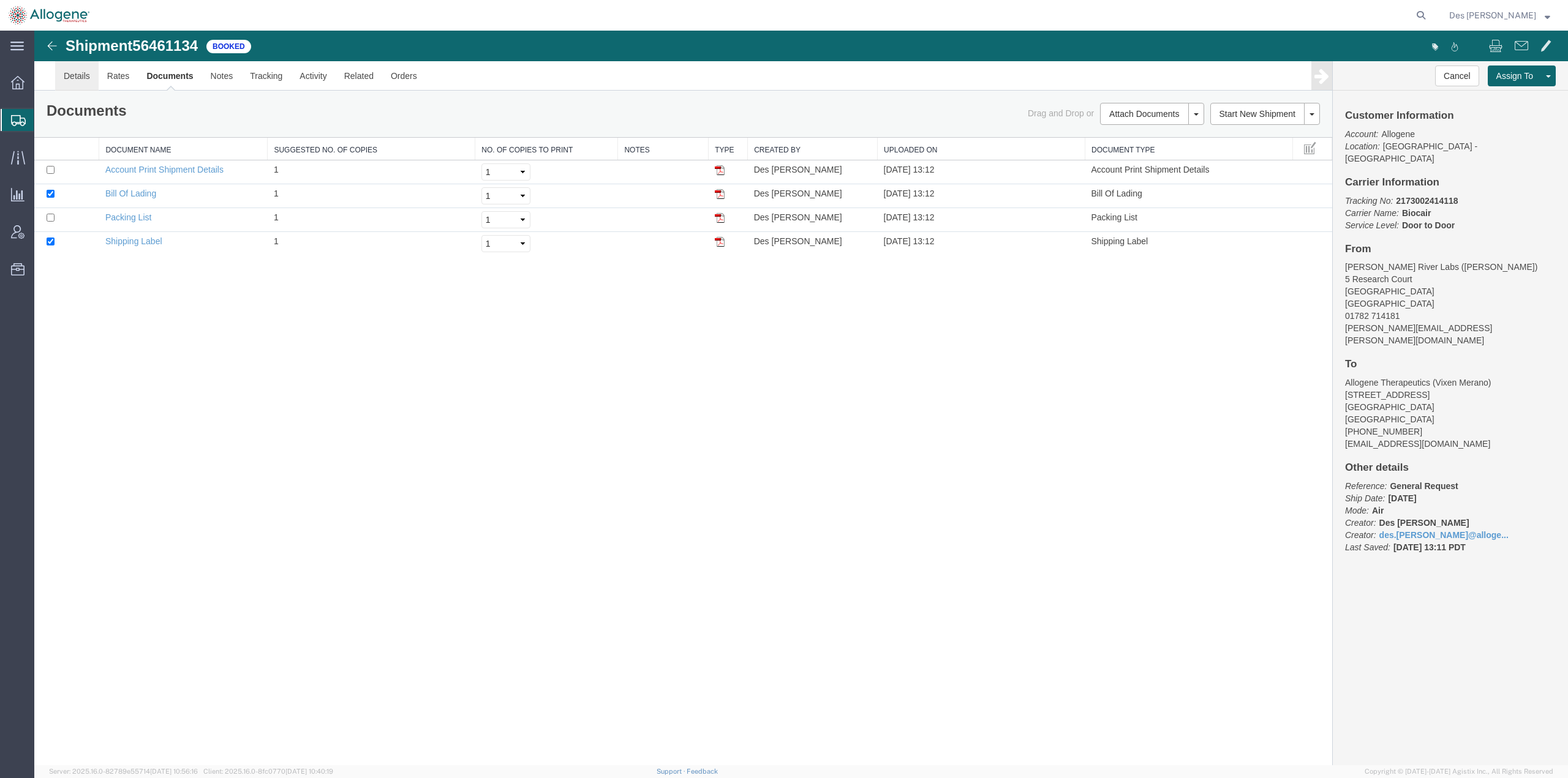
click at [73, 75] on link "Details" at bounding box center [76, 75] width 43 height 30
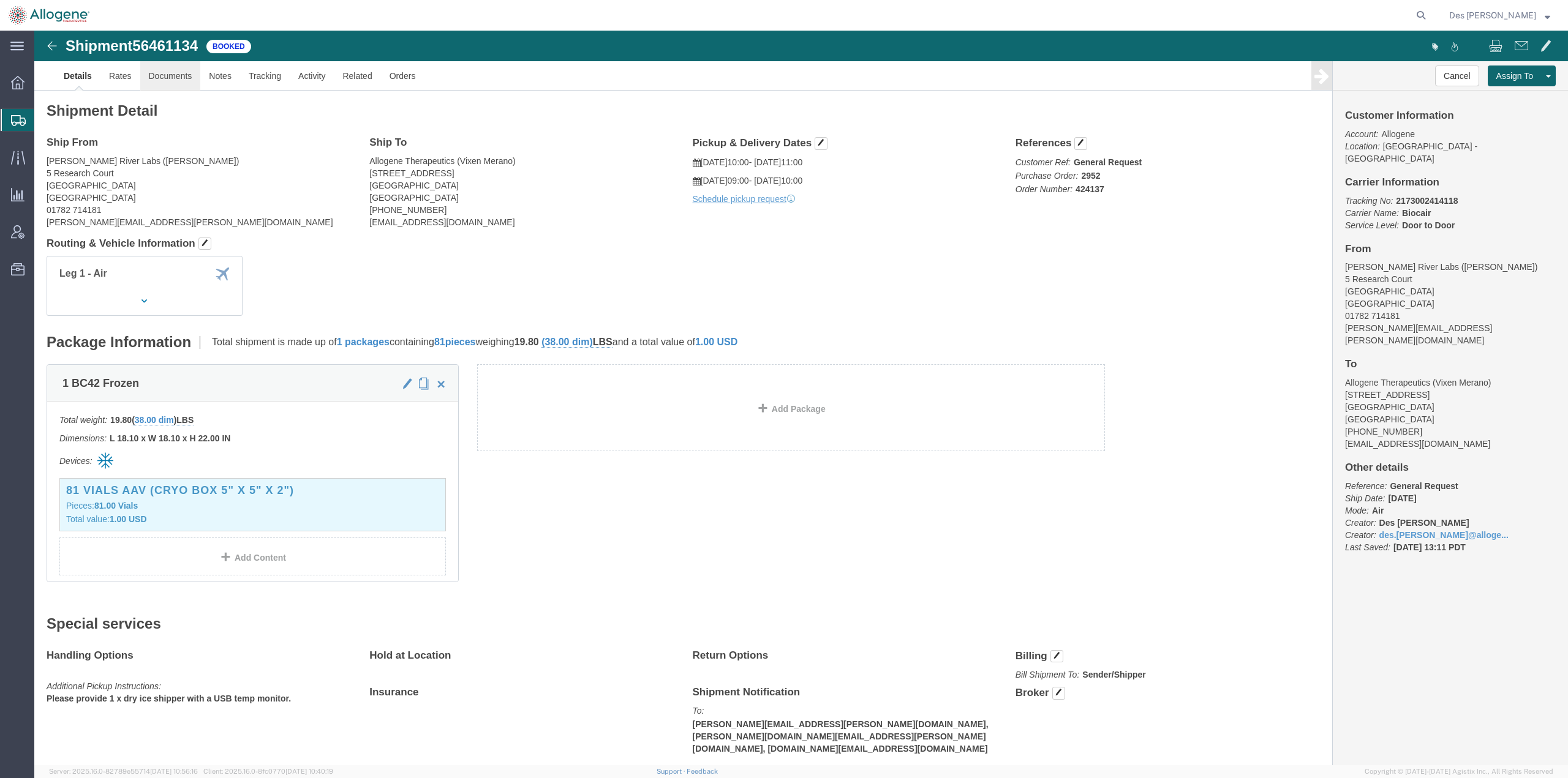
click link "Documents"
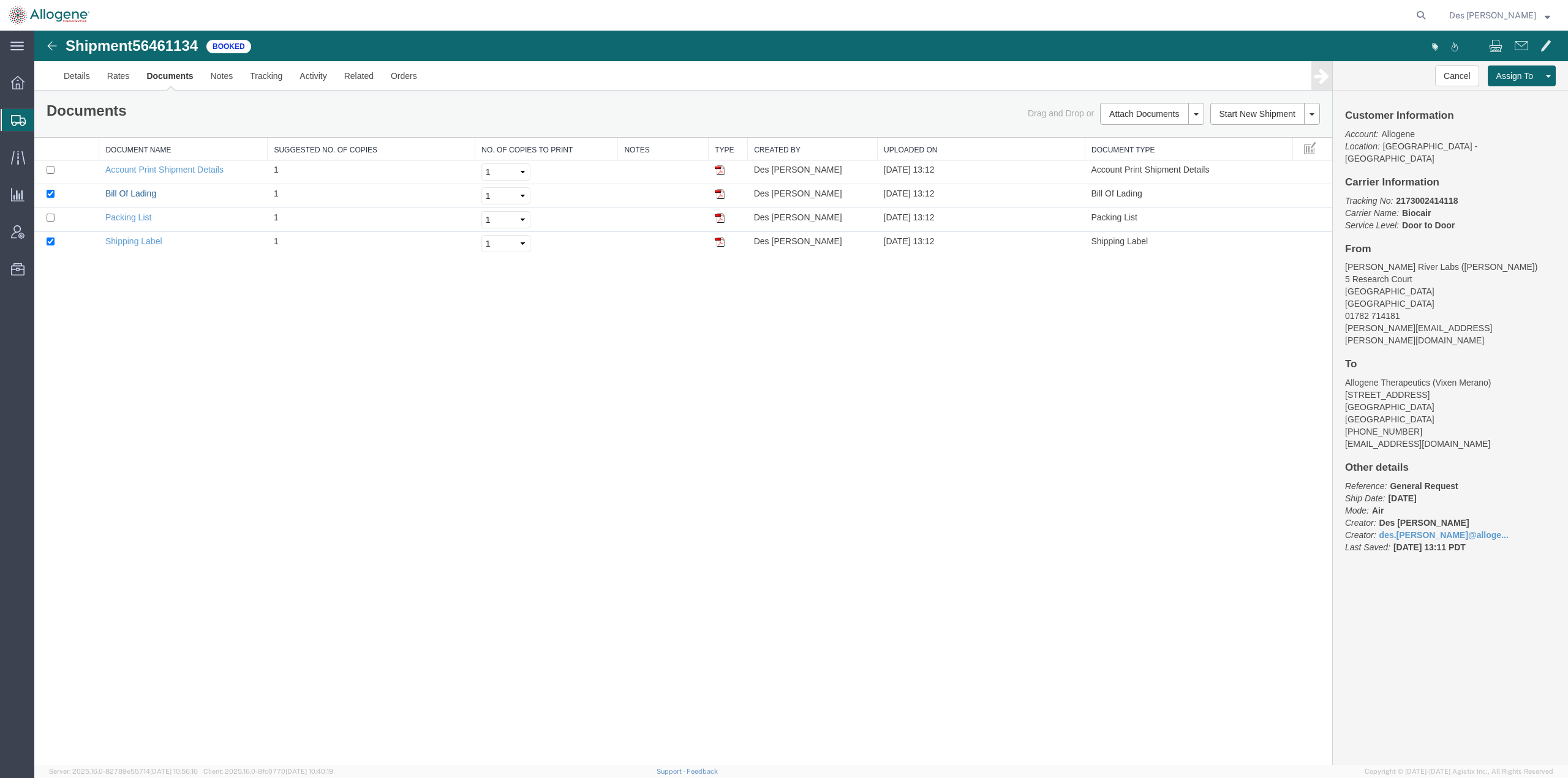
drag, startPoint x: 136, startPoint y: 194, endPoint x: 1504, endPoint y: 204, distance: 1368.0
click at [136, 194] on link "Bill Of Lading" at bounding box center [130, 194] width 51 height 10
